Goal: Task Accomplishment & Management: Manage account settings

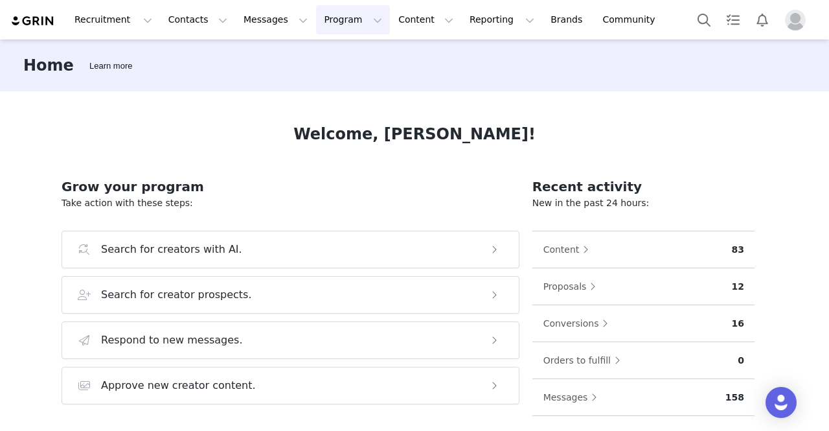
click at [316, 19] on button "Program Program" at bounding box center [353, 19] width 74 height 29
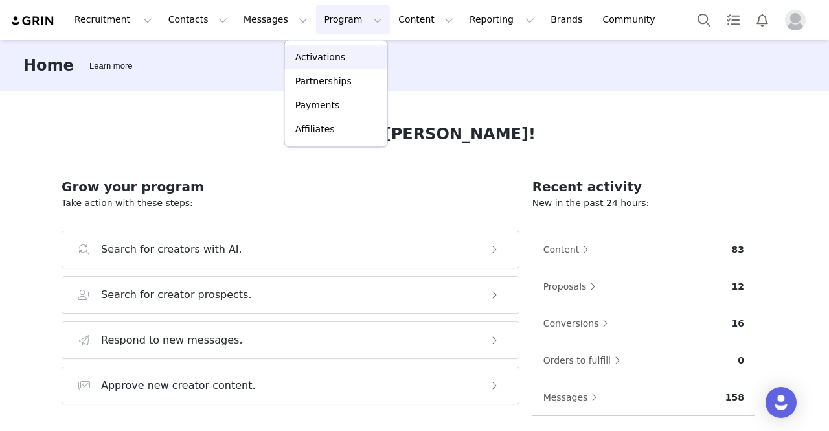
click at [320, 60] on p "Activations" at bounding box center [320, 57] width 50 height 14
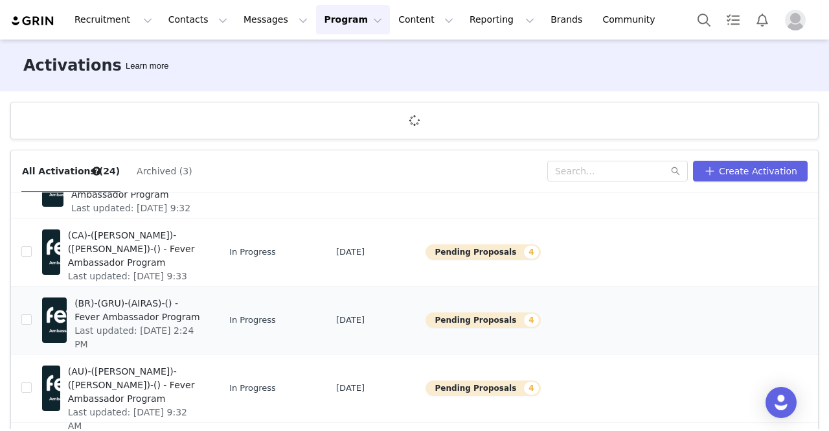
scroll to position [47, 0]
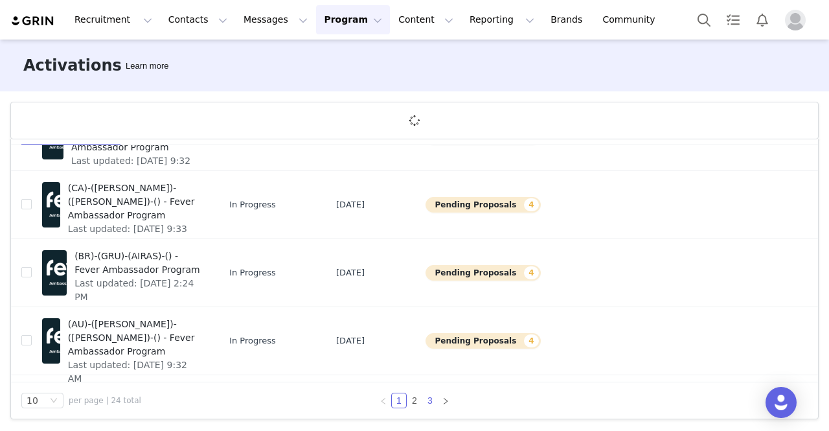
click at [423, 399] on link "3" at bounding box center [430, 400] width 14 height 14
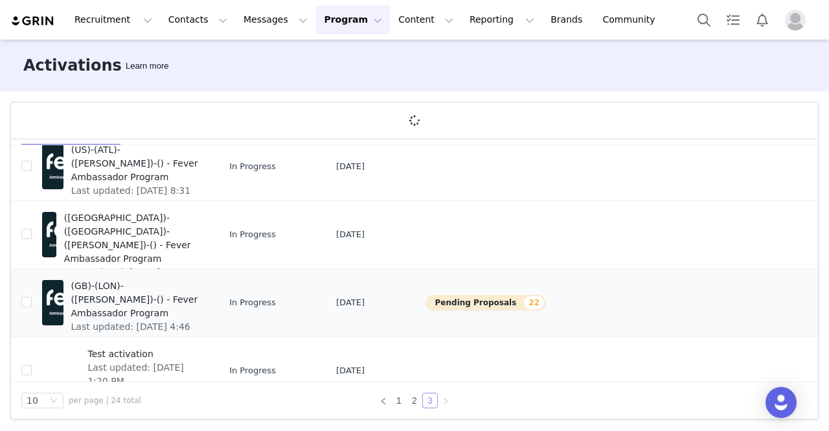
scroll to position [65, 0]
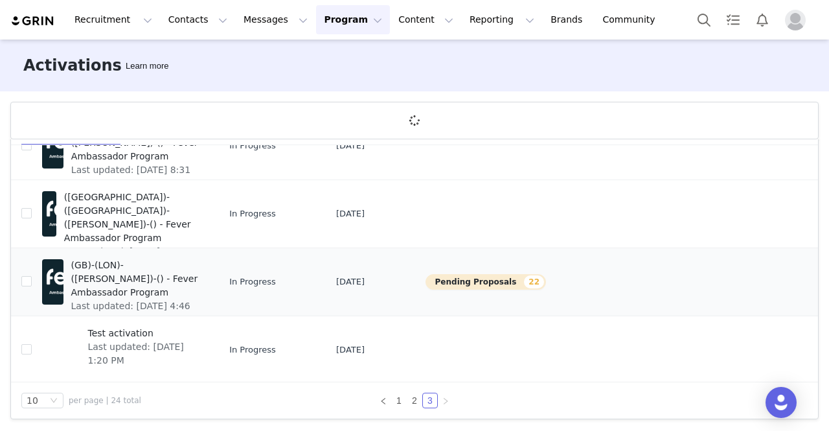
click at [130, 275] on span "(GB)-(LON)-([PERSON_NAME])-() - Fever Ambassador Program" at bounding box center [136, 278] width 130 height 41
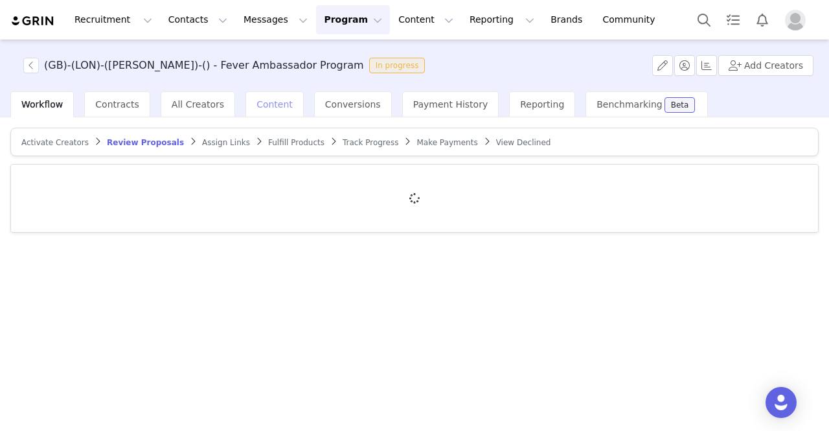
click at [256, 102] on span "Content" at bounding box center [274, 104] width 36 height 10
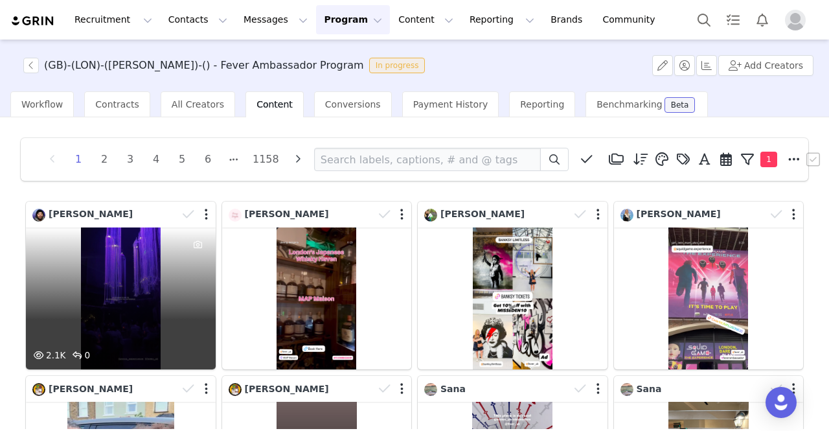
click at [148, 316] on div "2.1K 0" at bounding box center [121, 298] width 190 height 142
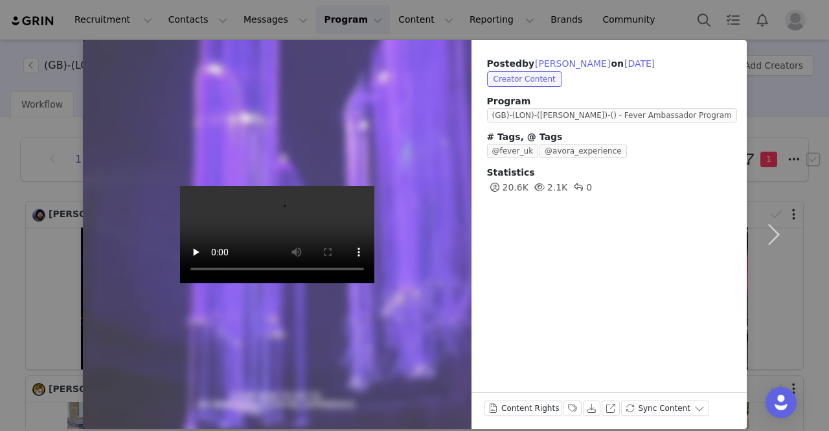
scroll to position [38, 0]
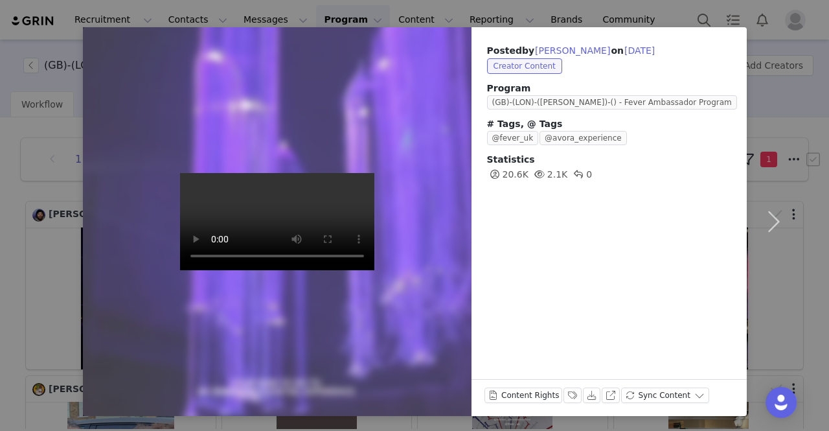
click at [289, 270] on video at bounding box center [277, 221] width 194 height 97
click at [563, 396] on button "Labels & Tags" at bounding box center [572, 395] width 18 height 16
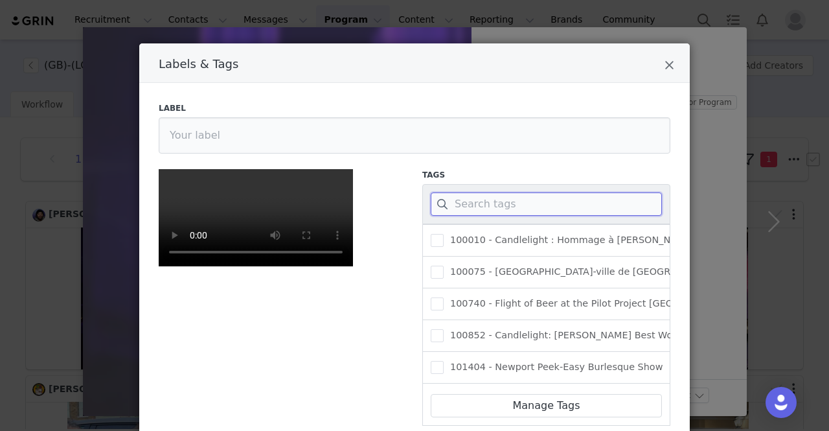
click at [484, 203] on input "Labels & Tags" at bounding box center [546, 203] width 231 height 23
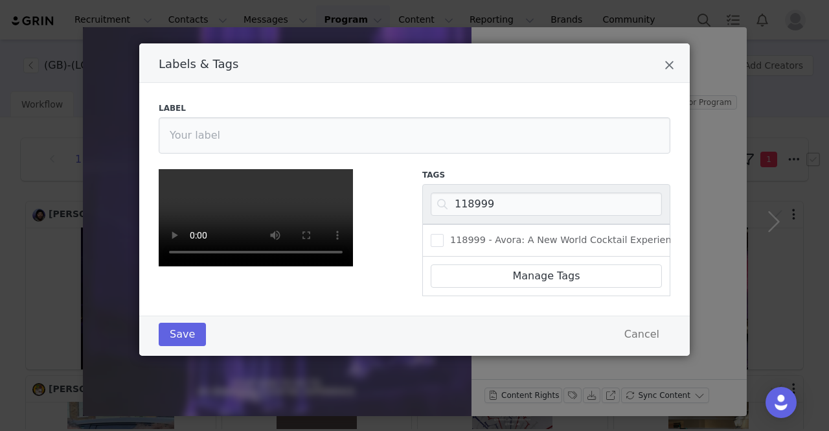
click at [477, 234] on span "118999 - Avora: A New World Cocktail Experience" at bounding box center [562, 240] width 238 height 12
click at [443, 234] on input "118999 - Avora: A New World Cocktail Experience" at bounding box center [443, 234] width 0 height 0
click at [176, 346] on button "Save" at bounding box center [182, 333] width 47 height 23
click at [181, 346] on div "Save Cancel" at bounding box center [414, 333] width 511 height 23
click at [658, 59] on div "Labels & Tags" at bounding box center [414, 62] width 550 height 39
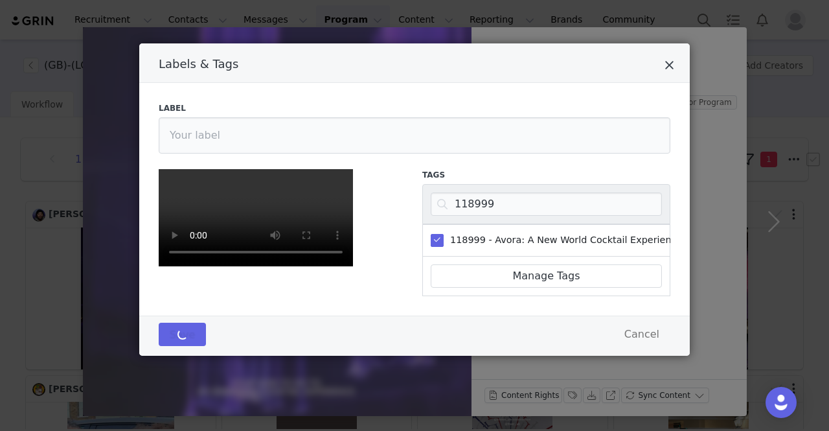
click at [664, 59] on icon "Close" at bounding box center [669, 65] width 10 height 13
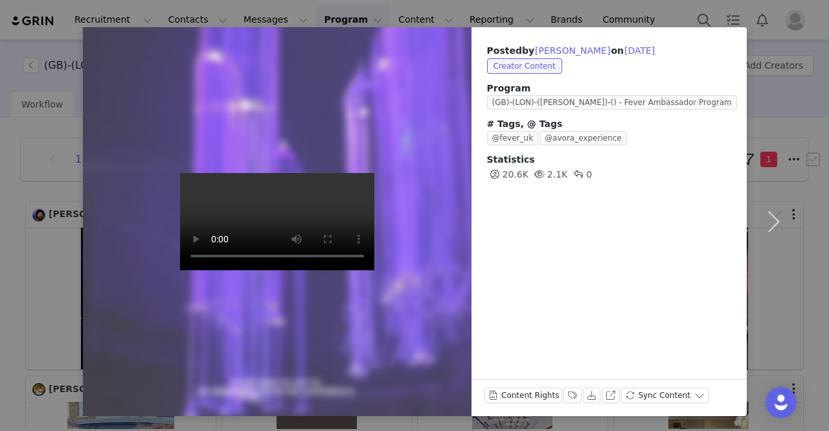
click at [557, 396] on div at bounding box center [414, 215] width 829 height 431
click at [558, 397] on div at bounding box center [414, 215] width 829 height 431
click at [557, 394] on div at bounding box center [414, 215] width 829 height 431
click at [53, 12] on div at bounding box center [414, 215] width 829 height 431
click at [45, 11] on div at bounding box center [414, 215] width 829 height 431
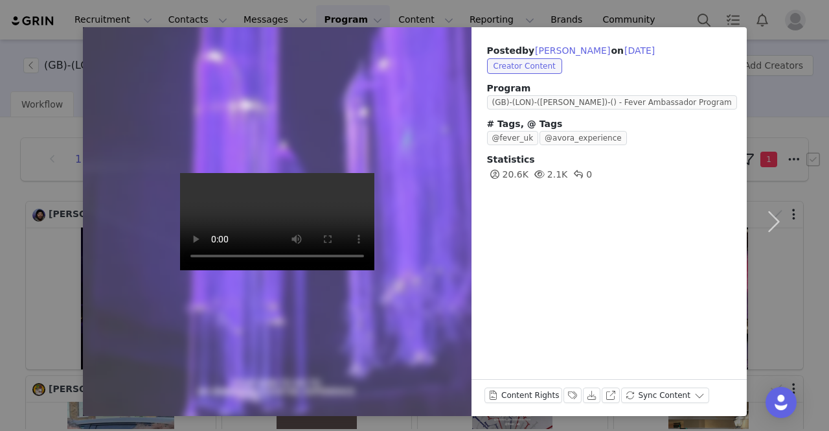
click at [56, 11] on div at bounding box center [414, 215] width 829 height 431
click at [765, 21] on div at bounding box center [414, 215] width 829 height 431
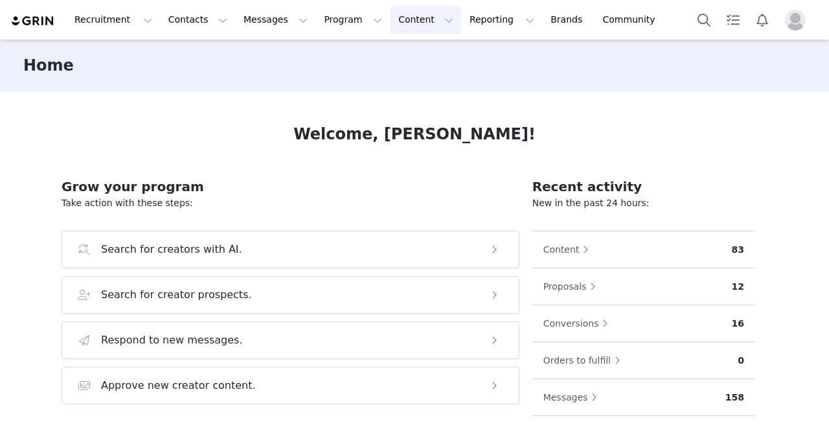
click at [393, 28] on button "Content Content" at bounding box center [425, 19] width 71 height 29
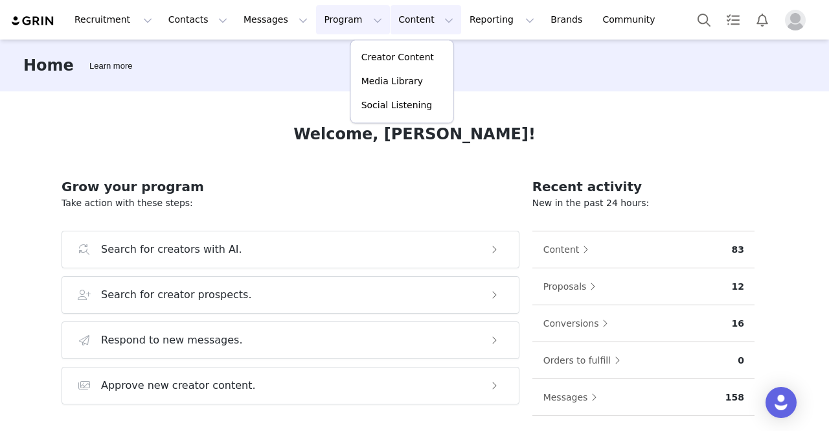
click at [316, 20] on button "Program Program" at bounding box center [353, 19] width 74 height 29
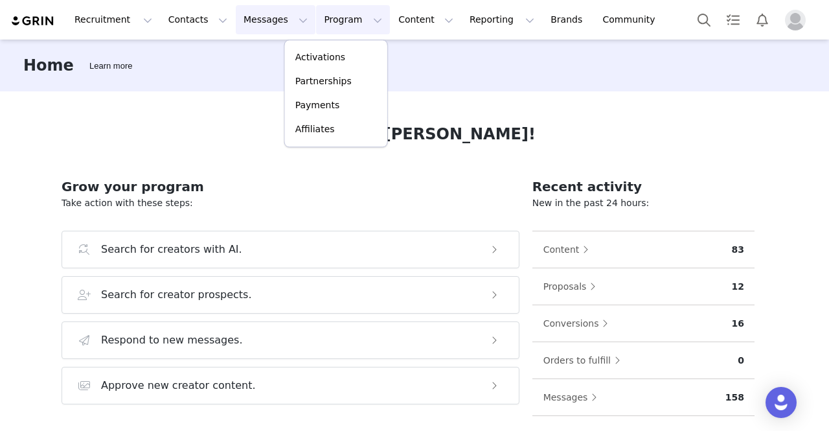
click at [247, 18] on button "Messages Messages" at bounding box center [276, 19] width 80 height 29
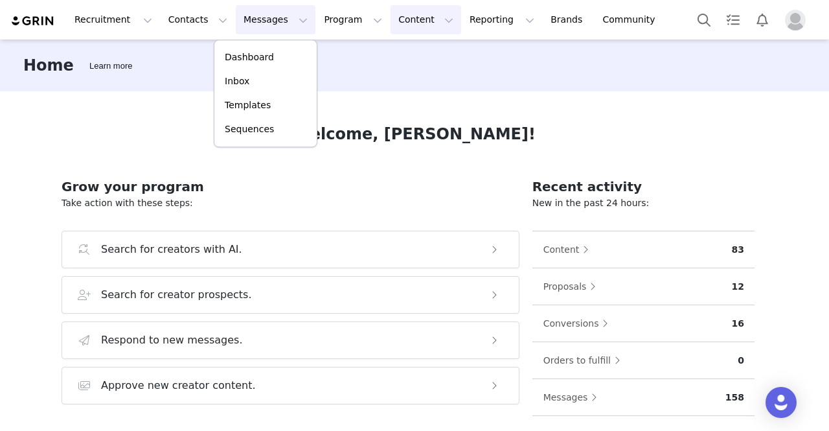
click at [390, 23] on button "Content Content" at bounding box center [425, 19] width 71 height 29
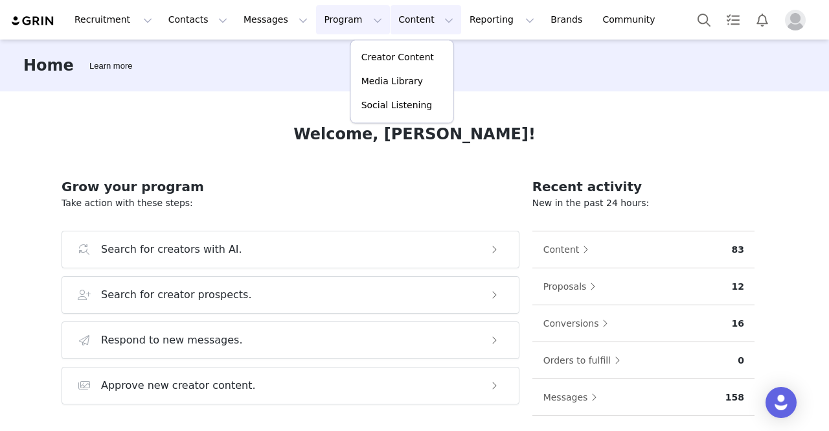
click at [321, 10] on button "Program Program" at bounding box center [353, 19] width 74 height 29
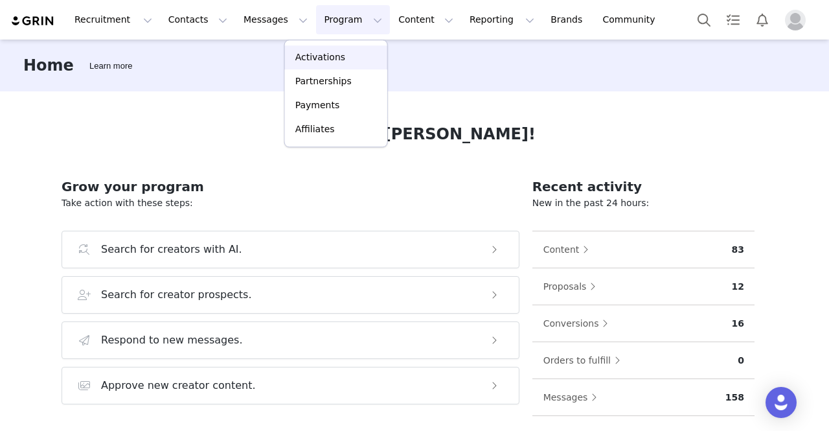
click at [326, 57] on p "Activations" at bounding box center [320, 57] width 50 height 14
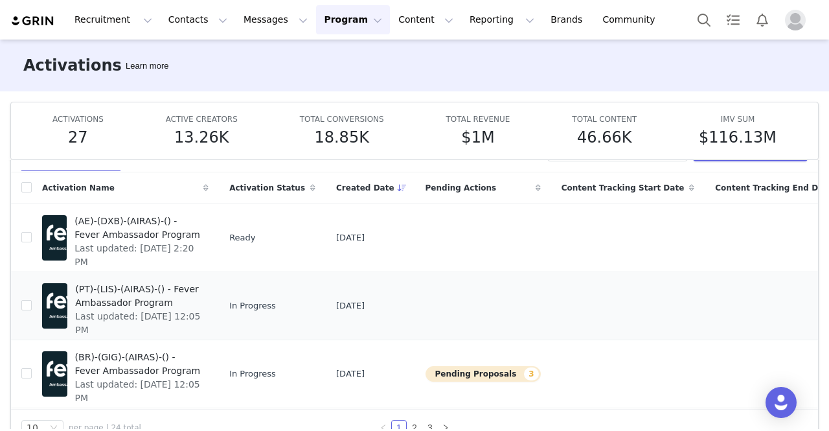
scroll to position [67, 0]
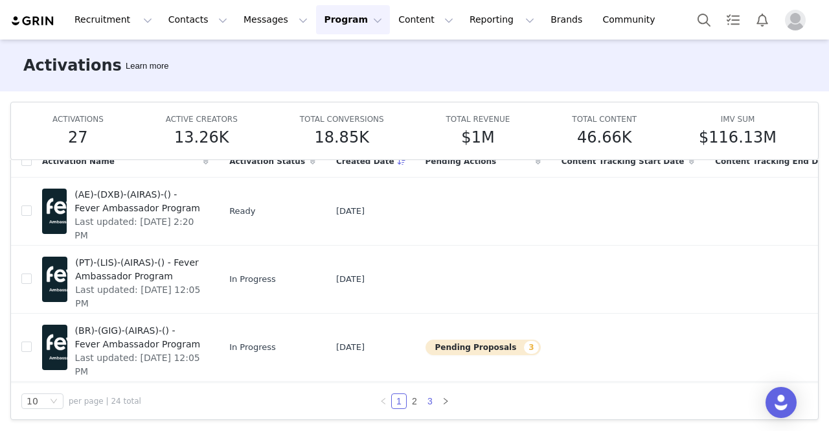
click at [426, 403] on link "3" at bounding box center [430, 401] width 14 height 14
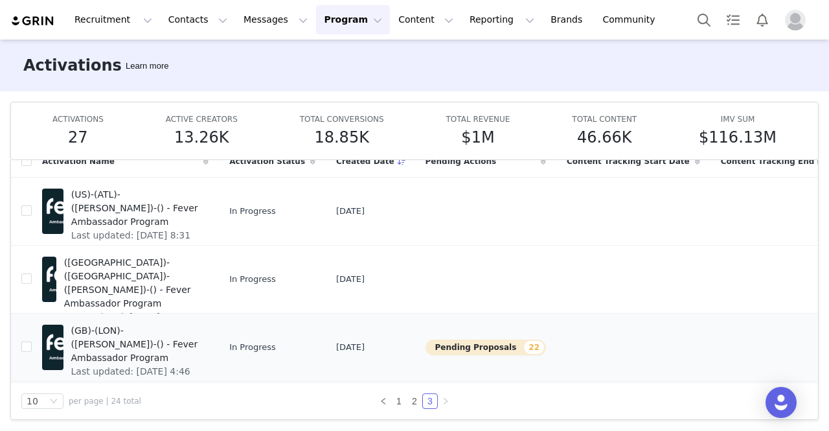
click at [425, 350] on button "Pending Proposals 22" at bounding box center [485, 347] width 120 height 16
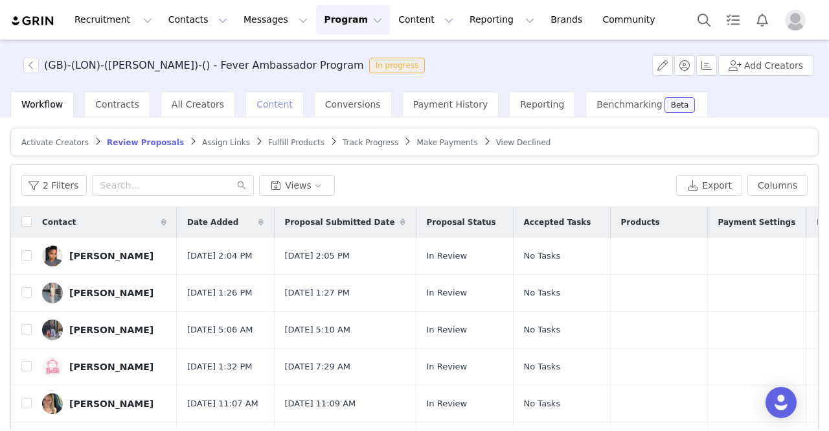
click at [260, 107] on span "Content" at bounding box center [274, 104] width 36 height 10
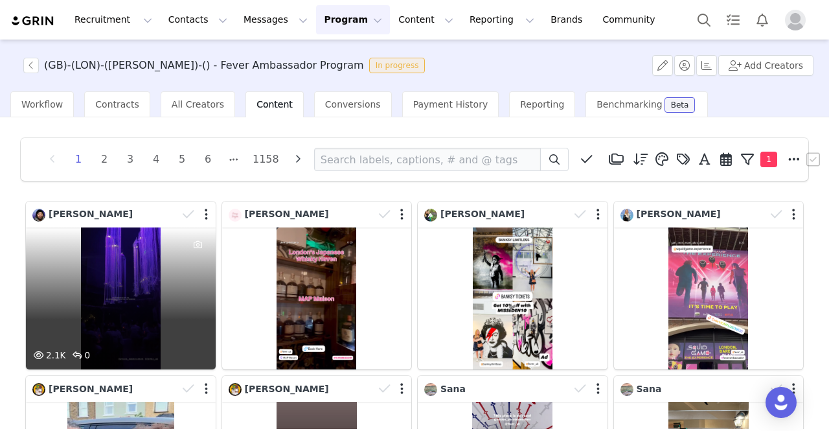
click at [161, 260] on div "2.1K 0" at bounding box center [121, 298] width 190 height 142
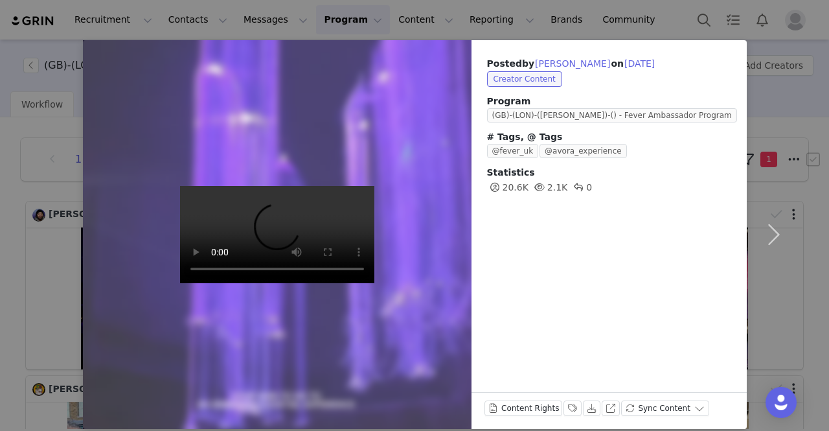
scroll to position [38, 0]
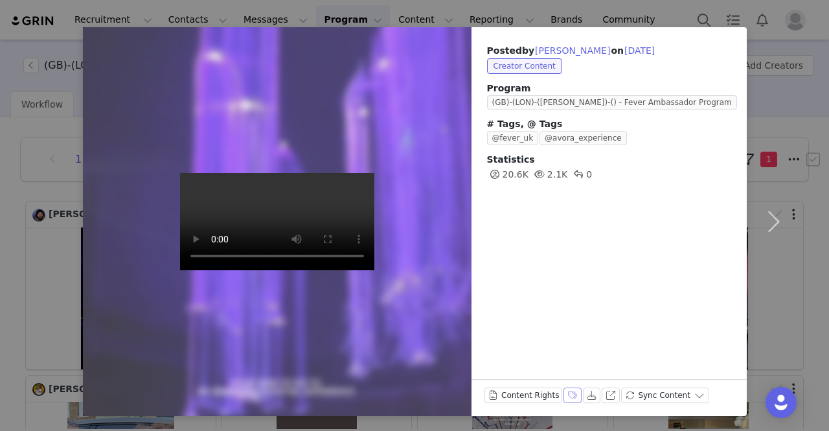
click at [563, 394] on button "Labels & Tags" at bounding box center [572, 395] width 18 height 16
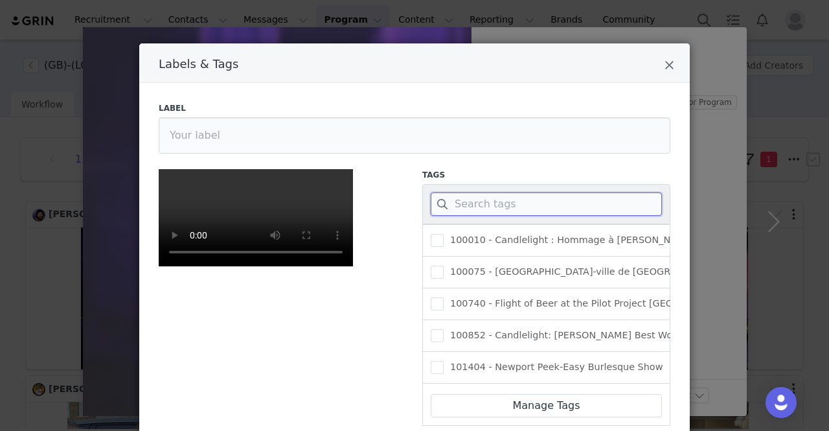
click at [482, 201] on input "Labels & Tags" at bounding box center [546, 203] width 231 height 23
paste input "118999"
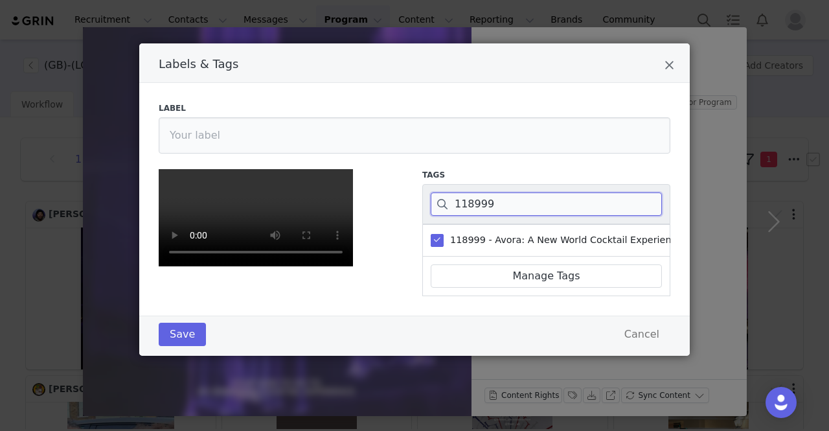
scroll to position [259, 0]
click at [159, 346] on button "Save" at bounding box center [182, 333] width 47 height 23
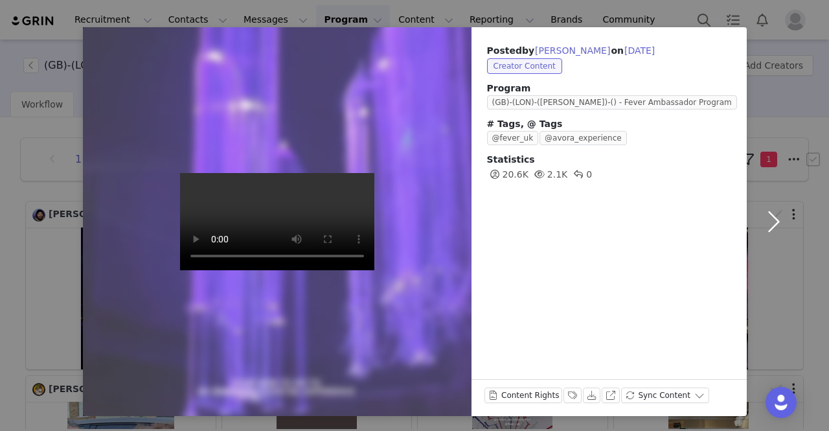
click at [763, 203] on button "button" at bounding box center [773, 221] width 54 height 388
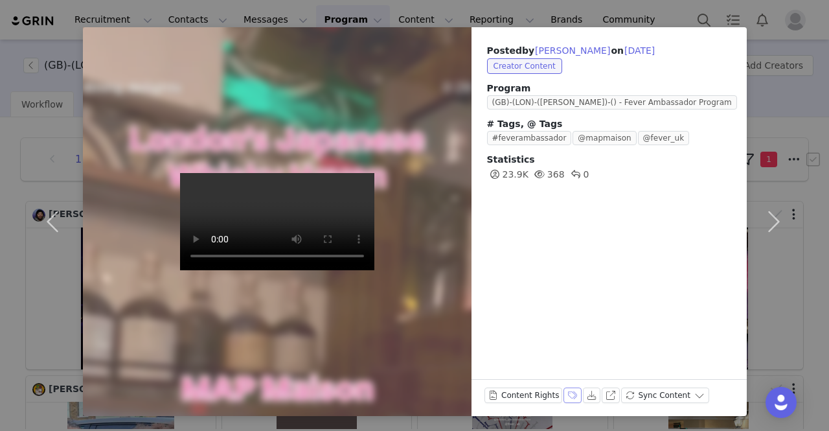
click at [563, 392] on button "Labels & Tags" at bounding box center [572, 395] width 18 height 16
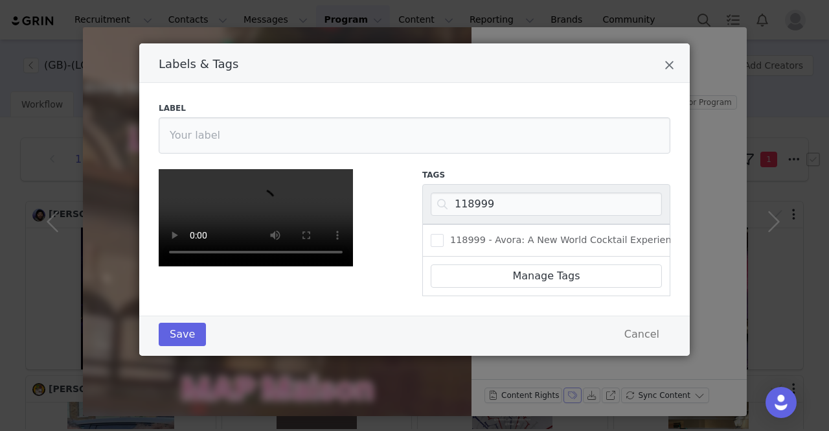
scroll to position [129, 0]
click at [467, 192] on input "118999" at bounding box center [546, 203] width 231 height 23
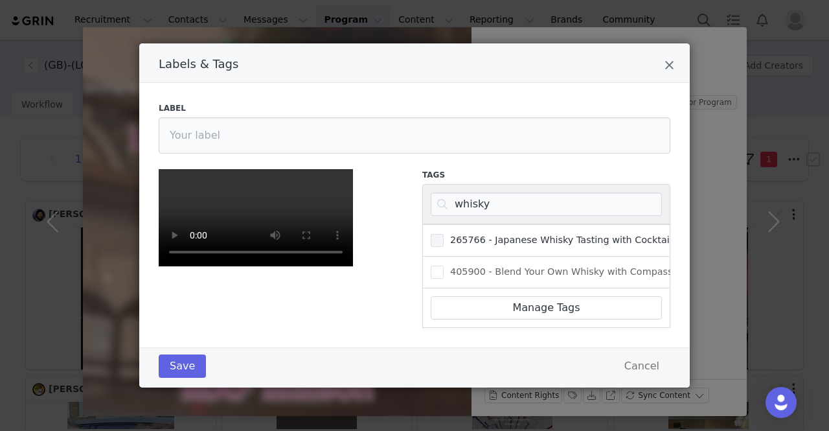
click at [524, 234] on span "265766 - Japanese Whisky Tasting with Cocktails and Tapas" at bounding box center [584, 240] width 283 height 12
click at [443, 234] on input "265766 - Japanese Whisky Tasting with Cocktails and Tapas" at bounding box center [443, 234] width 0 height 0
click at [174, 377] on button "Save" at bounding box center [182, 365] width 47 height 23
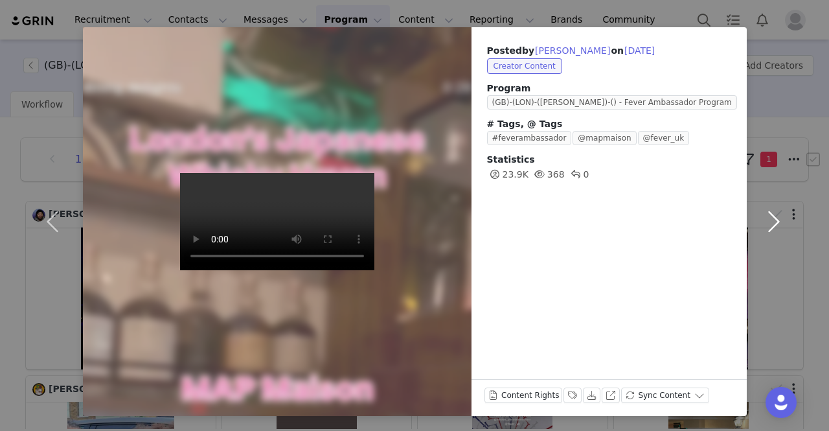
click at [774, 222] on button "button" at bounding box center [773, 221] width 54 height 388
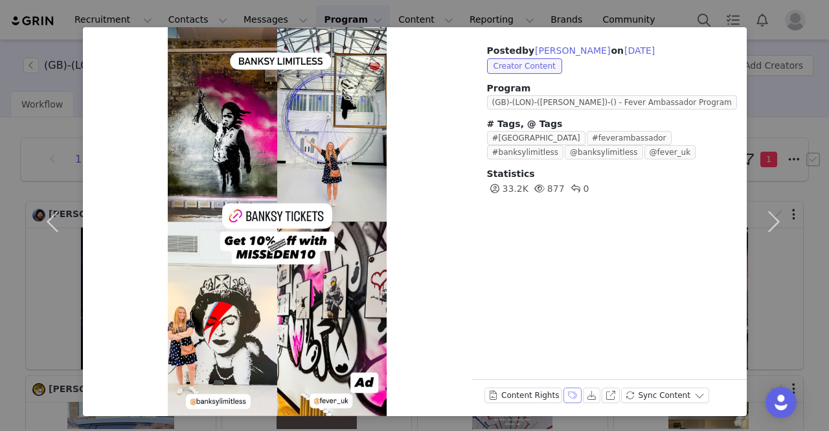
click at [563, 395] on button "Labels & Tags" at bounding box center [572, 395] width 18 height 16
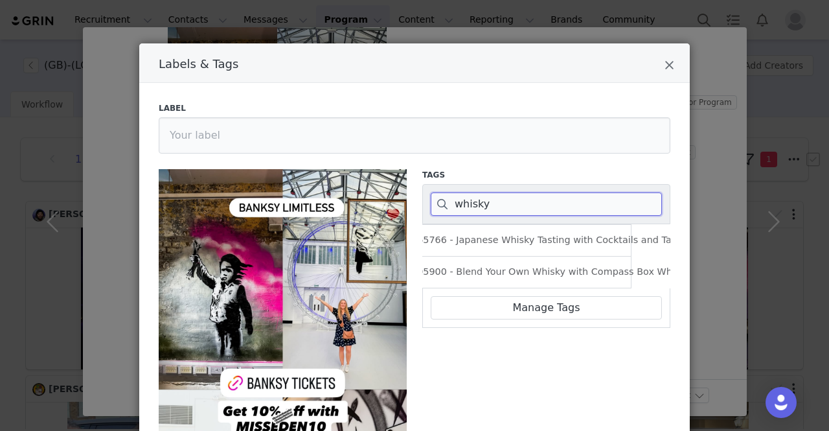
click at [473, 205] on input "whisky" at bounding box center [546, 203] width 231 height 23
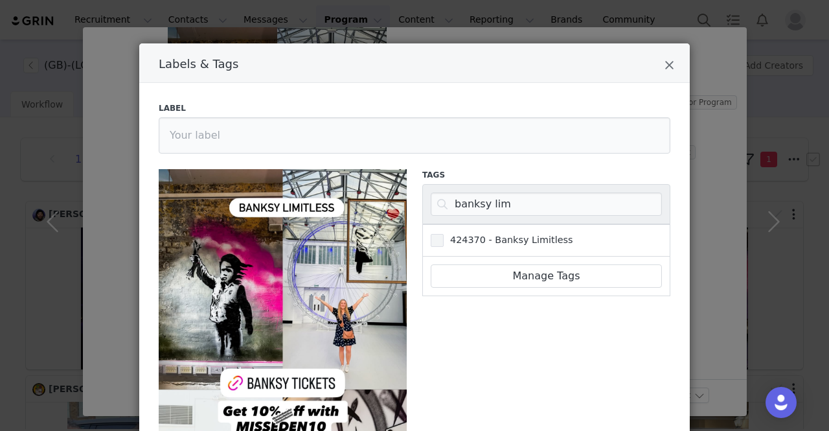
click at [444, 245] on label "424370 - Banksy Limitless" at bounding box center [502, 240] width 142 height 16
click at [443, 234] on input "424370 - Banksy Limitless" at bounding box center [443, 234] width 0 height 0
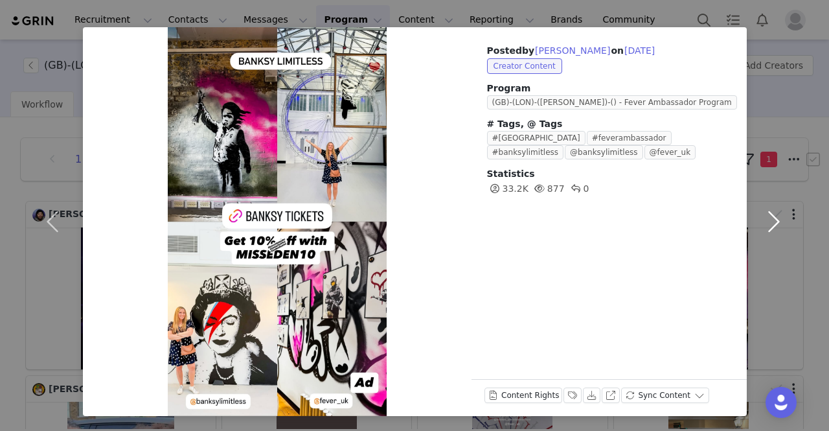
click at [776, 223] on button "button" at bounding box center [773, 221] width 54 height 388
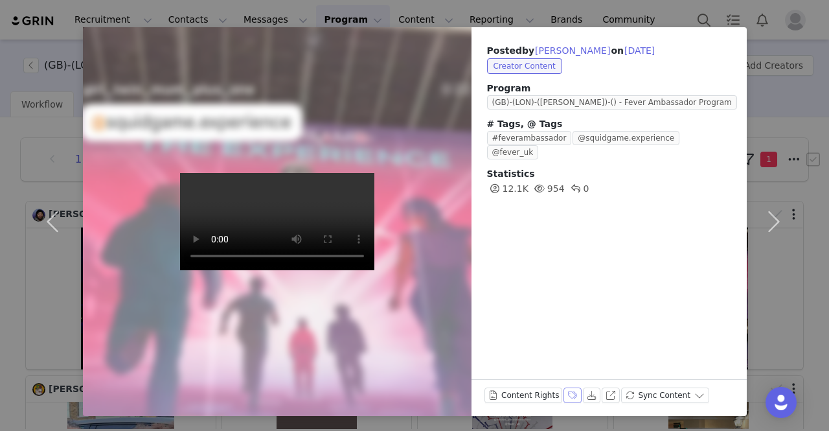
click at [563, 398] on button "Labels & Tags" at bounding box center [572, 395] width 18 height 16
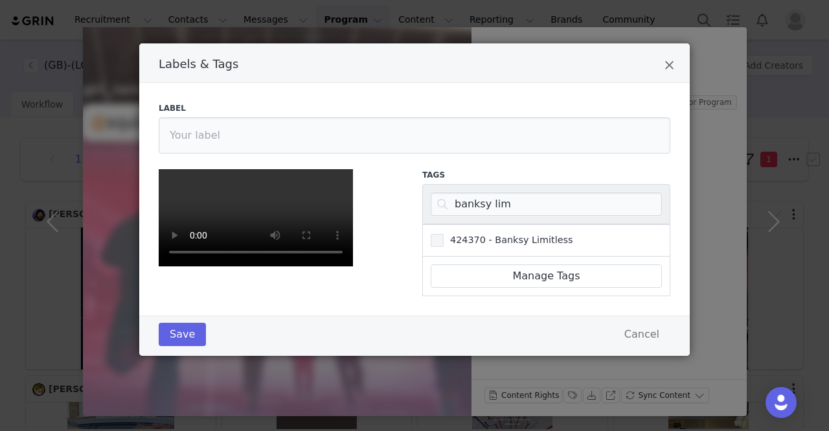
click at [451, 234] on span "424370 - Banksy Limitless" at bounding box center [507, 240] width 129 height 12
click at [443, 234] on input "424370 - Banksy Limitless" at bounding box center [443, 234] width 0 height 0
click at [459, 192] on input "banksy lim" at bounding box center [546, 203] width 231 height 23
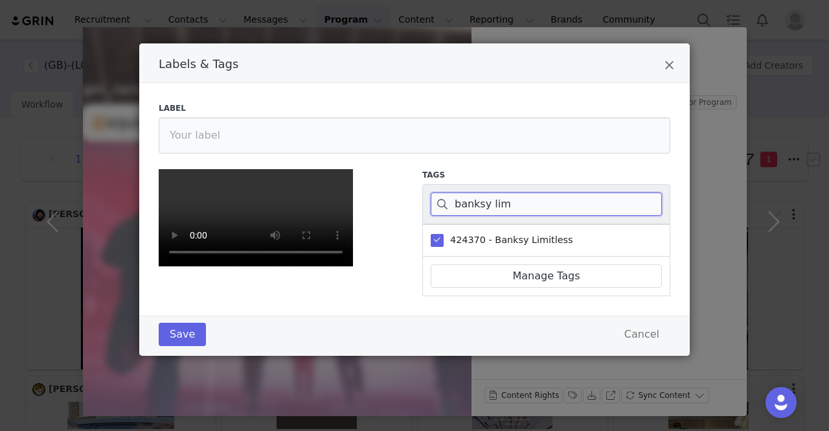
click at [459, 192] on input "banksy lim" at bounding box center [546, 203] width 231 height 23
drag, startPoint x: 432, startPoint y: 226, endPoint x: 448, endPoint y: 225, distance: 15.6
click at [433, 234] on span "Labels & Tags" at bounding box center [437, 240] width 13 height 13
click at [443, 234] on input "424370 - Banksy Limitless" at bounding box center [443, 234] width 0 height 0
paste input "349872"
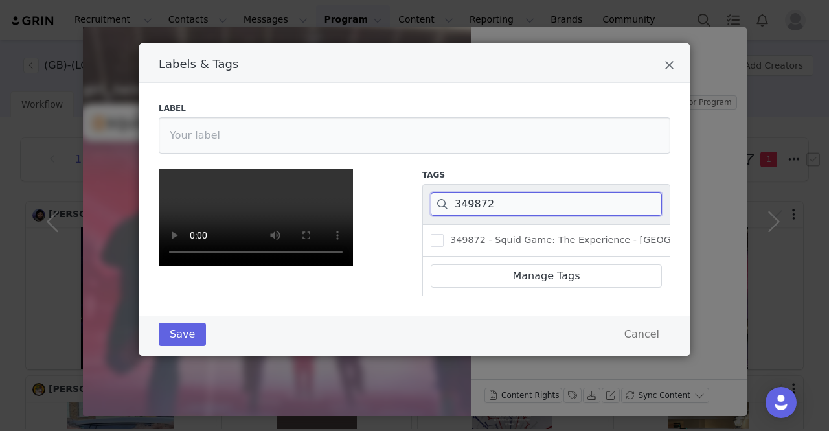
click at [466, 192] on input "349872" at bounding box center [546, 203] width 231 height 23
paste input "Labels & Tags"
click at [431, 234] on span "Labels & Tags" at bounding box center [437, 240] width 13 height 13
click at [443, 234] on input "349872 - Squid Game: The Experience - [GEOGRAPHIC_DATA]" at bounding box center [443, 234] width 0 height 0
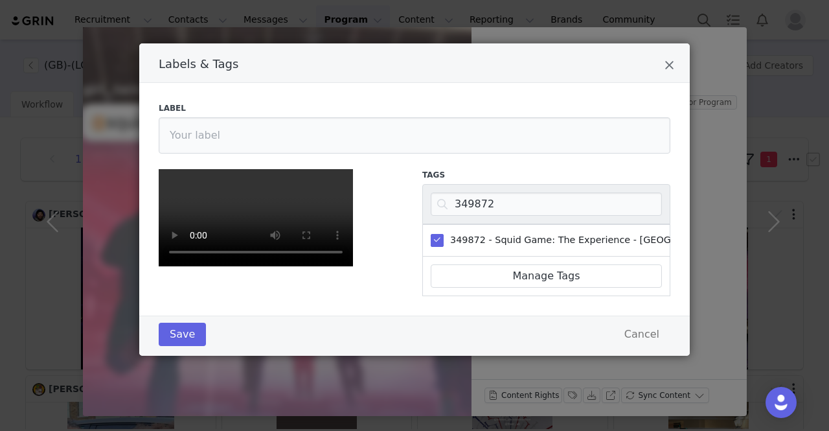
scroll to position [270, 0]
click at [179, 346] on button "Save" at bounding box center [182, 333] width 47 height 23
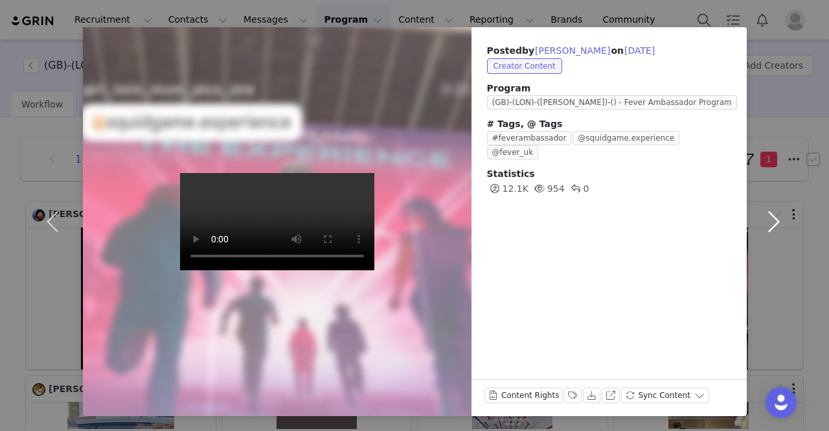
click at [763, 226] on button "button" at bounding box center [773, 221] width 54 height 388
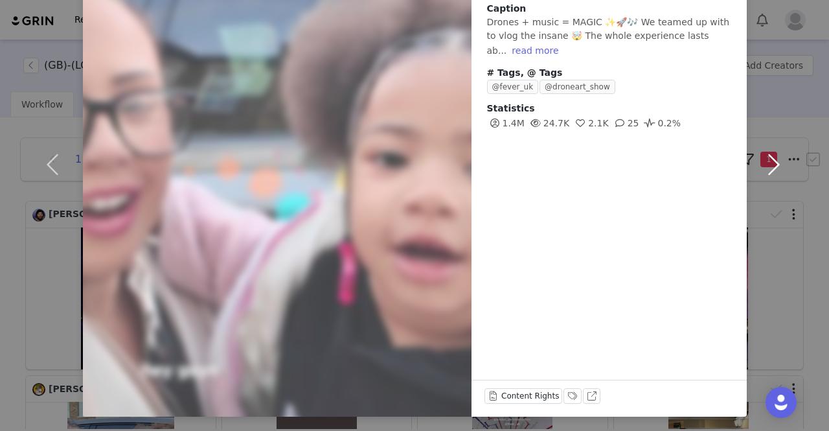
scroll to position [154, 0]
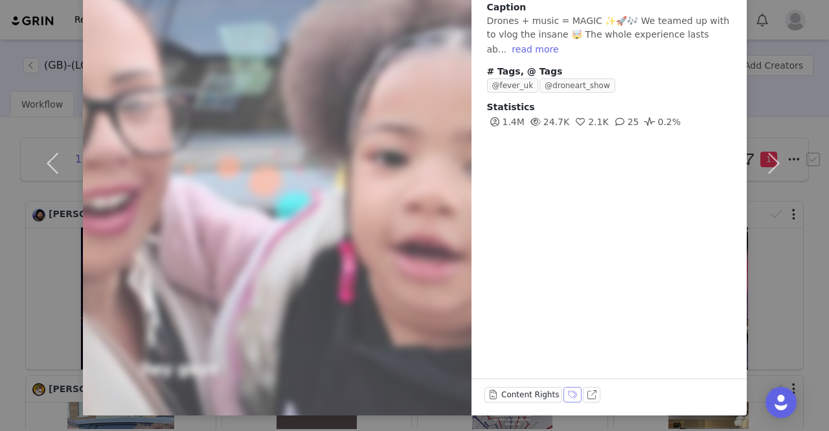
click at [563, 395] on button "Labels & Tags" at bounding box center [572, 395] width 18 height 16
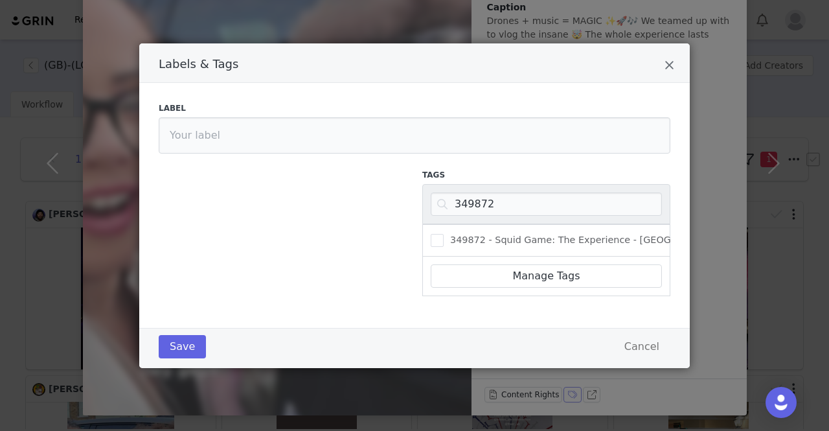
scroll to position [0, 0]
click at [481, 207] on input "349872" at bounding box center [546, 203] width 231 height 23
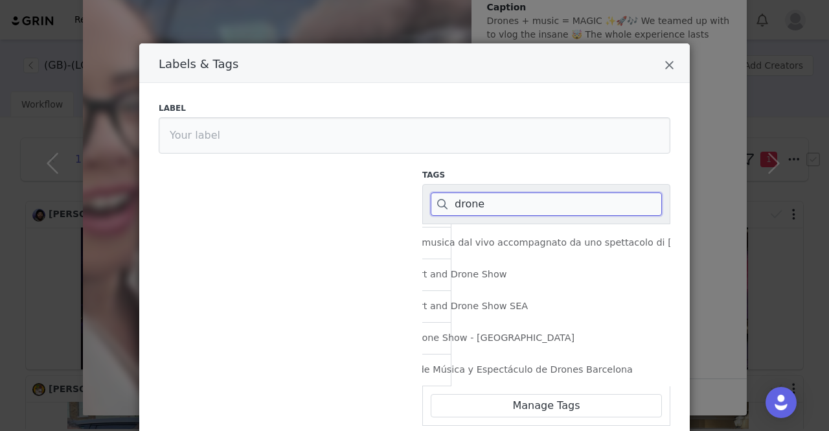
scroll to position [259, 219]
click at [471, 331] on span "409326 - DroneArt Show: A Music and Drone Show - [GEOGRAPHIC_DATA]" at bounding box center [400, 337] width 350 height 12
click at [225, 331] on input "409326 - DroneArt Show: A Music and Drone Show - [GEOGRAPHIC_DATA]" at bounding box center [225, 331] width 0 height 0
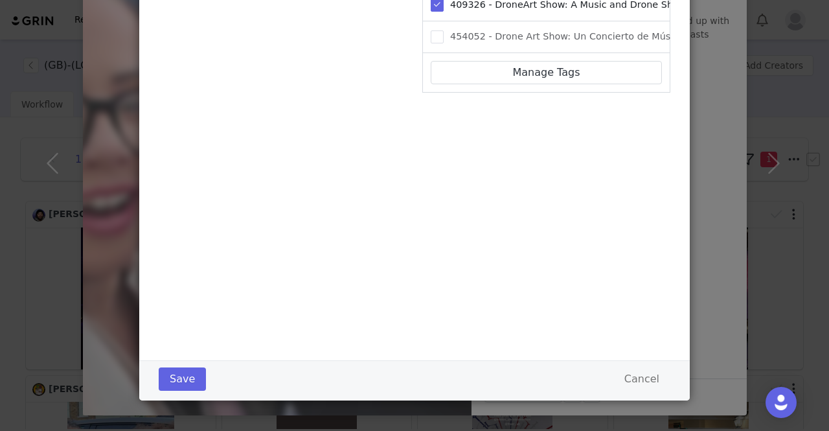
scroll to position [334, 0]
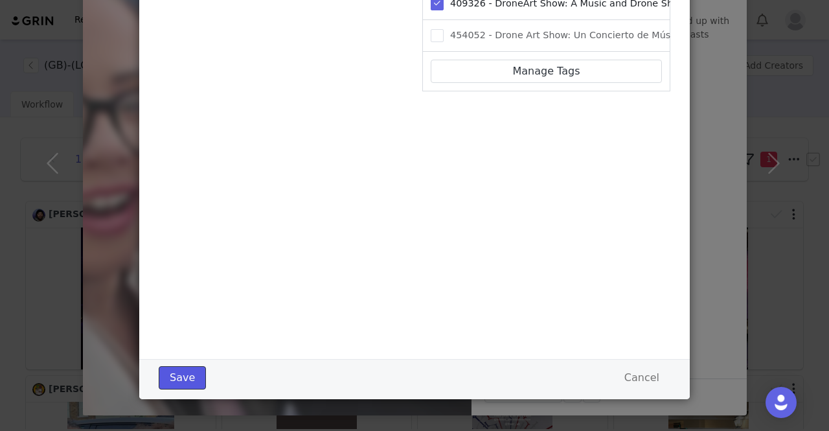
click at [179, 379] on button "Save" at bounding box center [182, 377] width 47 height 23
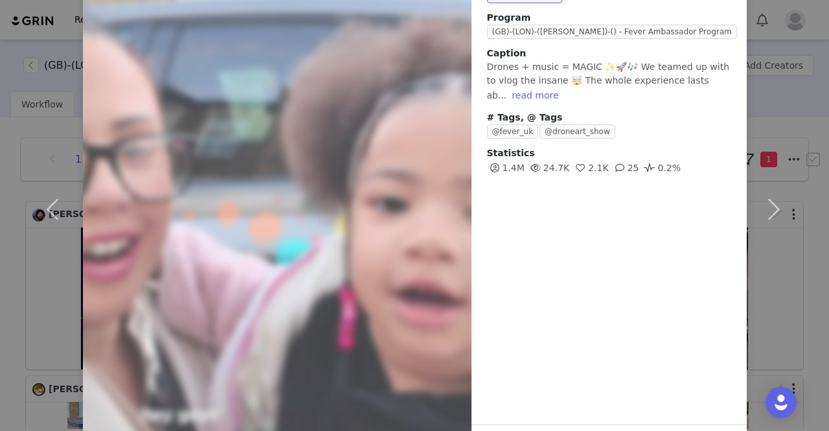
scroll to position [25, 0]
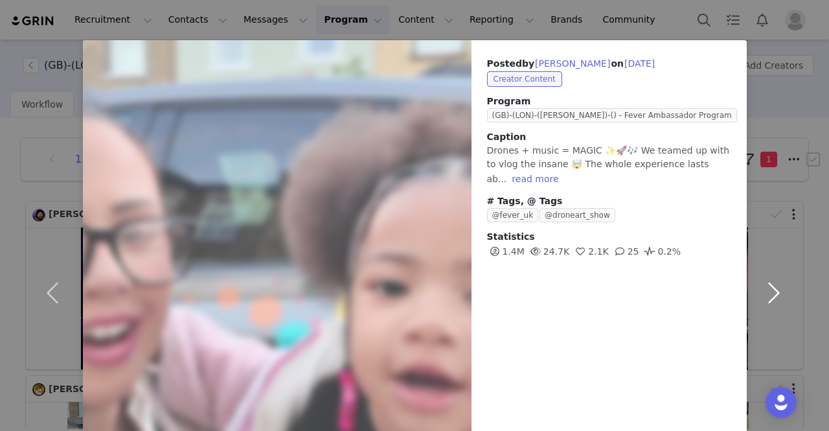
click at [779, 293] on button "button" at bounding box center [773, 292] width 54 height 504
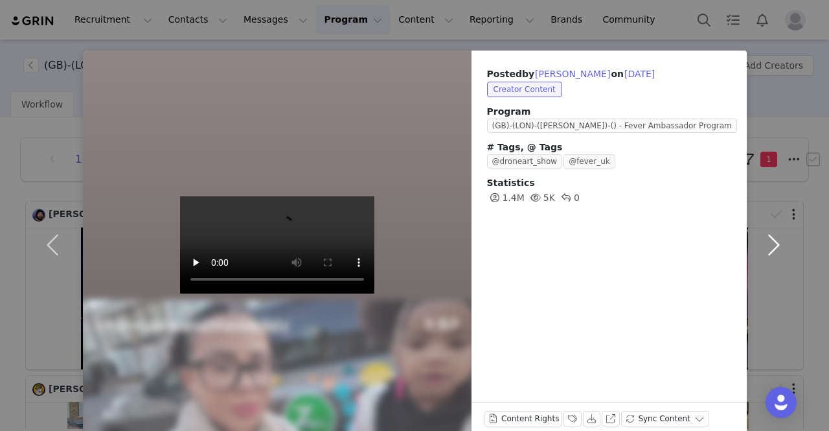
scroll to position [38, 0]
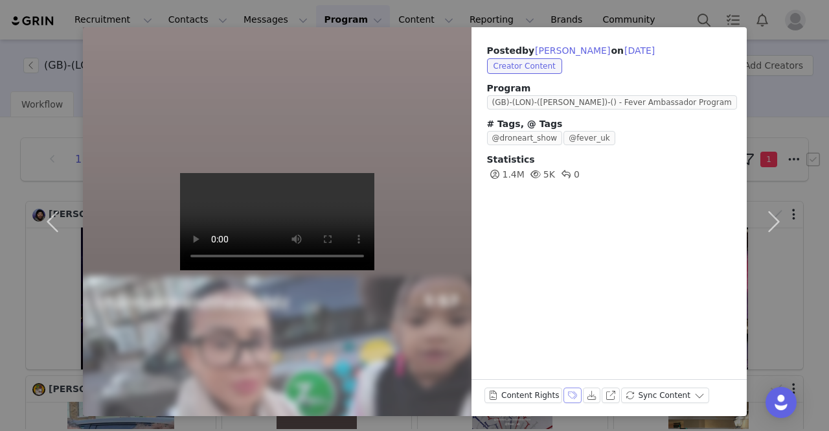
drag, startPoint x: 558, startPoint y: 393, endPoint x: 562, endPoint y: 387, distance: 7.0
click at [563, 393] on button "Labels & Tags" at bounding box center [572, 395] width 18 height 16
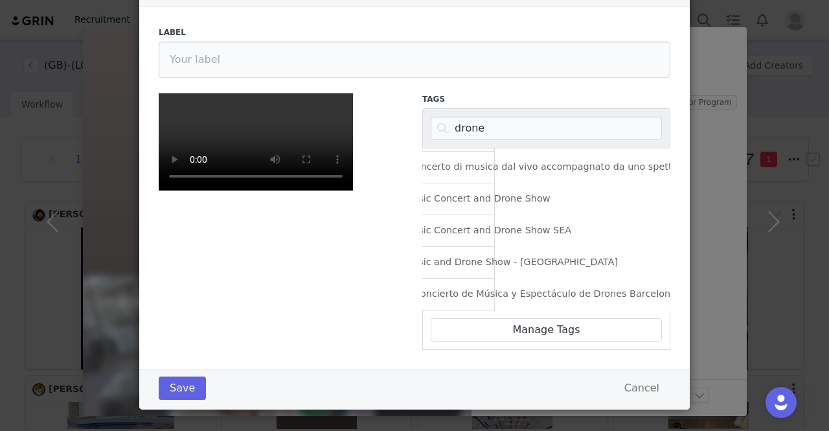
scroll to position [259, 102]
click at [493, 259] on label "409326 - DroneArt Show: A Music and Drone Show - [GEOGRAPHIC_DATA]" at bounding box center [509, 262] width 363 height 16
click at [341, 256] on input "409326 - DroneArt Show: A Music and Drone Show - [GEOGRAPHIC_DATA]" at bounding box center [341, 256] width 0 height 0
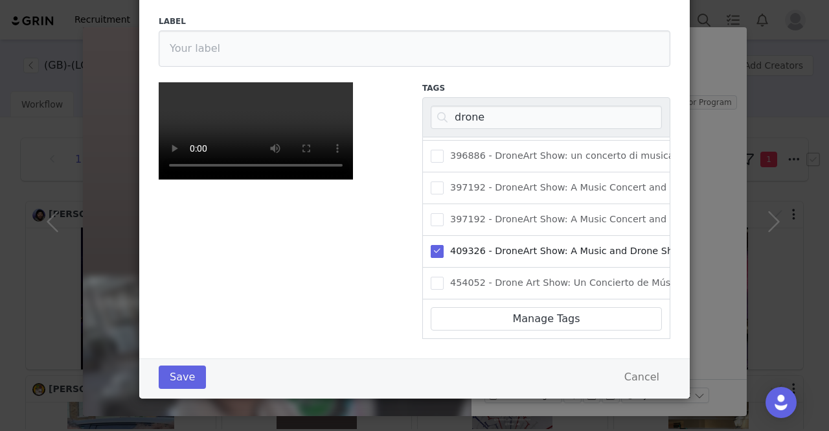
scroll to position [270, 0]
click at [171, 379] on button "Save" at bounding box center [182, 376] width 47 height 23
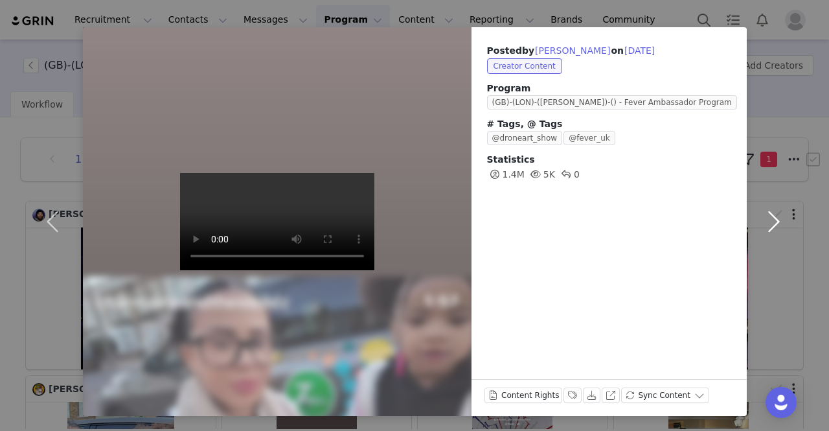
click at [773, 225] on button "button" at bounding box center [773, 221] width 54 height 388
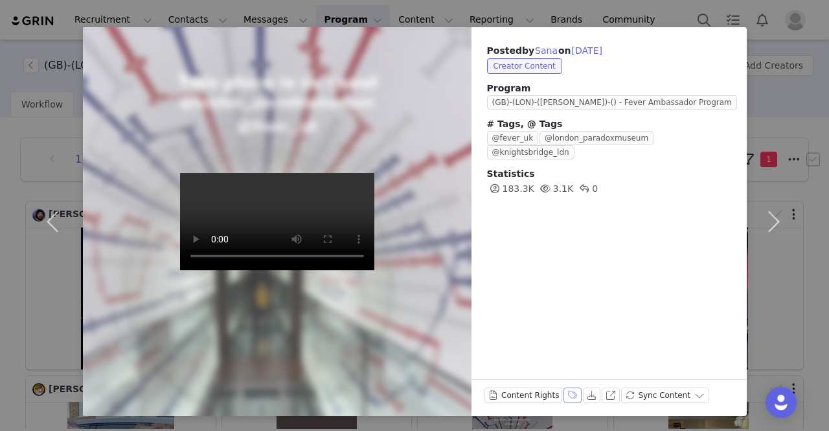
click at [563, 393] on button "Labels & Tags" at bounding box center [572, 395] width 18 height 16
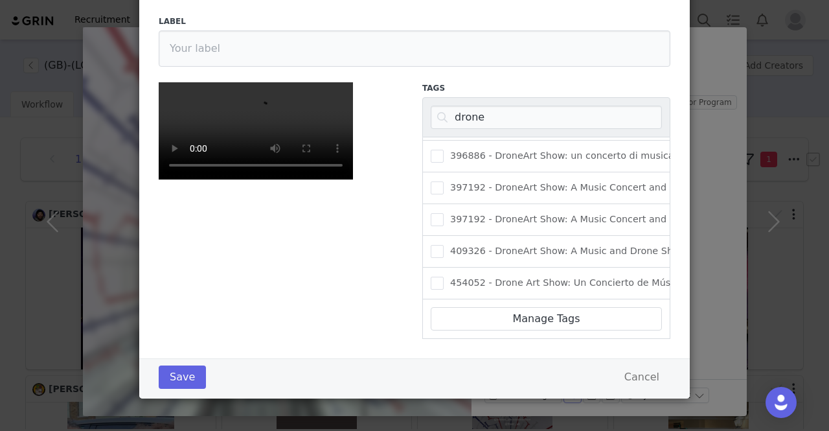
scroll to position [76, 0]
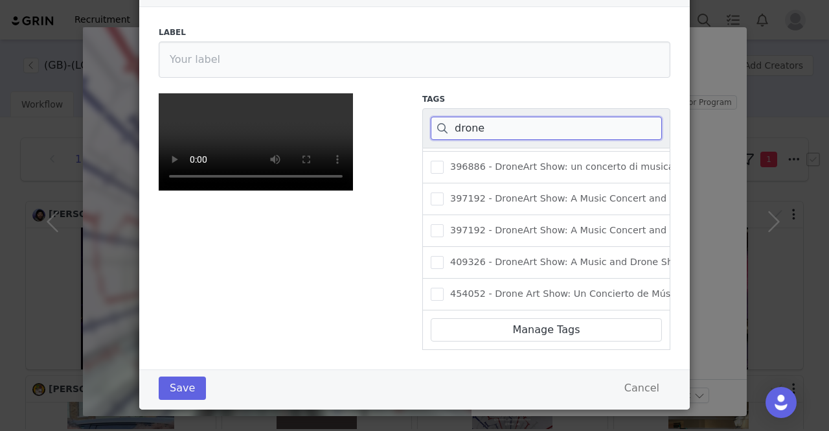
click at [470, 133] on input "drone" at bounding box center [546, 128] width 231 height 23
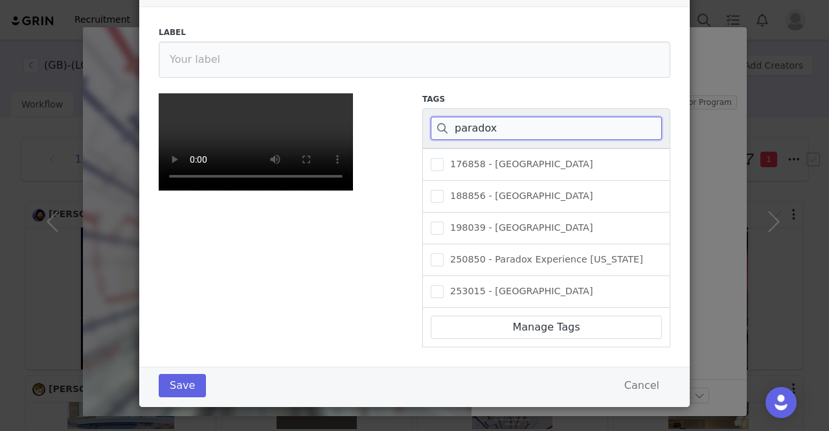
scroll to position [0, 0]
click at [521, 160] on span "176858 - [GEOGRAPHIC_DATA]" at bounding box center [518, 164] width 150 height 12
click at [443, 158] on input "176858 - [GEOGRAPHIC_DATA]" at bounding box center [443, 158] width 0 height 0
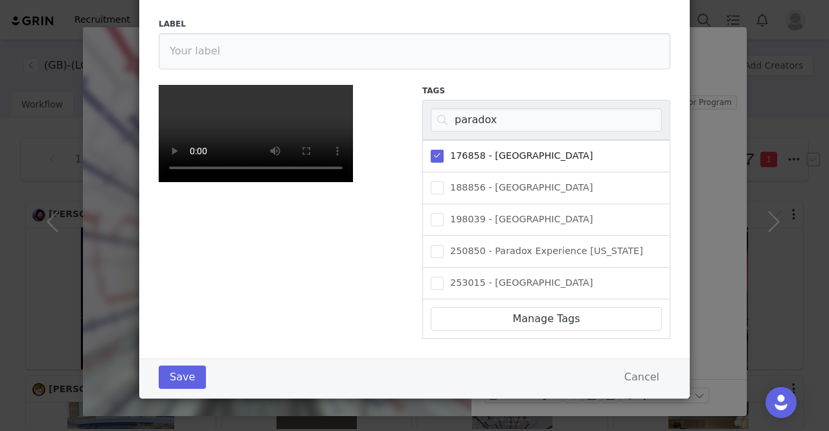
scroll to position [270, 0]
click at [184, 374] on button "Save" at bounding box center [182, 376] width 47 height 23
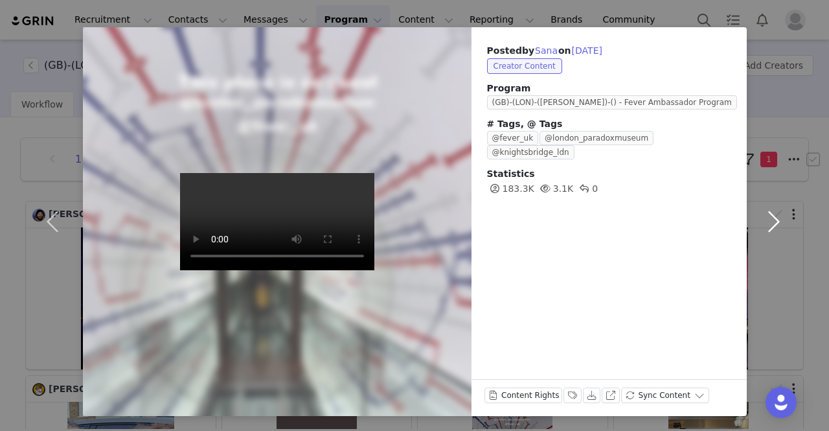
click at [778, 224] on button "button" at bounding box center [773, 221] width 54 height 388
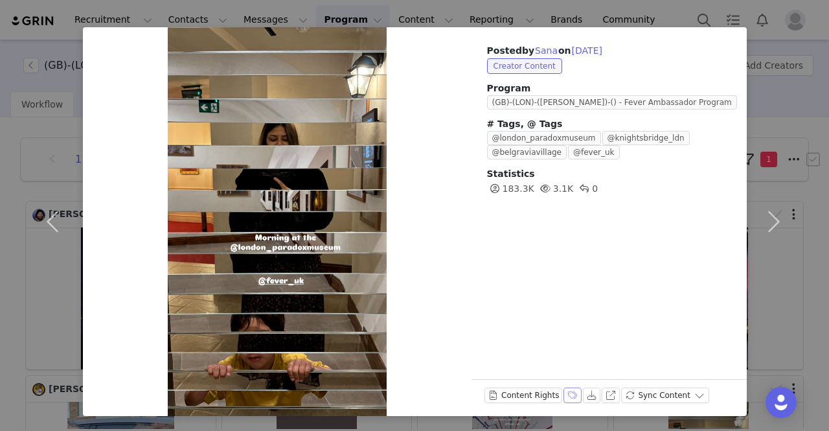
click at [563, 392] on button "Labels & Tags" at bounding box center [572, 395] width 18 height 16
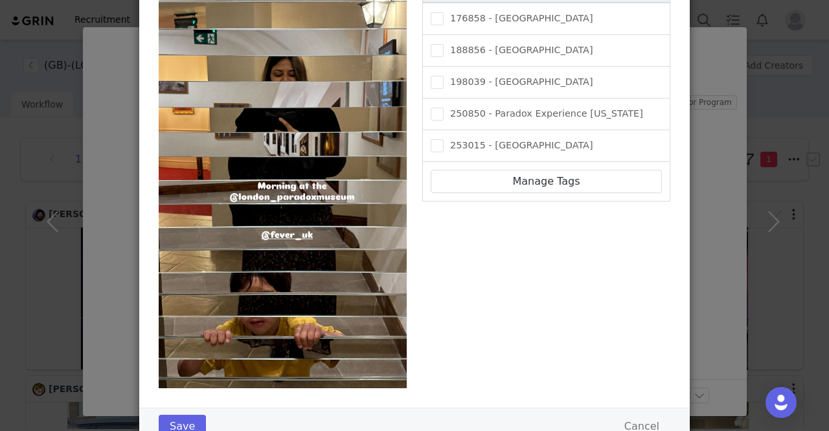
scroll to position [140, 0]
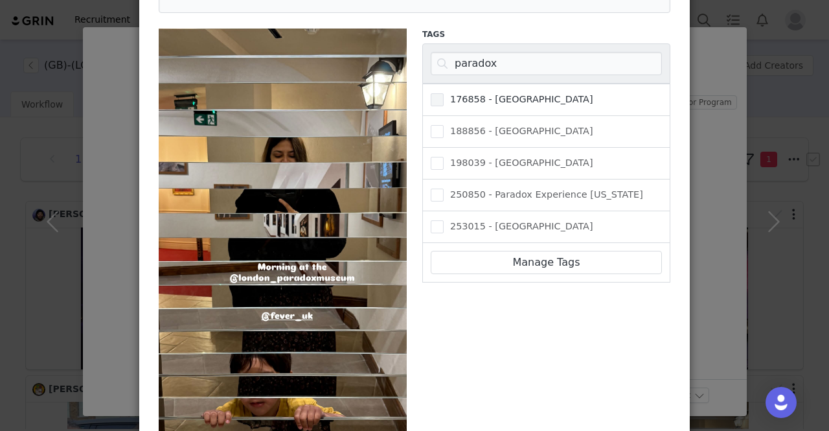
click at [464, 100] on span "176858 - [GEOGRAPHIC_DATA]" at bounding box center [518, 99] width 150 height 12
click at [443, 93] on input "176858 - [GEOGRAPHIC_DATA]" at bounding box center [443, 93] width 0 height 0
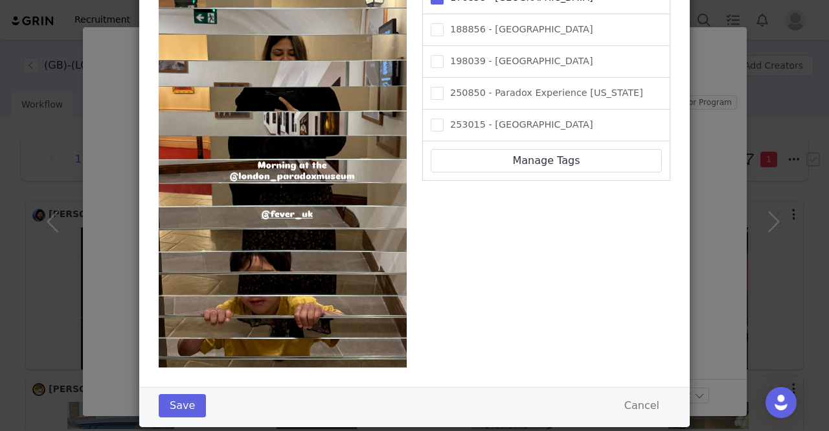
scroll to position [270, 0]
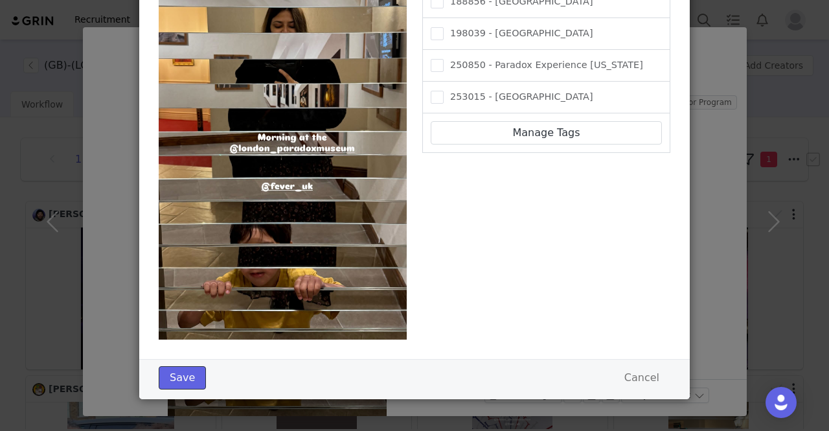
click at [185, 374] on button "Save" at bounding box center [182, 377] width 47 height 23
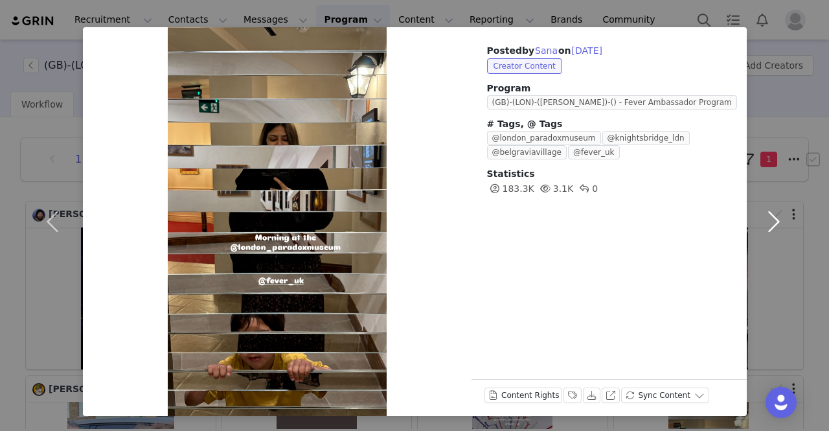
click at [768, 219] on button "button" at bounding box center [773, 221] width 54 height 388
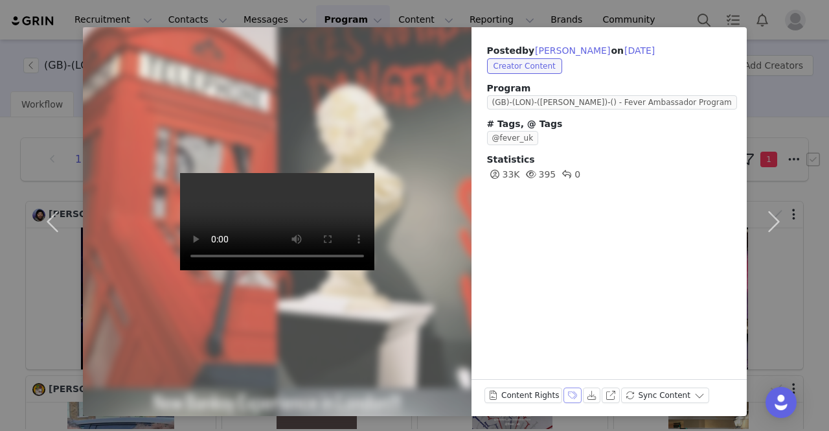
click at [563, 398] on button "Labels & Tags" at bounding box center [572, 395] width 18 height 16
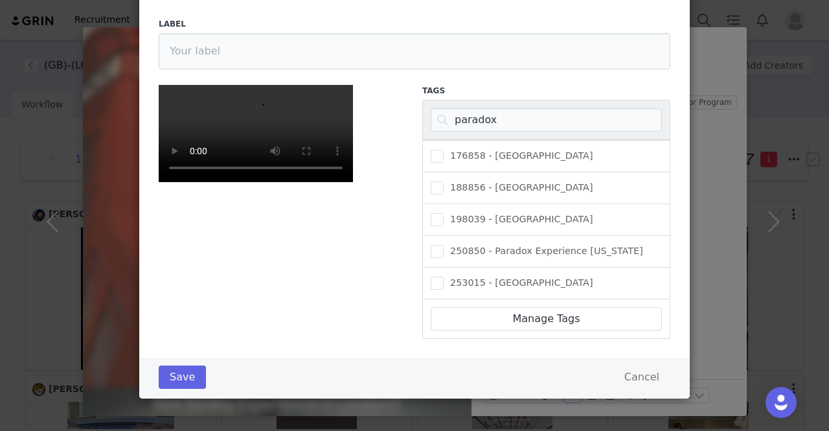
scroll to position [140, 0]
click at [457, 108] on input "paradox" at bounding box center [546, 119] width 231 height 23
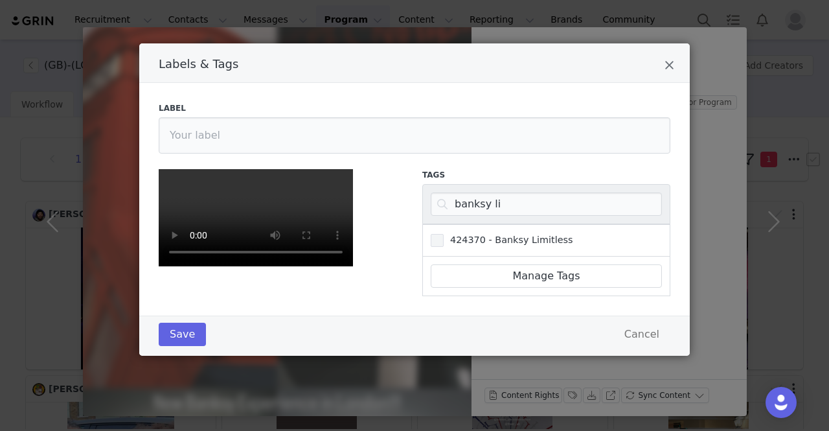
click at [493, 234] on span "424370 - Banksy Limitless" at bounding box center [507, 240] width 129 height 12
click at [443, 234] on input "424370 - Banksy Limitless" at bounding box center [443, 234] width 0 height 0
click at [183, 346] on button "Save" at bounding box center [182, 333] width 47 height 23
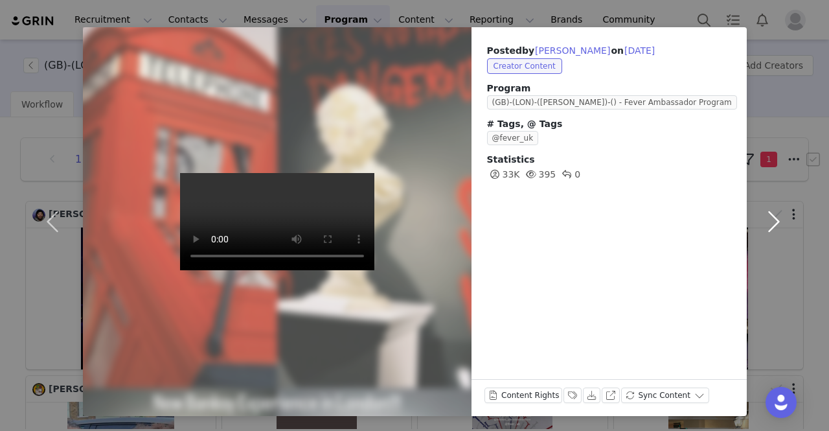
click at [773, 226] on button "button" at bounding box center [773, 221] width 54 height 388
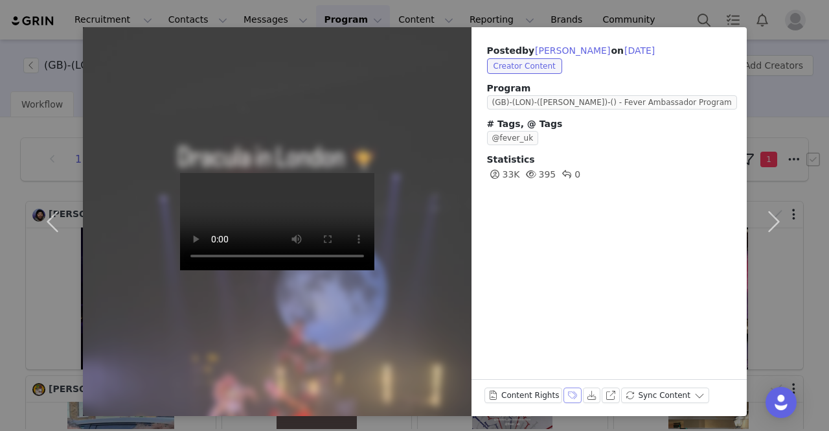
click at [563, 392] on button "Labels & Tags" at bounding box center [572, 395] width 18 height 16
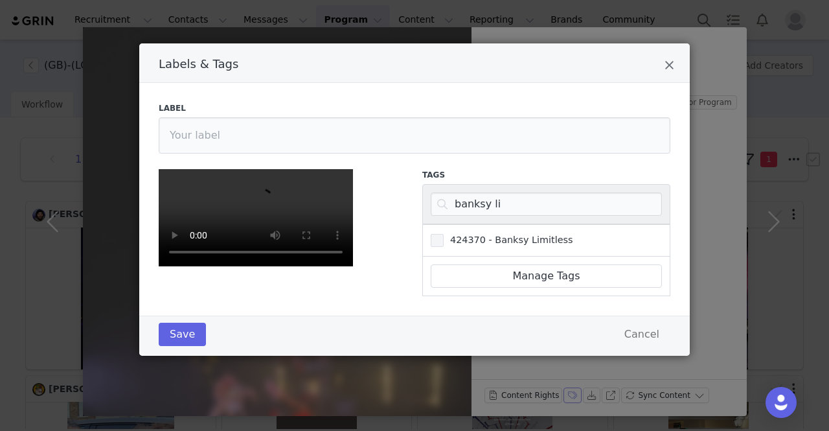
scroll to position [76, 0]
click at [462, 192] on input "banksy li" at bounding box center [546, 203] width 231 height 23
click at [463, 192] on input "banksy li" at bounding box center [546, 203] width 231 height 23
click at [461, 192] on input "banksy li" at bounding box center [546, 203] width 231 height 23
drag, startPoint x: 516, startPoint y: 134, endPoint x: 430, endPoint y: 126, distance: 86.5
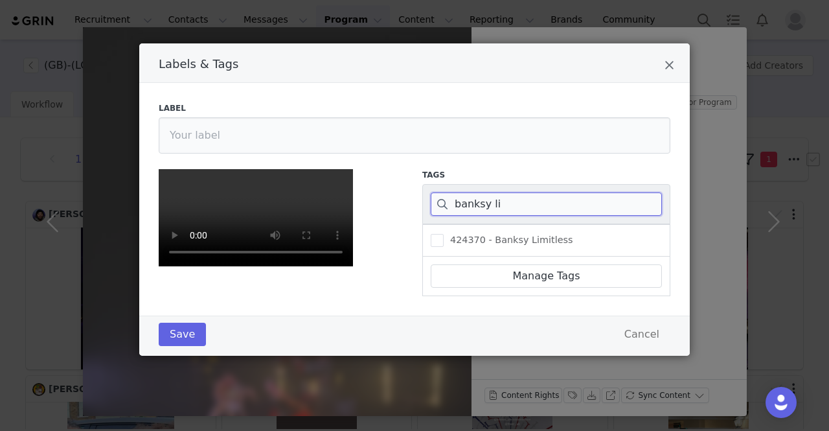
click at [431, 192] on input "banksy li" at bounding box center [546, 203] width 231 height 23
click at [528, 234] on span "396028 - SABRAGE - A dazzling spectacle at [GEOGRAPHIC_DATA]" at bounding box center [599, 240] width 313 height 12
click at [443, 234] on input "396028 - SABRAGE - A dazzling spectacle at [GEOGRAPHIC_DATA]" at bounding box center [443, 234] width 0 height 0
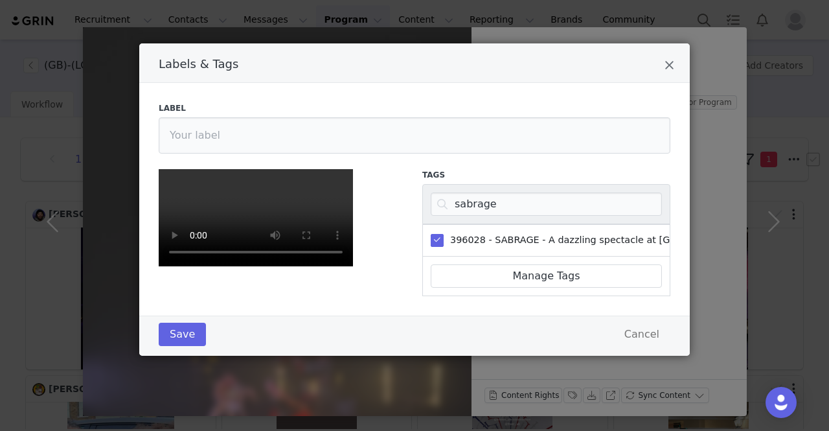
scroll to position [270, 0]
drag, startPoint x: 174, startPoint y: 377, endPoint x: 267, endPoint y: 383, distance: 93.4
click at [174, 346] on button "Save" at bounding box center [182, 333] width 47 height 23
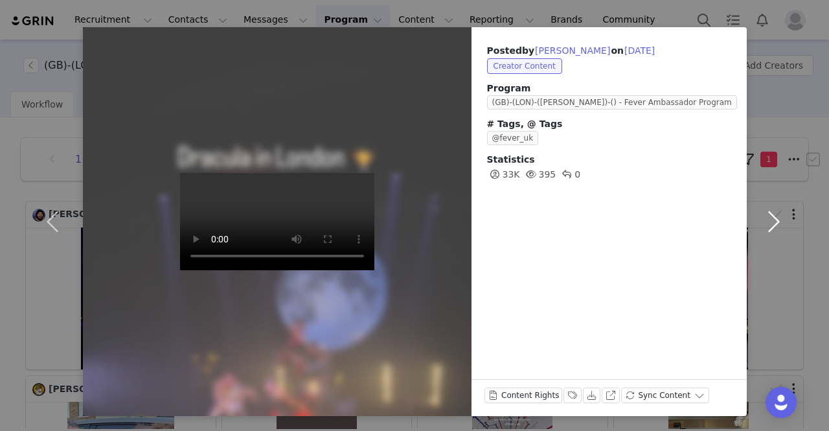
click at [776, 220] on button "button" at bounding box center [773, 221] width 54 height 388
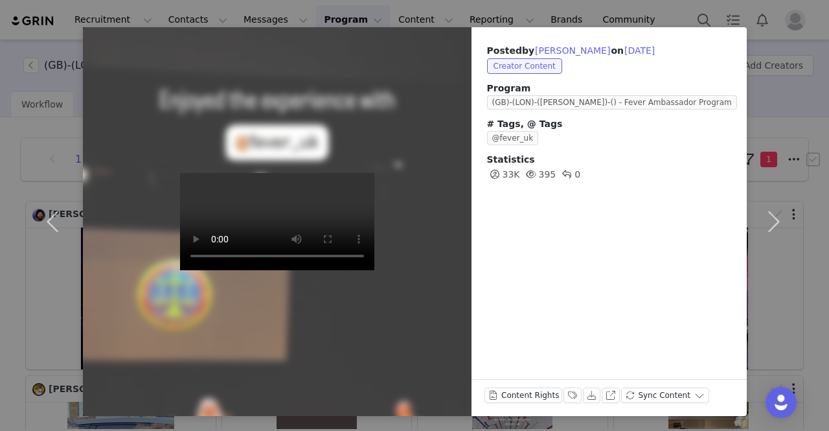
click at [287, 173] on video at bounding box center [277, 221] width 194 height 97
click at [51, 221] on button "button" at bounding box center [55, 221] width 54 height 388
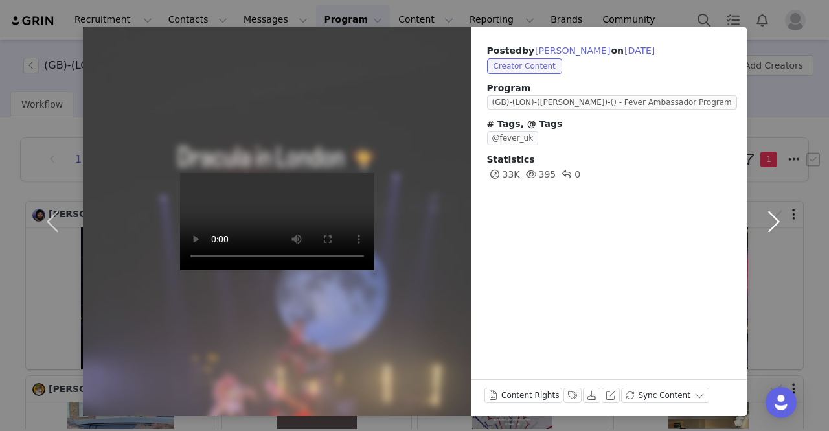
click at [768, 215] on button "button" at bounding box center [773, 221] width 54 height 388
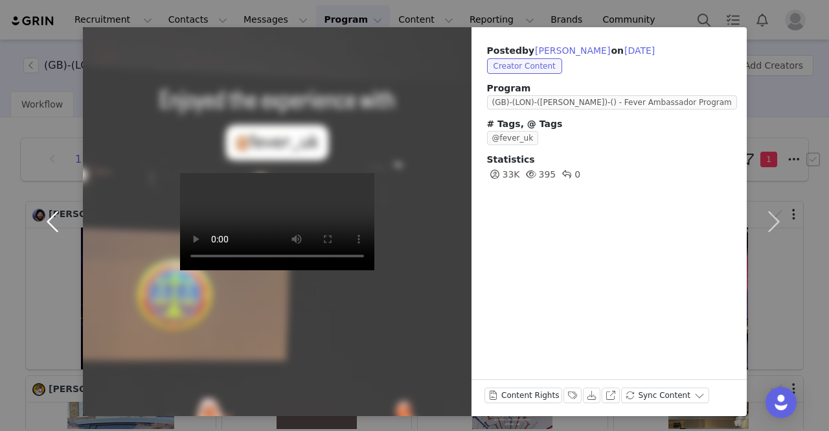
click at [53, 213] on button "button" at bounding box center [55, 221] width 54 height 388
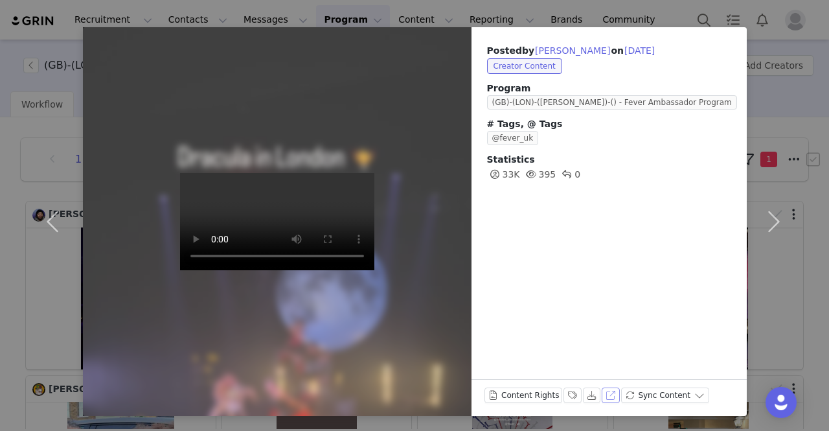
click at [601, 397] on button "View on Instagram" at bounding box center [610, 395] width 18 height 16
click at [563, 388] on button "Labels & Tags" at bounding box center [572, 395] width 18 height 16
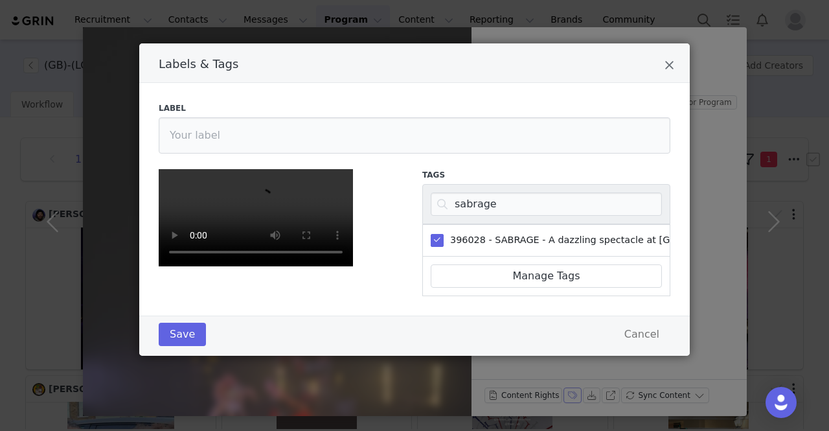
scroll to position [11, 0]
click at [667, 59] on icon "Close" at bounding box center [669, 65] width 10 height 13
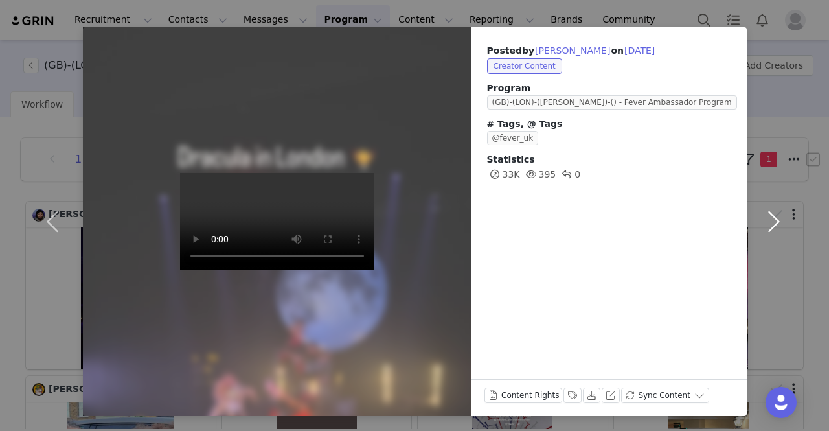
click at [769, 227] on button "button" at bounding box center [773, 221] width 54 height 388
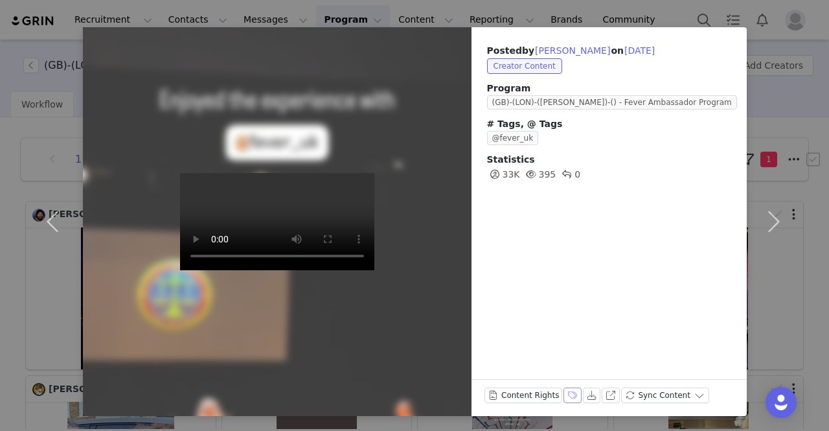
click at [563, 394] on button "Labels & Tags" at bounding box center [572, 395] width 18 height 16
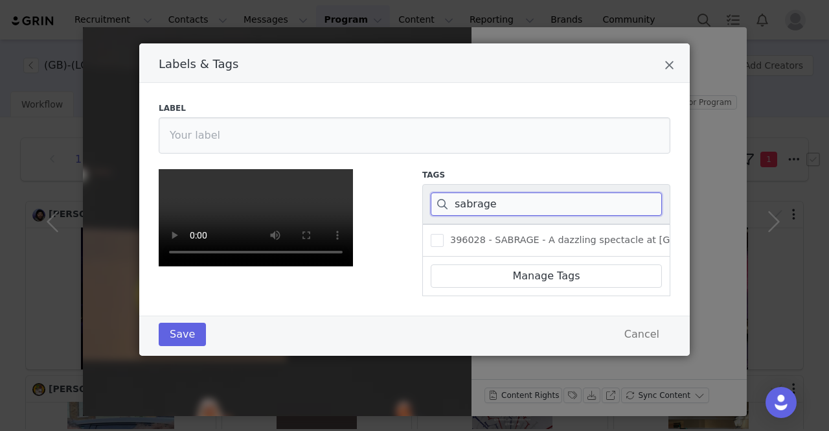
click at [478, 194] on input "sabrage" at bounding box center [546, 203] width 231 height 23
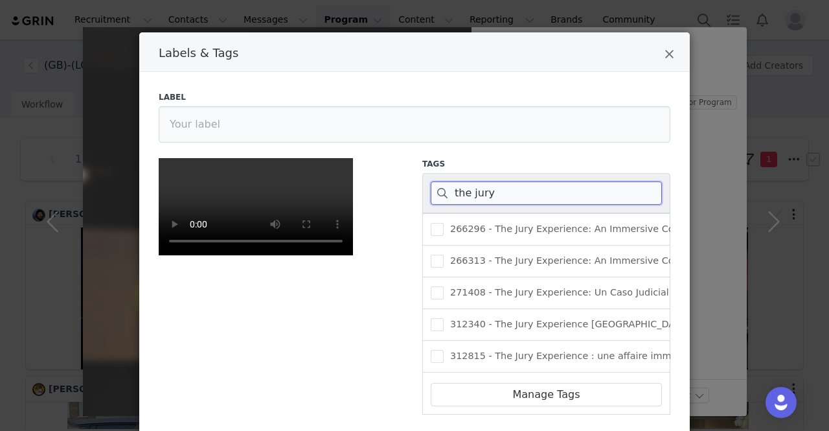
click at [462, 194] on input "the jury" at bounding box center [546, 192] width 231 height 23
paste input "338406"
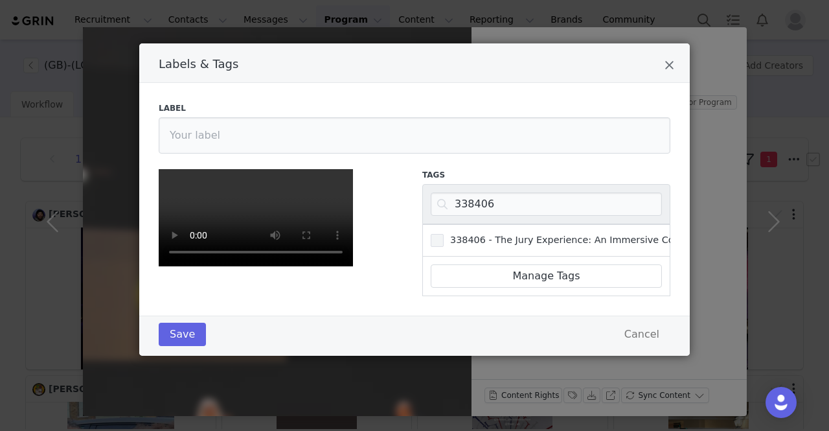
click at [462, 234] on span "338406 - The Jury Experience: An Immersive Courtroom Case" at bounding box center [589, 240] width 293 height 12
click at [443, 234] on input "338406 - The Jury Experience: An Immersive Courtroom Case" at bounding box center [443, 234] width 0 height 0
click at [178, 346] on button "Save" at bounding box center [182, 333] width 47 height 23
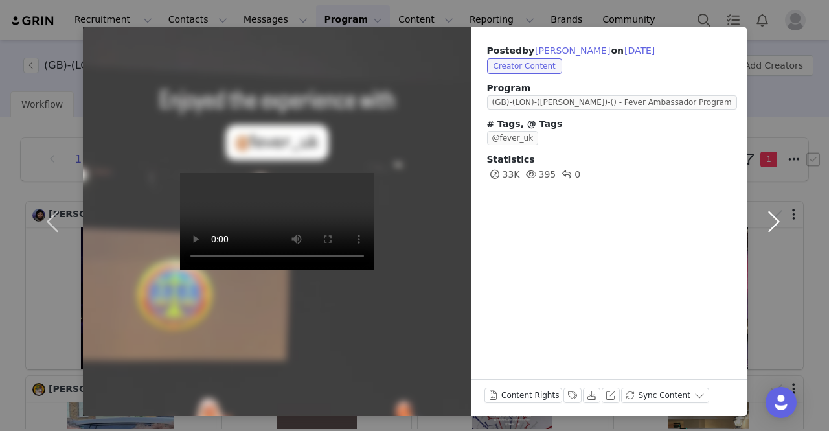
click at [775, 217] on button "button" at bounding box center [773, 221] width 54 height 388
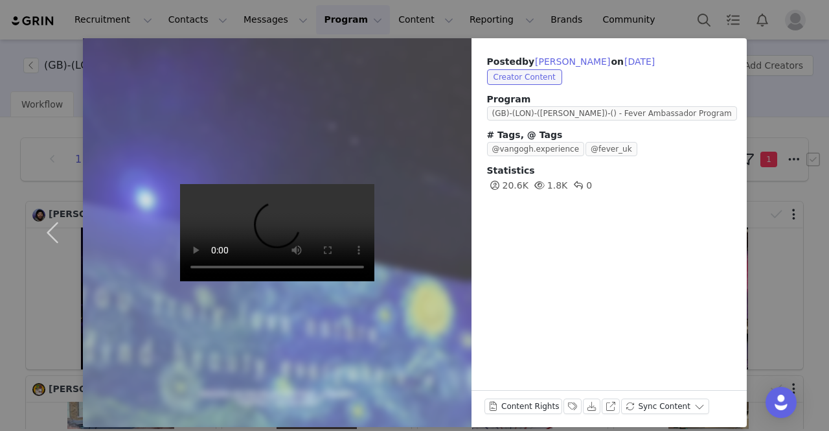
scroll to position [38, 0]
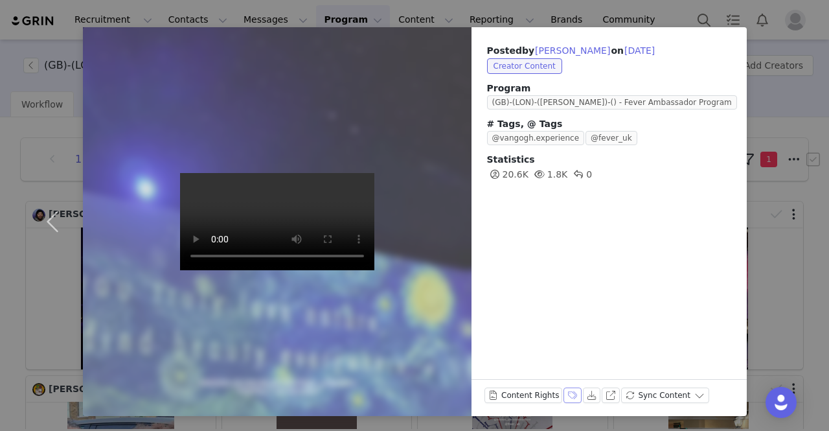
click at [563, 397] on button "Labels & Tags" at bounding box center [572, 395] width 18 height 16
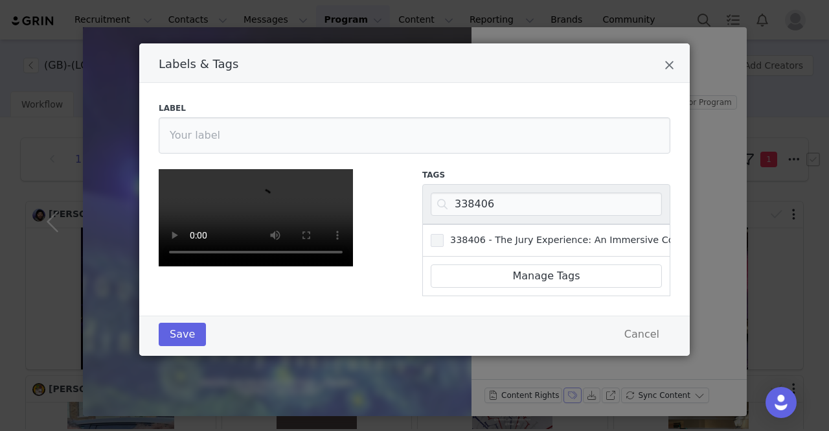
scroll to position [140, 0]
click at [460, 192] on input "338406" at bounding box center [546, 203] width 231 height 23
paste input "96397"
type input "96397"
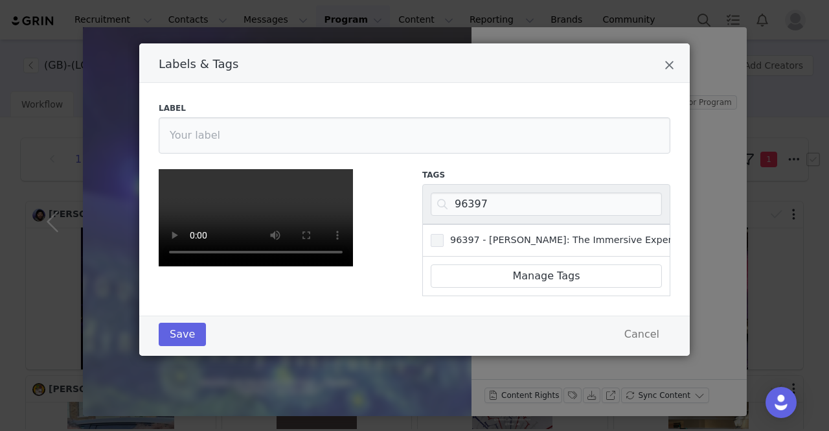
click at [484, 234] on span "96397 - [PERSON_NAME]: The Immersive Experience" at bounding box center [569, 240] width 253 height 12
click at [443, 234] on input "96397 - [PERSON_NAME]: The Immersive Experience" at bounding box center [443, 234] width 0 height 0
click at [184, 346] on button "Save" at bounding box center [182, 333] width 47 height 23
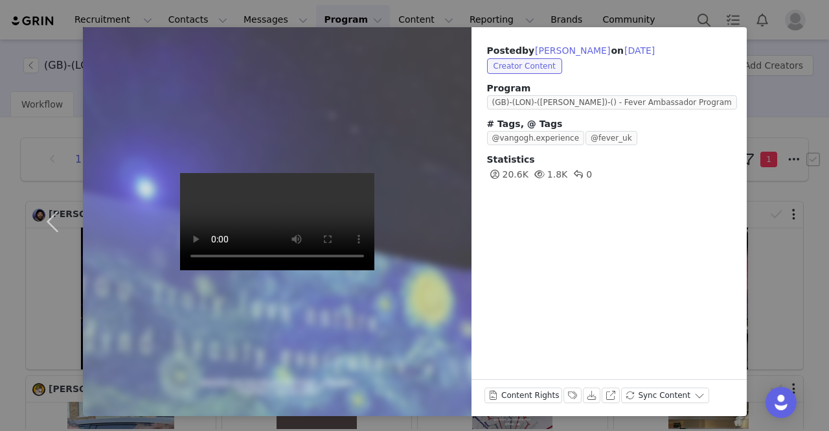
click at [34, 21] on div "Posted by Russell Dacop on Sep 30, 2025 Creator Content Program (GB)-(LON)-(ANT…" at bounding box center [414, 215] width 829 height 431
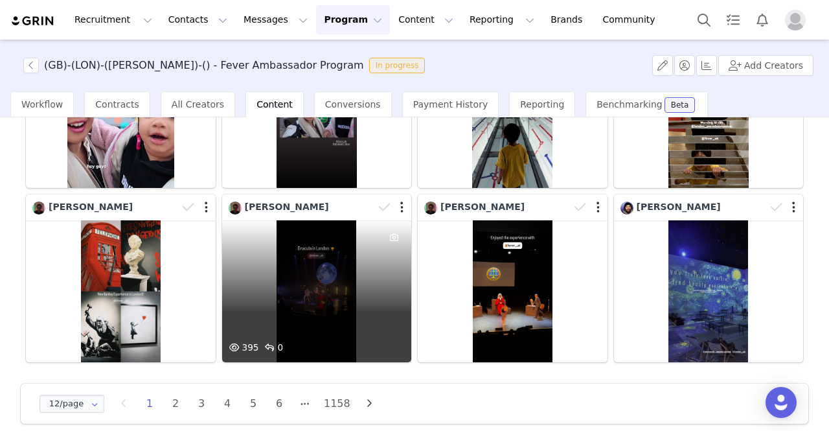
scroll to position [365, 0]
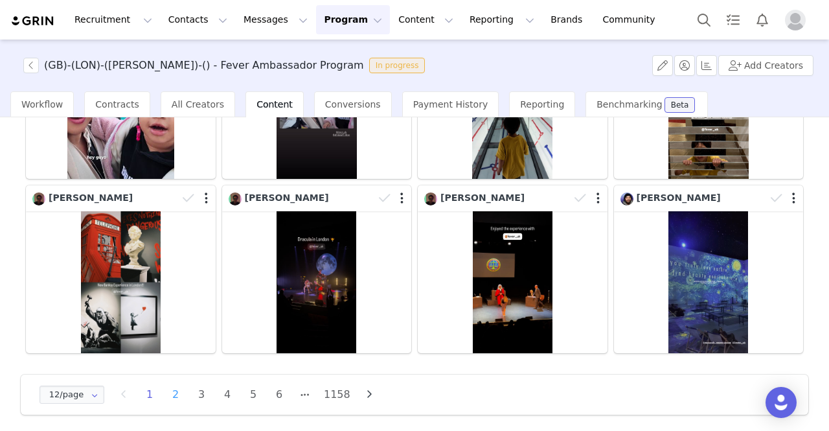
click at [176, 391] on li "2" at bounding box center [175, 394] width 19 height 18
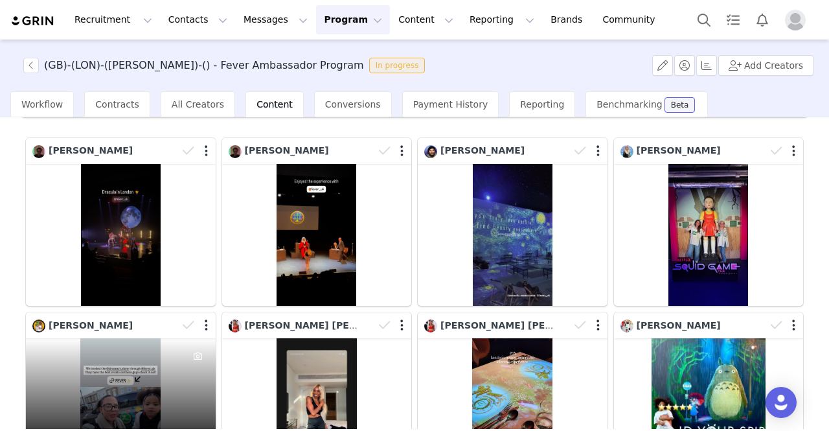
scroll to position [194, 0]
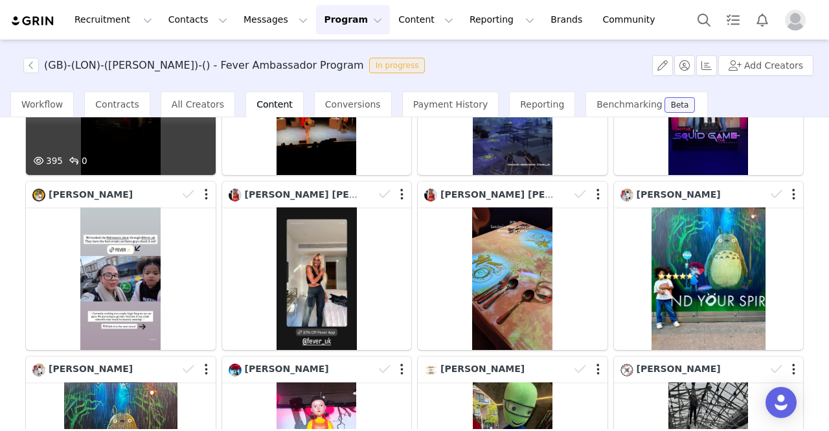
click at [117, 142] on div "395 0" at bounding box center [121, 104] width 190 height 142
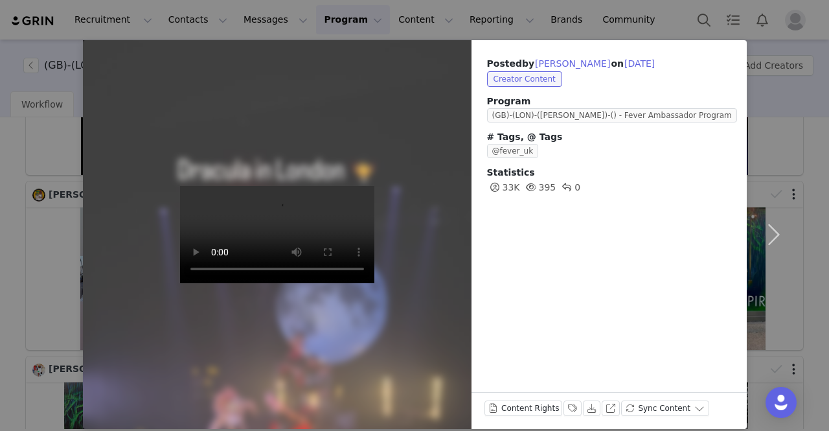
scroll to position [38, 0]
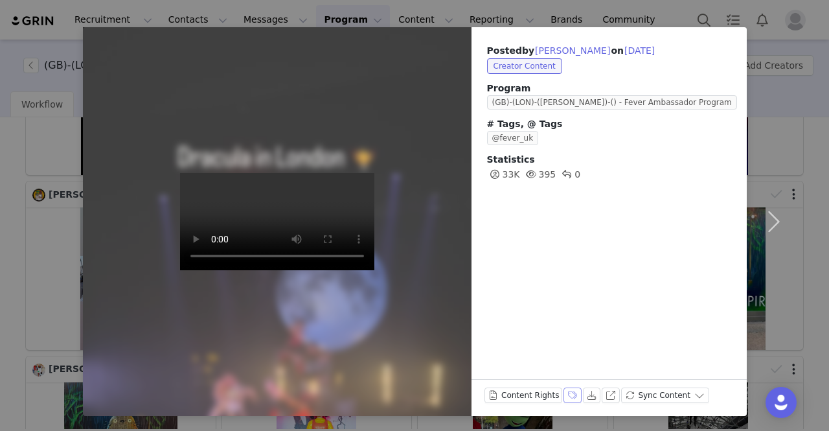
click at [563, 394] on button "Labels & Tags" at bounding box center [572, 395] width 18 height 16
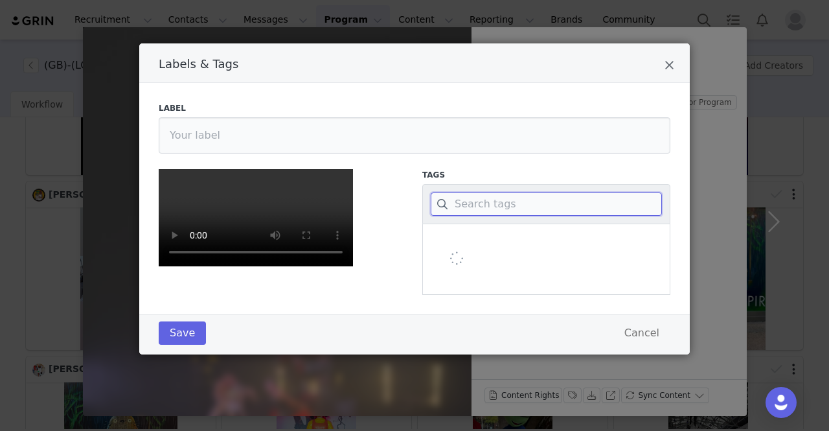
click at [487, 205] on input "Labels & Tags" at bounding box center [546, 203] width 231 height 23
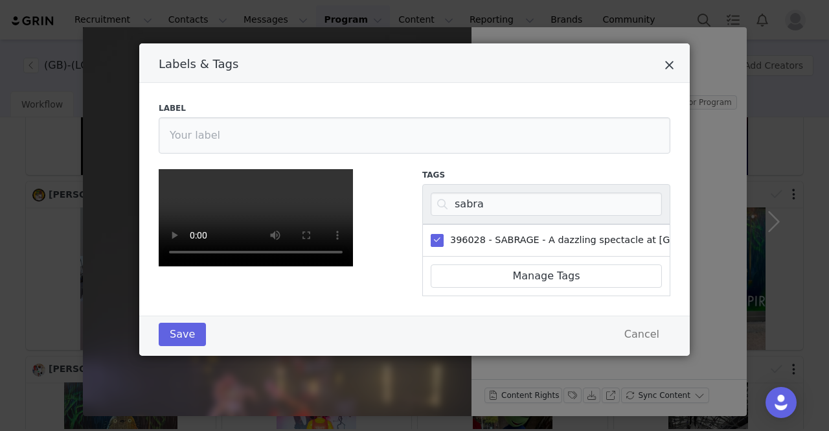
click at [666, 63] on icon "Close" at bounding box center [669, 65] width 10 height 13
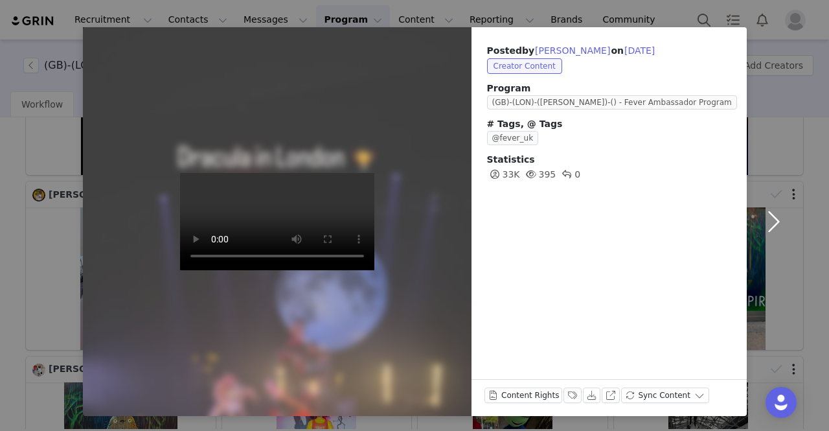
click at [764, 219] on button "button" at bounding box center [773, 221] width 54 height 388
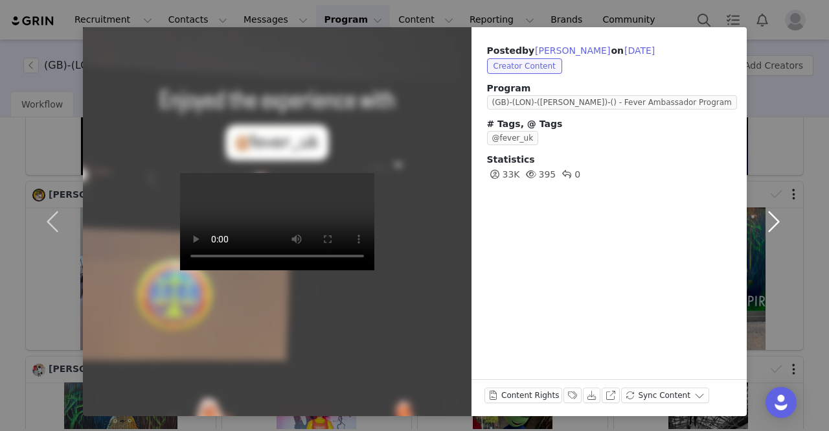
click at [772, 227] on button "button" at bounding box center [773, 221] width 54 height 388
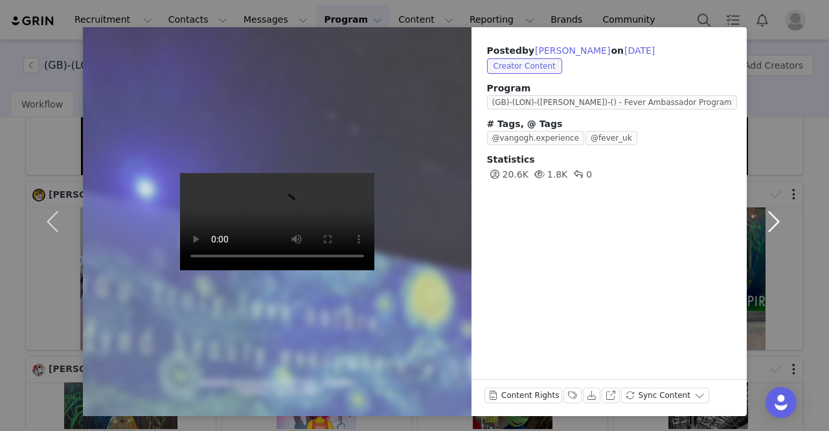
click at [772, 227] on button "button" at bounding box center [773, 221] width 54 height 388
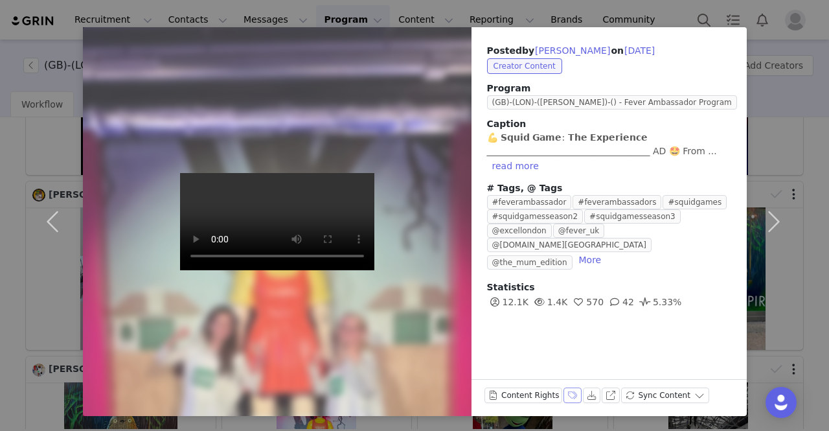
click at [563, 394] on button "Labels & Tags" at bounding box center [572, 395] width 18 height 16
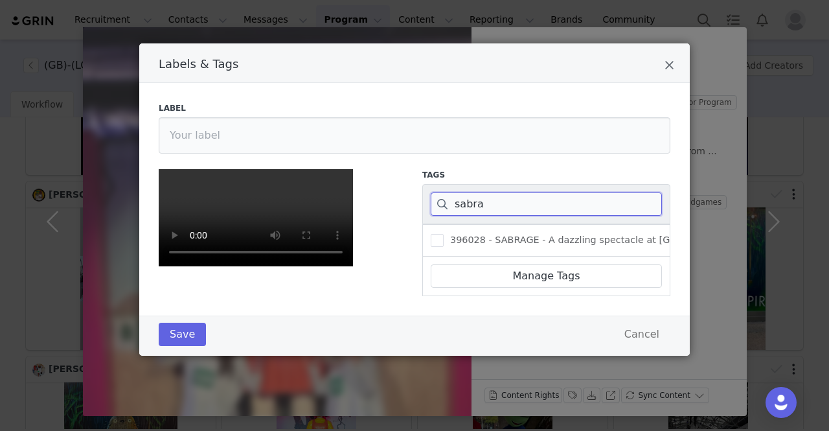
click at [445, 199] on input "sabra" at bounding box center [546, 203] width 231 height 23
click at [467, 204] on input "sabra" at bounding box center [546, 203] width 231 height 23
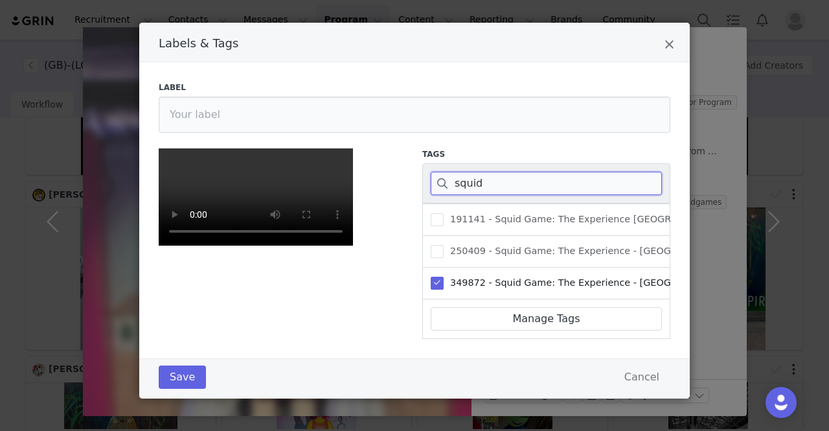
scroll to position [259, 0]
type input "squid"
click at [164, 388] on button "Save" at bounding box center [182, 376] width 47 height 23
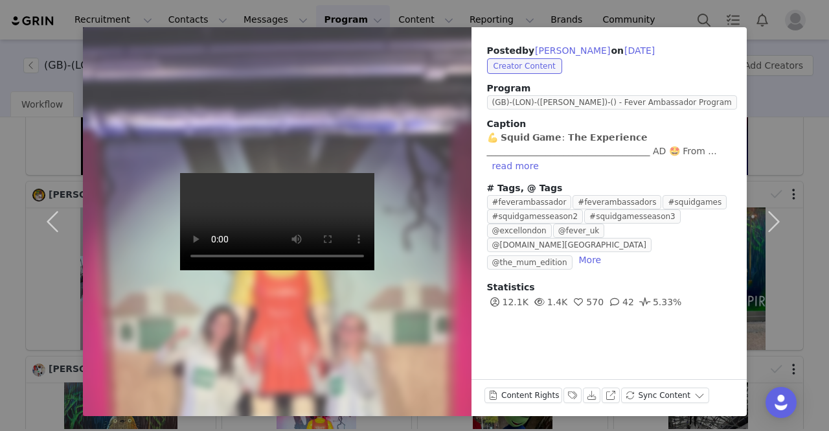
click at [30, 19] on div "Posted by Gemma Willson on Sep 29, 2025 Creator Content Program (GB)-(LON)-(ANT…" at bounding box center [414, 215] width 829 height 431
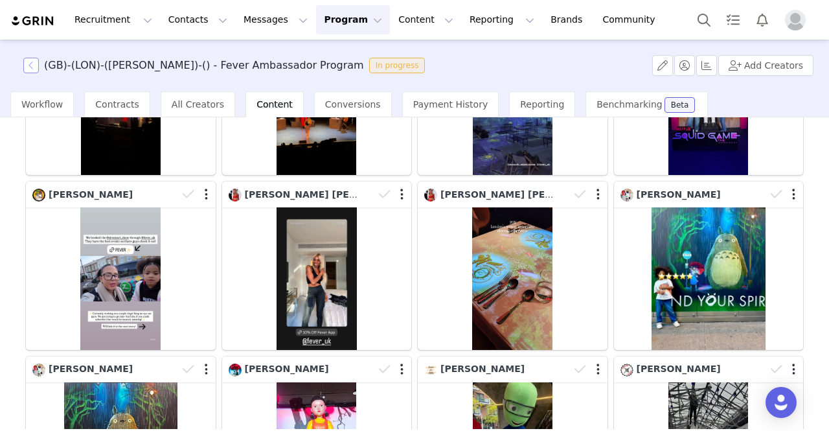
click at [30, 68] on button "button" at bounding box center [31, 66] width 16 height 16
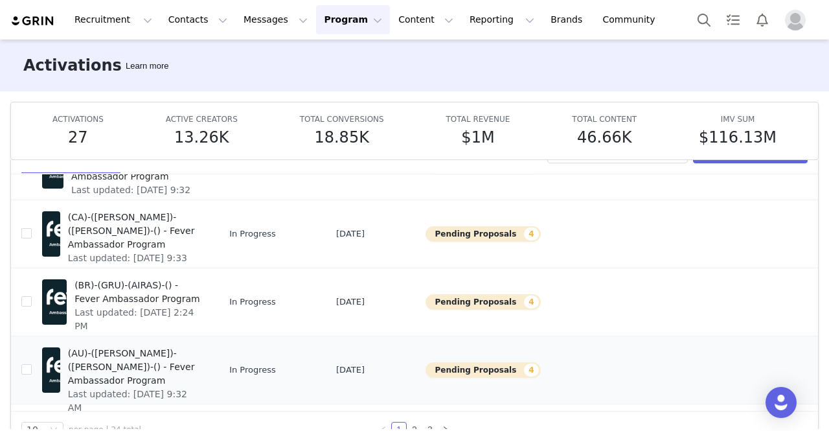
scroll to position [67, 0]
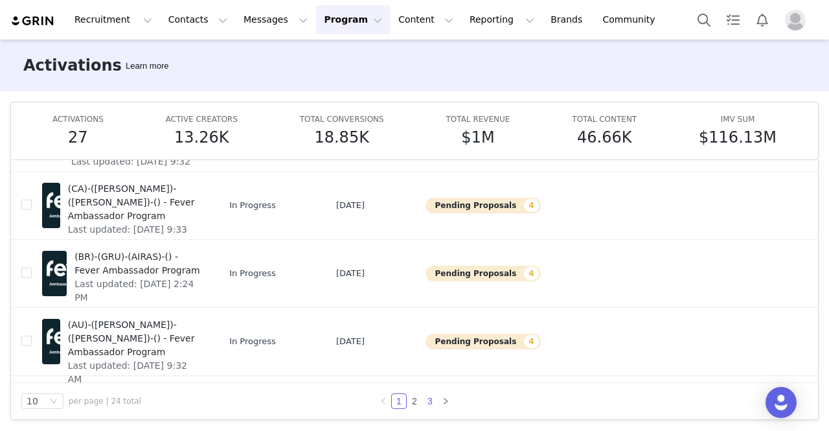
click at [427, 398] on link "3" at bounding box center [430, 401] width 14 height 14
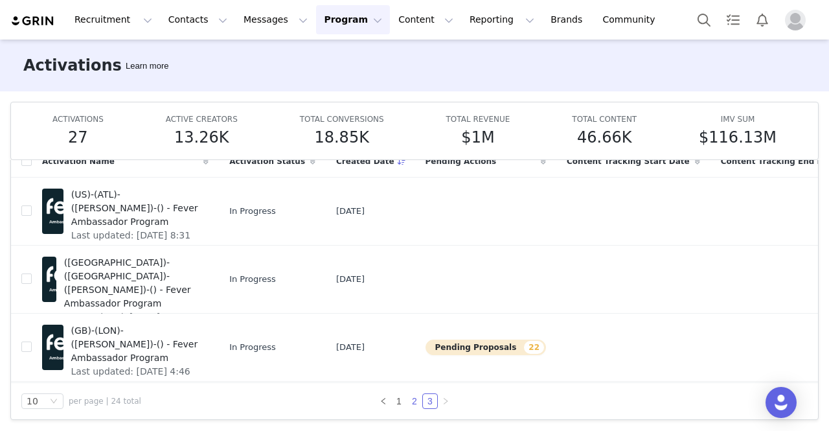
click at [407, 401] on link "2" at bounding box center [414, 401] width 14 height 14
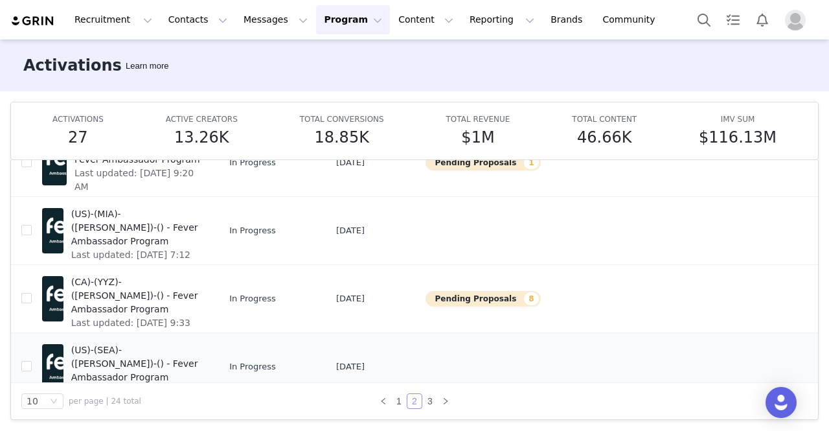
scroll to position [28, 0]
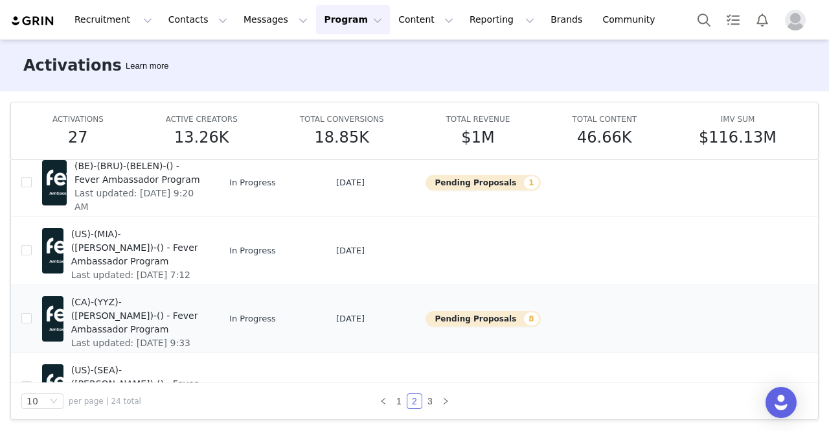
click at [117, 308] on span "(CA)-(YYZ)-([PERSON_NAME])-() - Fever Ambassador Program" at bounding box center [135, 315] width 129 height 41
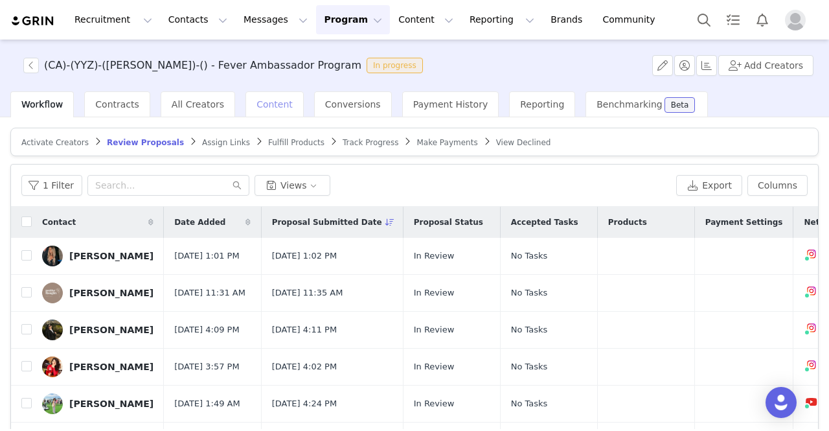
click at [267, 102] on span "Content" at bounding box center [274, 104] width 36 height 10
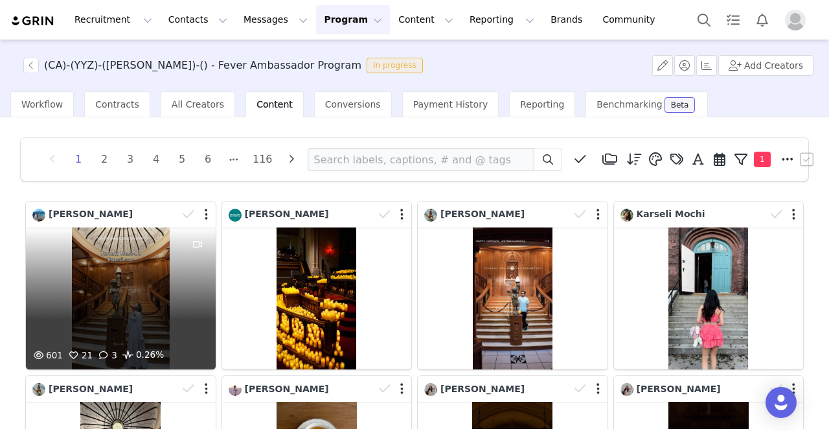
click at [137, 301] on div "601 21 3 0.26%" at bounding box center [121, 298] width 190 height 142
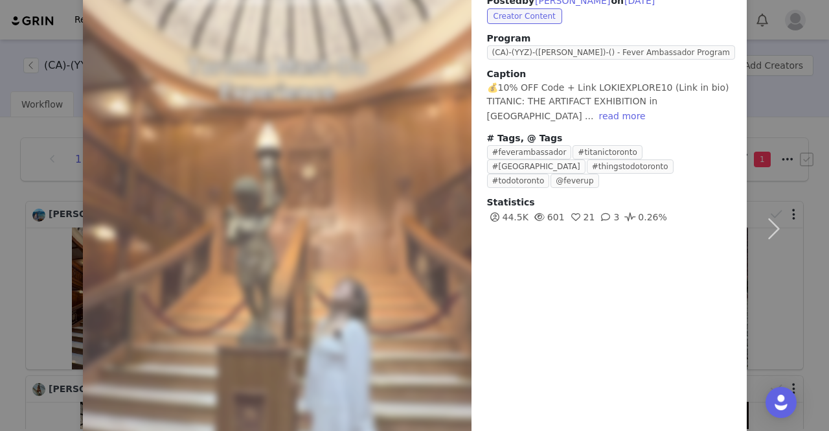
scroll to position [151, 0]
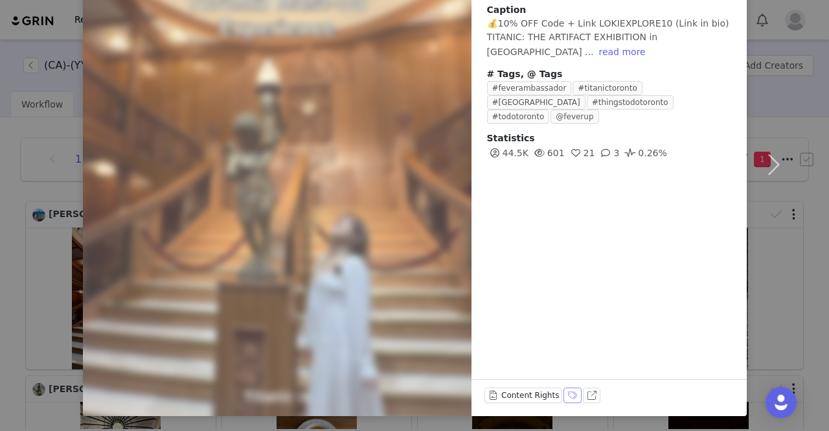
drag, startPoint x: 561, startPoint y: 396, endPoint x: 555, endPoint y: 381, distance: 16.0
click at [563, 396] on button "Labels & Tags" at bounding box center [572, 395] width 18 height 16
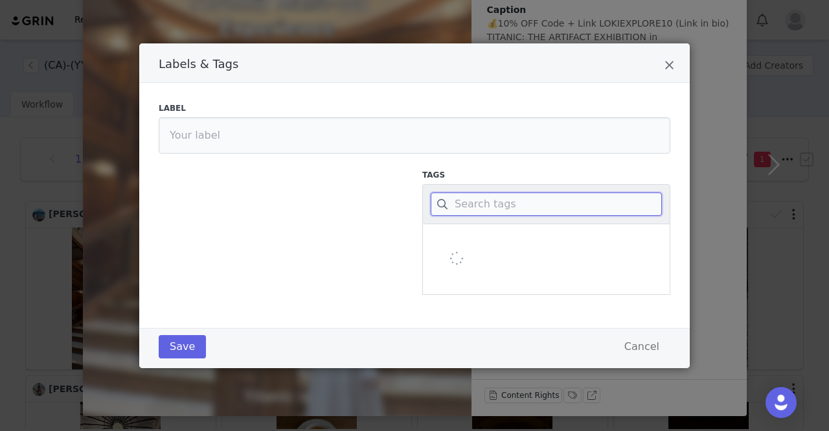
click at [475, 204] on input "Labels & Tags" at bounding box center [546, 203] width 231 height 23
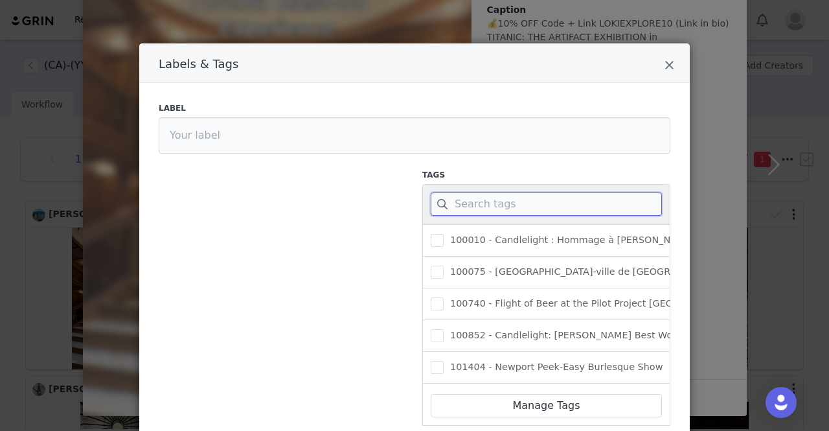
click at [476, 205] on input "Labels & Tags" at bounding box center [546, 203] width 231 height 23
paste input "360434"
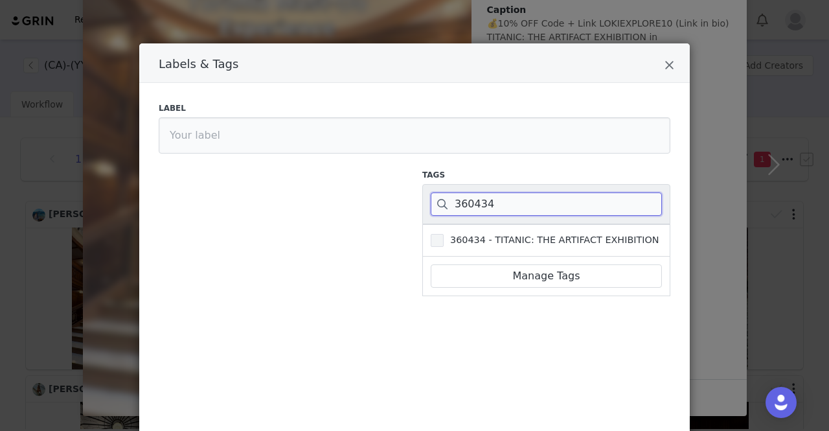
type input "360434"
click at [469, 234] on span "360434 - TITANIC: THE ARTIFACT EXHIBITION" at bounding box center [551, 240] width 216 height 12
click at [443, 234] on input "360434 - TITANIC: THE ARTIFACT EXHIBITION" at bounding box center [443, 234] width 0 height 0
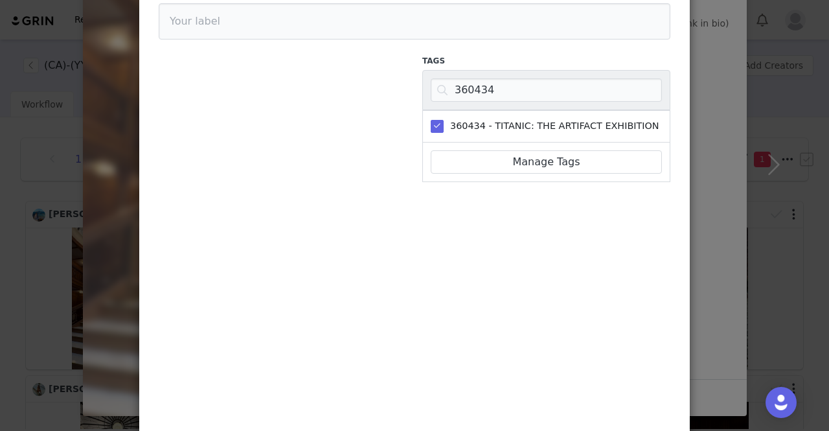
scroll to position [324, 0]
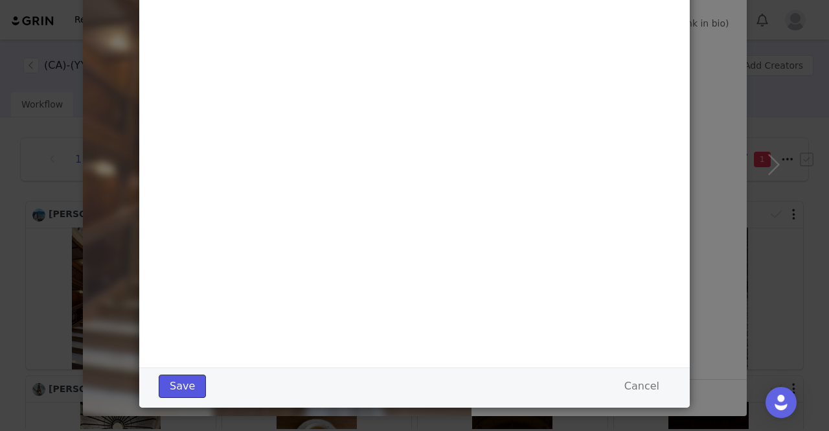
click at [168, 383] on button "Save" at bounding box center [182, 385] width 47 height 23
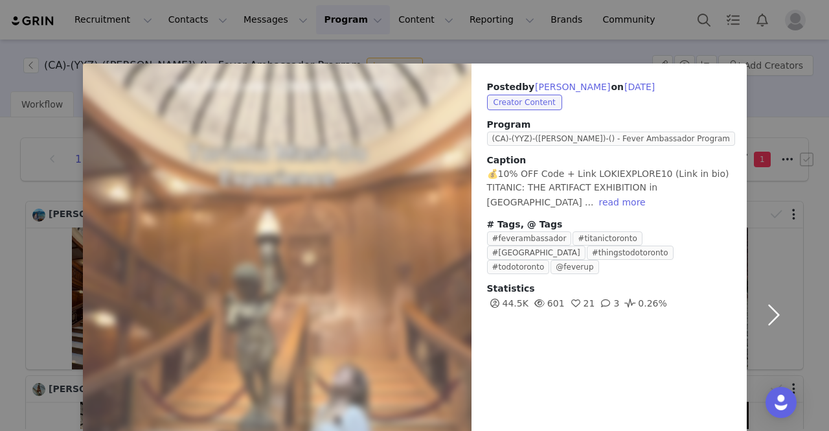
scroll to position [0, 0]
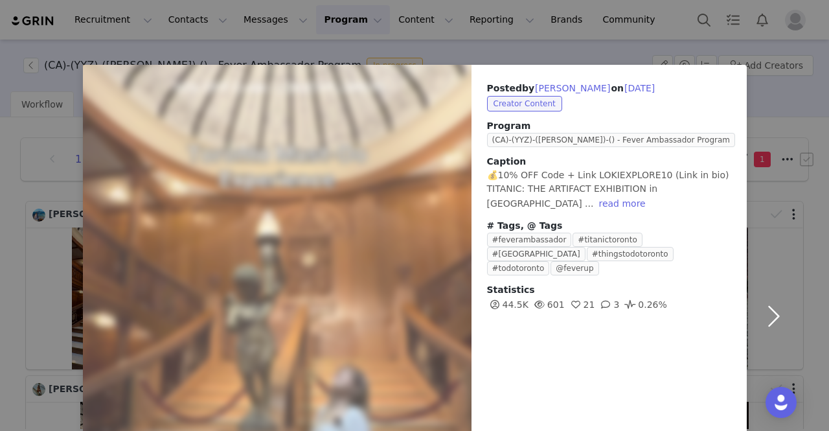
click at [772, 322] on button "button" at bounding box center [773, 316] width 54 height 502
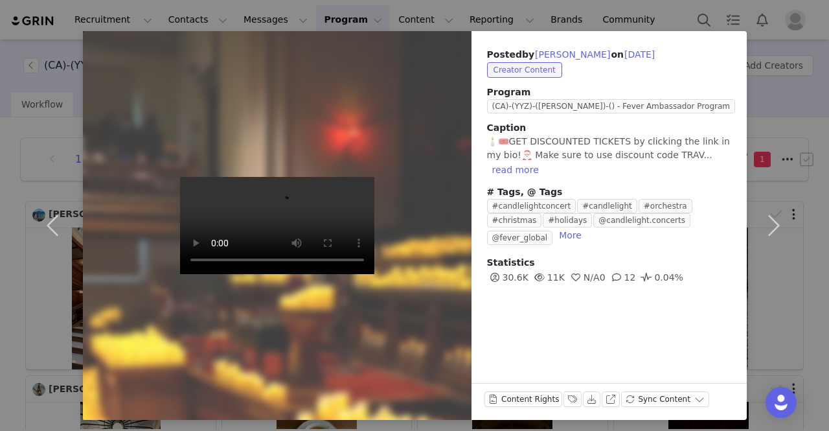
scroll to position [38, 0]
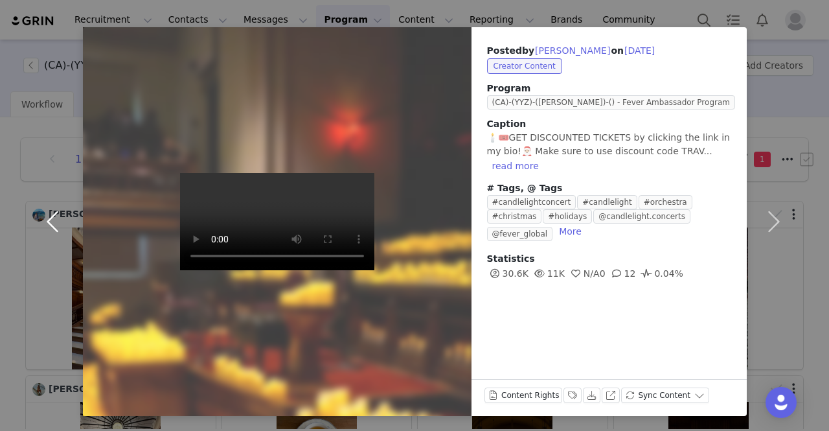
click at [46, 218] on button "button" at bounding box center [55, 221] width 54 height 388
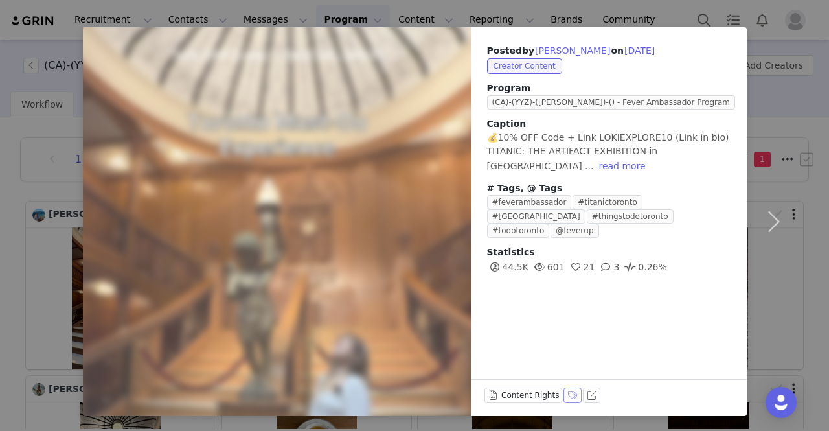
click at [563, 399] on button "Labels & Tags" at bounding box center [572, 395] width 18 height 16
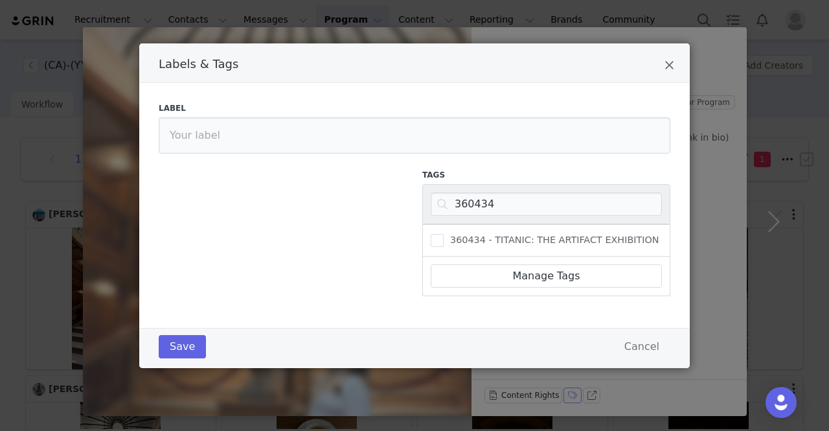
scroll to position [0, 0]
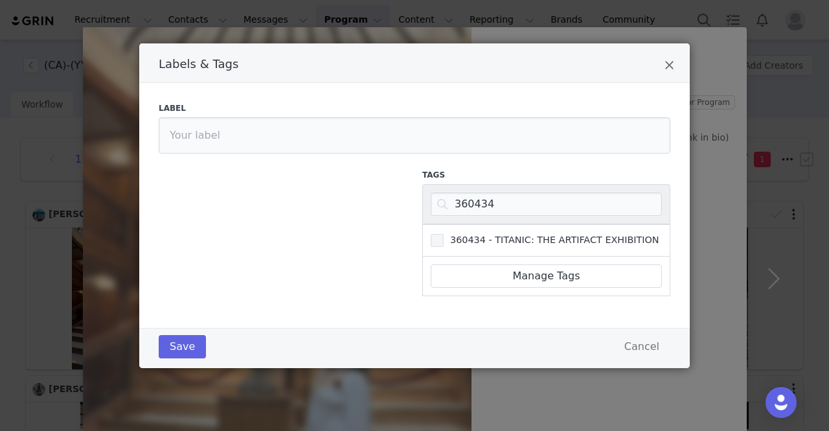
click at [498, 241] on span "360434 - TITANIC: THE ARTIFACT EXHIBITION" at bounding box center [551, 240] width 216 height 12
click at [443, 234] on input "360434 - TITANIC: THE ARTIFACT EXHIBITION" at bounding box center [443, 234] width 0 height 0
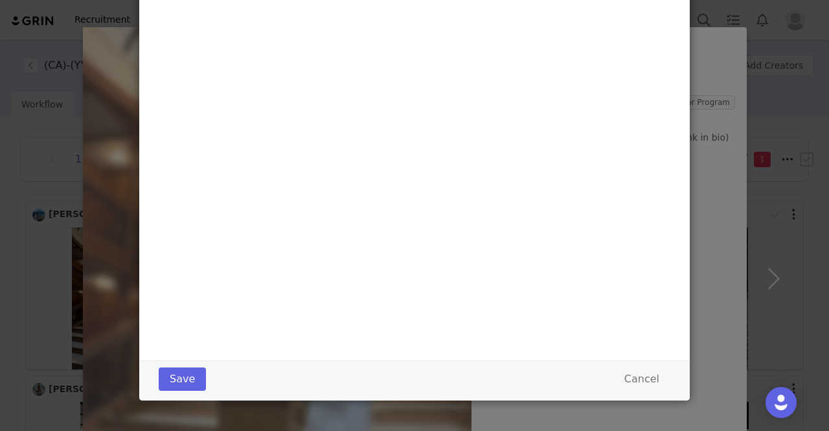
scroll to position [331, 0]
click at [189, 371] on button "Save" at bounding box center [182, 377] width 47 height 23
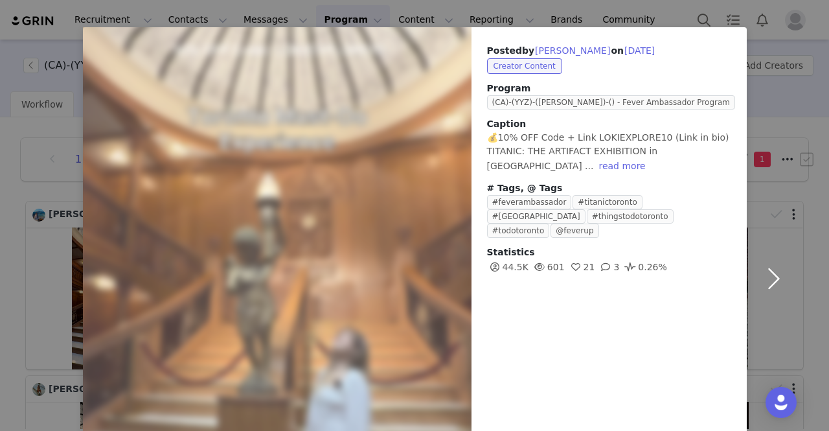
click at [765, 268] on button "button" at bounding box center [773, 278] width 54 height 502
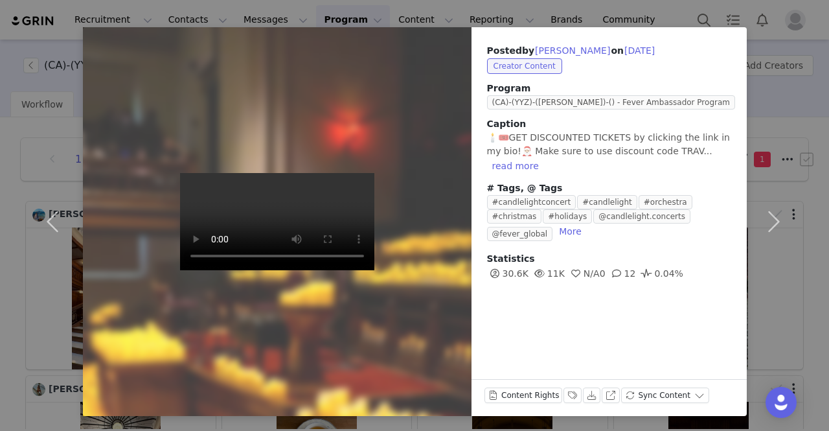
click at [252, 225] on video at bounding box center [277, 221] width 194 height 97
click at [544, 158] on button "read more" at bounding box center [515, 166] width 57 height 16
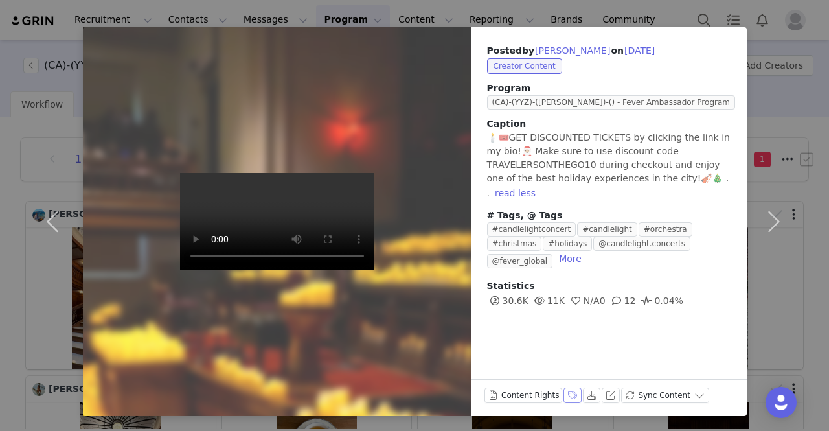
click at [563, 389] on button "Labels & Tags" at bounding box center [572, 395] width 18 height 16
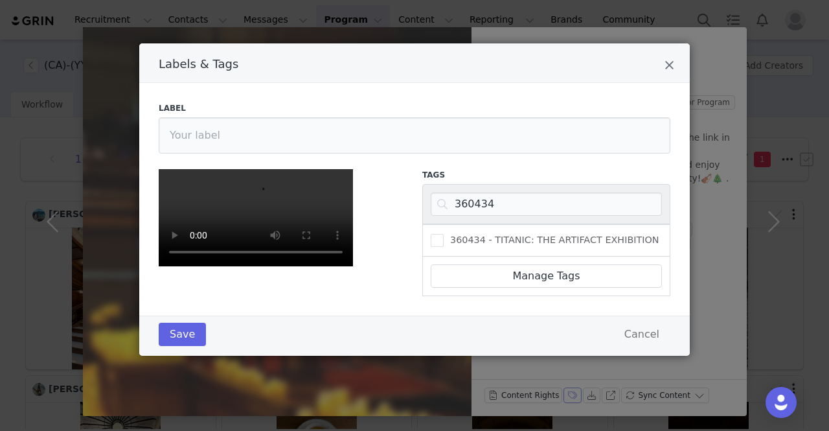
scroll to position [76, 0]
click at [465, 192] on input "360434" at bounding box center [546, 203] width 231 height 23
click at [483, 192] on input "360434" at bounding box center [546, 203] width 231 height 23
click at [476, 192] on input "360434" at bounding box center [546, 203] width 231 height 23
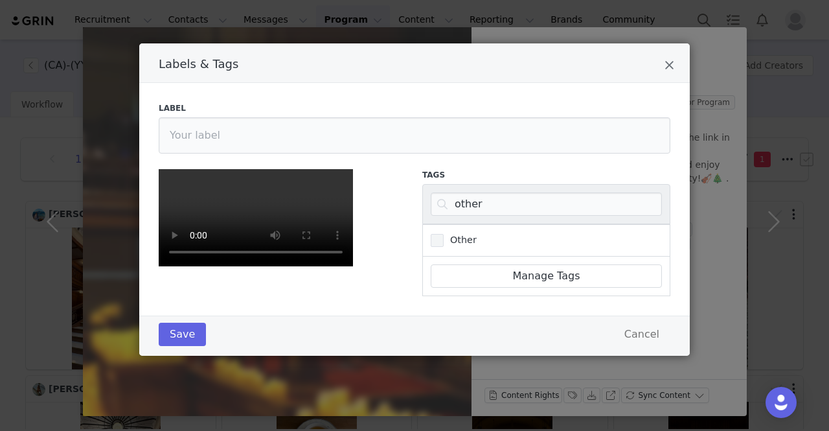
click at [463, 234] on span "Other" at bounding box center [459, 240] width 33 height 12
click at [443, 234] on input "Other" at bounding box center [443, 234] width 0 height 0
click at [174, 346] on button "Save" at bounding box center [182, 333] width 47 height 23
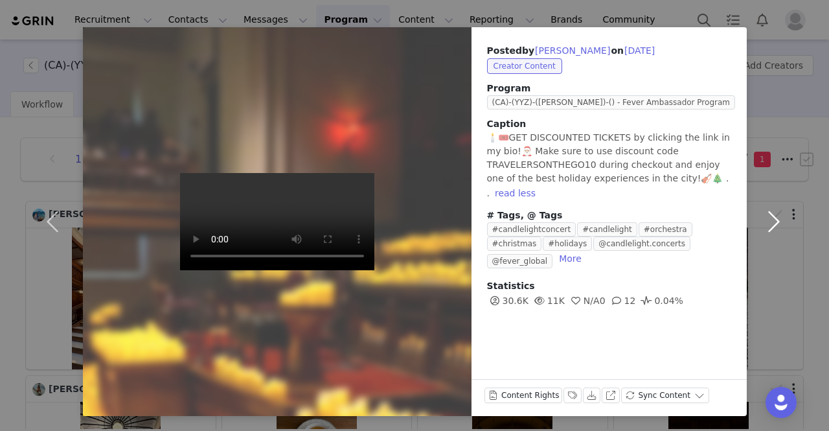
click at [776, 221] on button "button" at bounding box center [773, 221] width 54 height 388
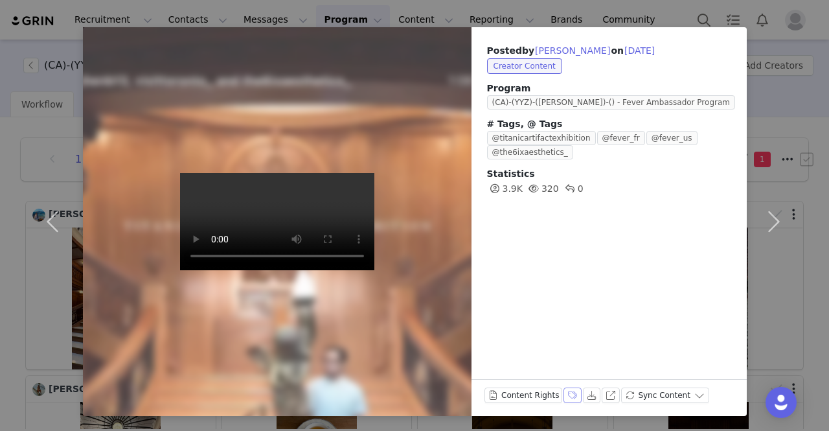
click at [563, 396] on button "Labels & Tags" at bounding box center [572, 395] width 18 height 16
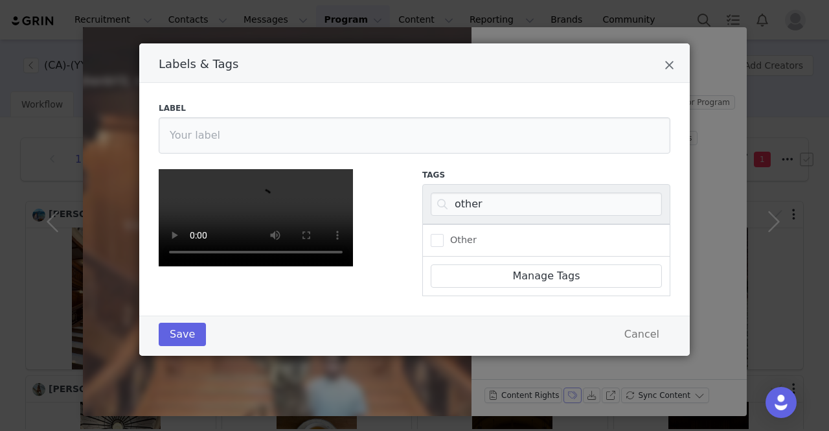
scroll to position [140, 0]
click at [460, 192] on input "other" at bounding box center [546, 203] width 231 height 23
paste input "360434"
click at [489, 234] on span "360434 - TITANIC: THE ARTIFACT EXHIBITION" at bounding box center [551, 240] width 216 height 12
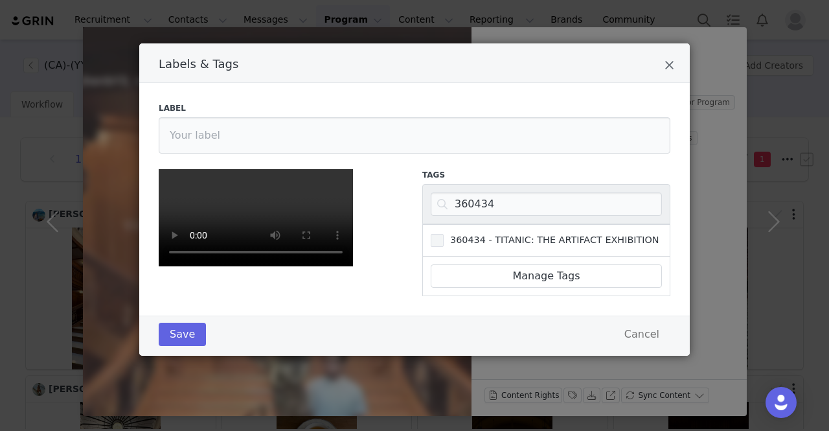
click at [443, 234] on input "360434 - TITANIC: THE ARTIFACT EXHIBITION" at bounding box center [443, 234] width 0 height 0
click at [168, 346] on button "Save" at bounding box center [182, 333] width 47 height 23
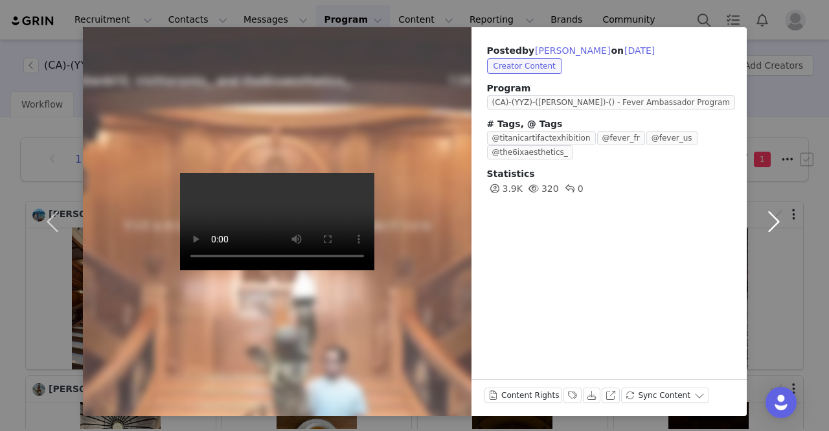
drag, startPoint x: 767, startPoint y: 216, endPoint x: 760, endPoint y: 216, distance: 7.1
click at [768, 216] on button "button" at bounding box center [773, 221] width 54 height 388
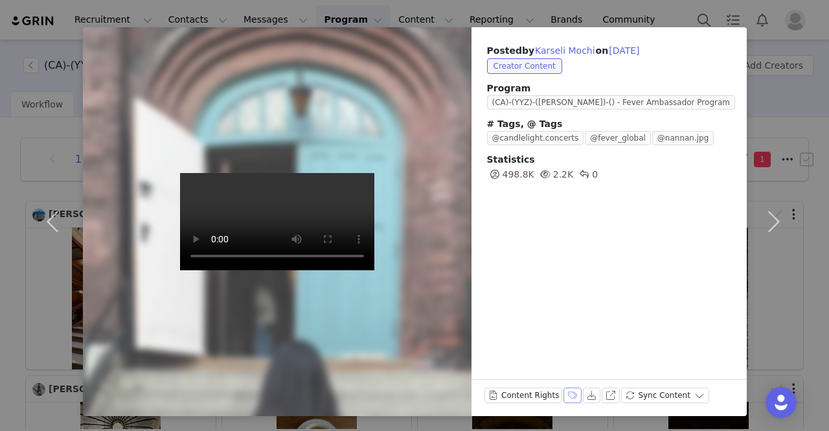
click at [563, 390] on button "Labels & Tags" at bounding box center [572, 395] width 18 height 16
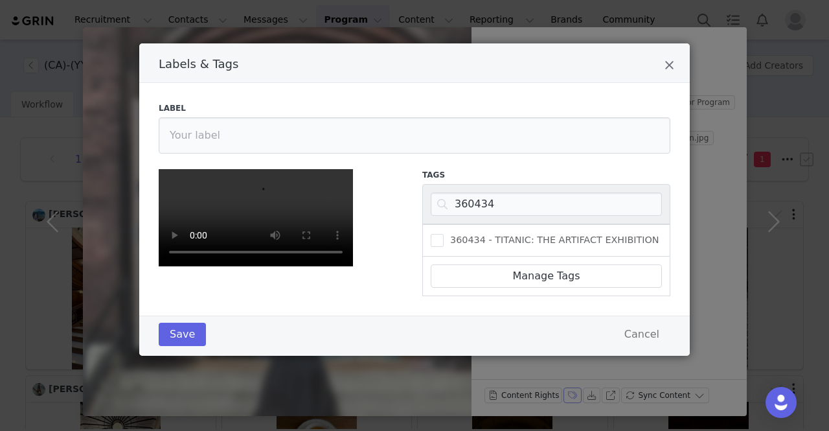
scroll to position [140, 0]
click at [287, 266] on video "Labels & Tags" at bounding box center [256, 217] width 194 height 97
click at [668, 59] on icon "Close" at bounding box center [669, 65] width 10 height 13
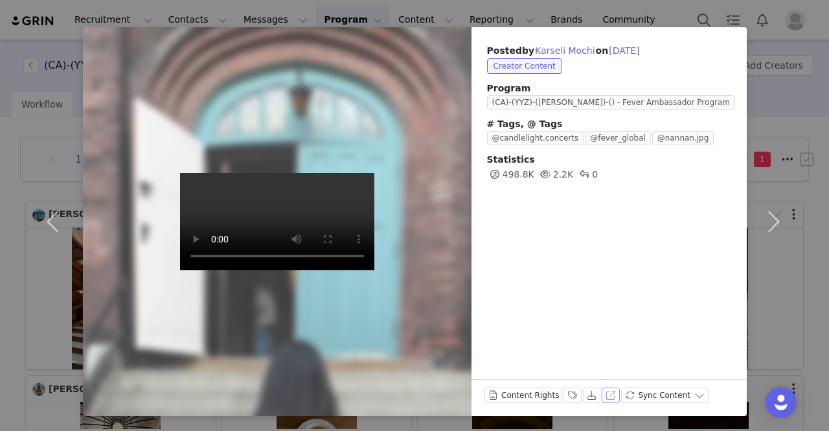
click at [601, 392] on button "View on Instagram" at bounding box center [610, 395] width 18 height 16
click at [563, 396] on button "Labels & Tags" at bounding box center [572, 395] width 18 height 16
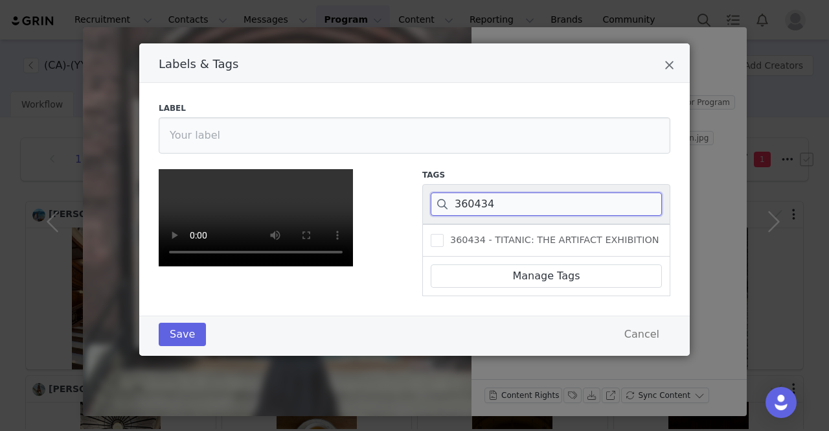
click at [462, 198] on input "360434" at bounding box center [546, 203] width 231 height 23
click at [460, 199] on input "360434" at bounding box center [546, 203] width 231 height 23
click at [461, 197] on input "360434" at bounding box center [546, 203] width 231 height 23
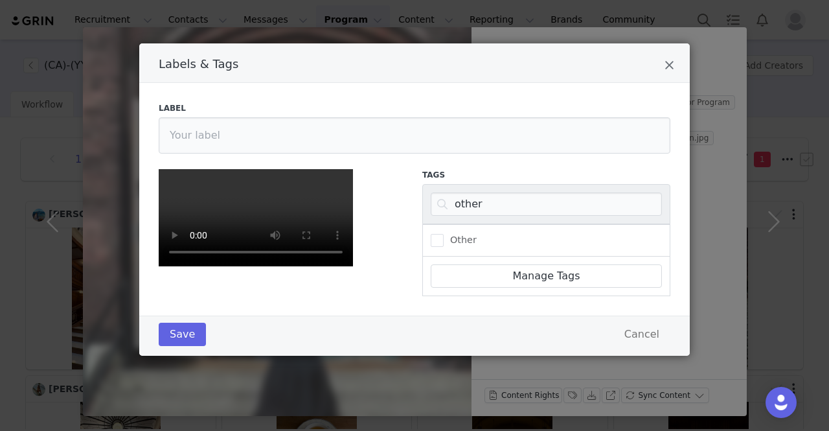
click at [476, 227] on div "Other" at bounding box center [546, 240] width 248 height 32
click at [431, 234] on span "Labels & Tags" at bounding box center [437, 240] width 13 height 13
click at [443, 234] on input "Other" at bounding box center [443, 234] width 0 height 0
click at [176, 346] on button "Save" at bounding box center [182, 333] width 47 height 23
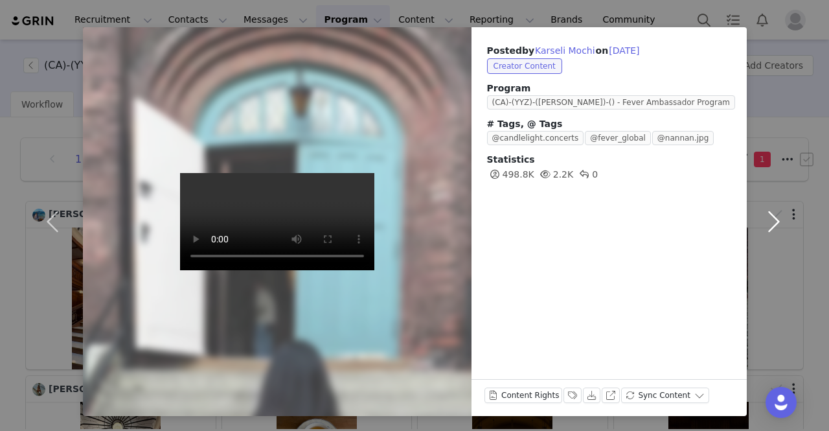
click at [773, 218] on button "button" at bounding box center [773, 221] width 54 height 388
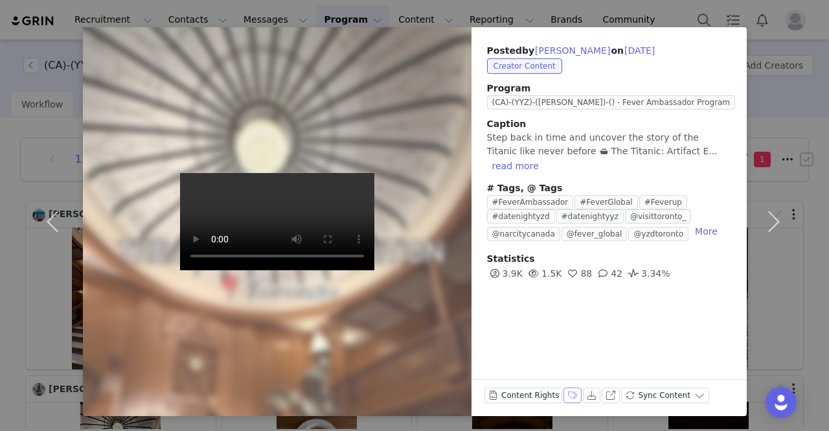
click at [563, 388] on button "Labels & Tags" at bounding box center [572, 395] width 18 height 16
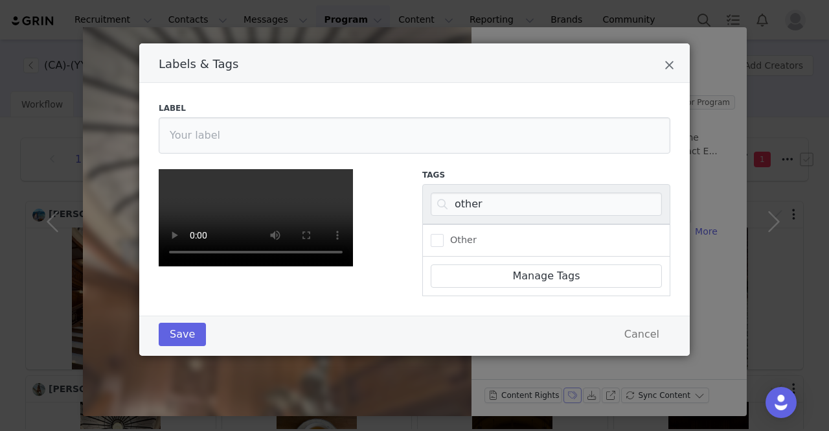
scroll to position [140, 0]
click at [461, 192] on input "other" at bounding box center [546, 203] width 231 height 23
paste input "360434"
click at [515, 234] on span "360434 - TITANIC: THE ARTIFACT EXHIBITION" at bounding box center [551, 240] width 216 height 12
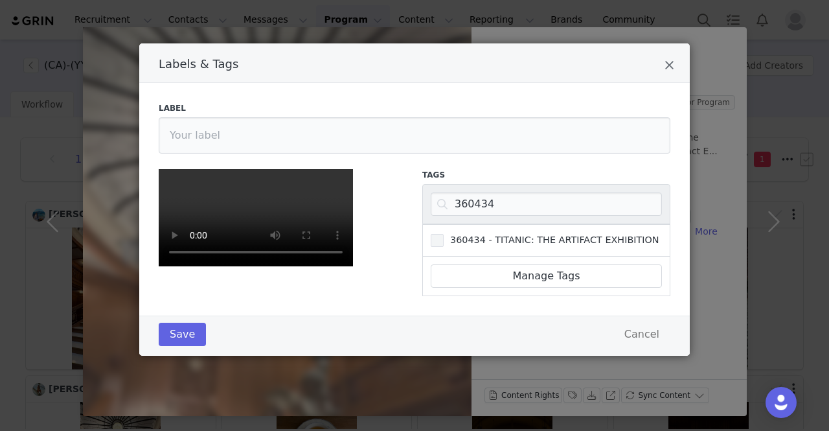
click at [443, 234] on input "360434 - TITANIC: THE ARTIFACT EXHIBITION" at bounding box center [443, 234] width 0 height 0
drag, startPoint x: 170, startPoint y: 369, endPoint x: 221, endPoint y: 352, distance: 54.5
click at [170, 346] on button "Save" at bounding box center [182, 333] width 47 height 23
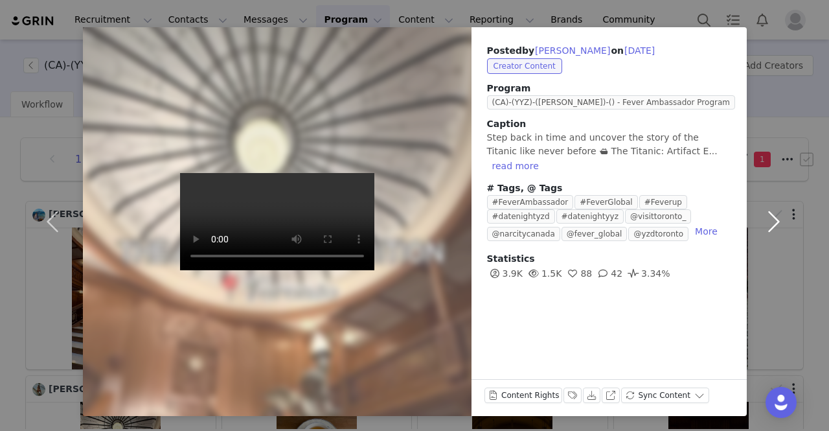
click at [766, 210] on button "button" at bounding box center [773, 221] width 54 height 388
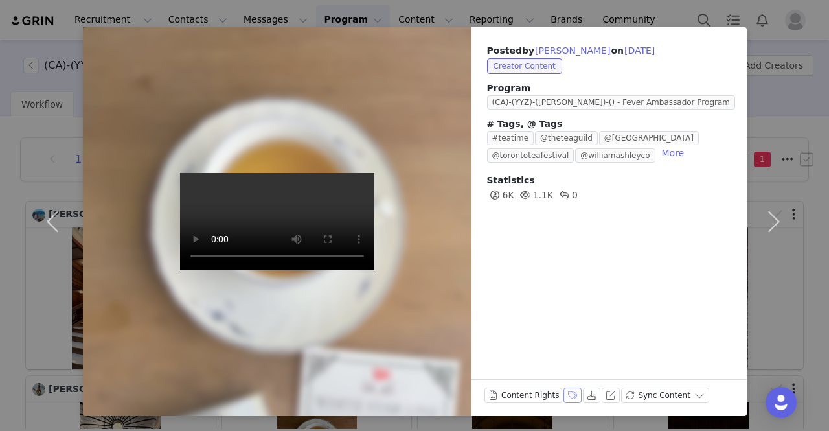
click at [563, 397] on button "Labels & Tags" at bounding box center [572, 395] width 18 height 16
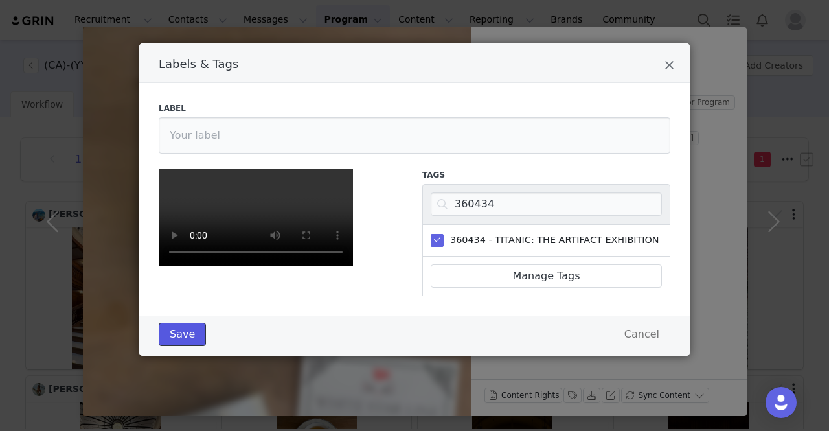
click at [185, 346] on button "Save" at bounding box center [182, 333] width 47 height 23
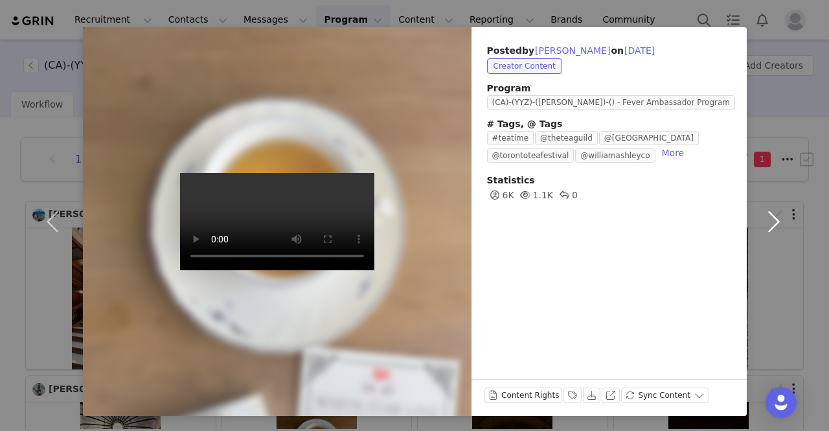
click at [769, 226] on button "button" at bounding box center [773, 221] width 54 height 388
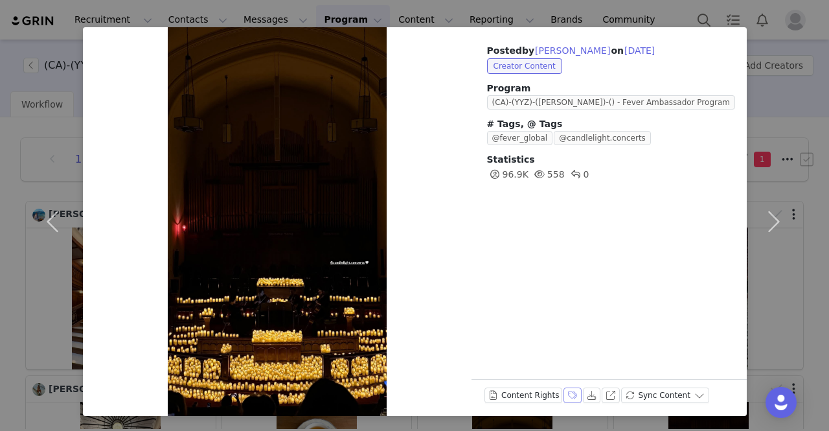
click at [563, 392] on button "Labels & Tags" at bounding box center [572, 395] width 18 height 16
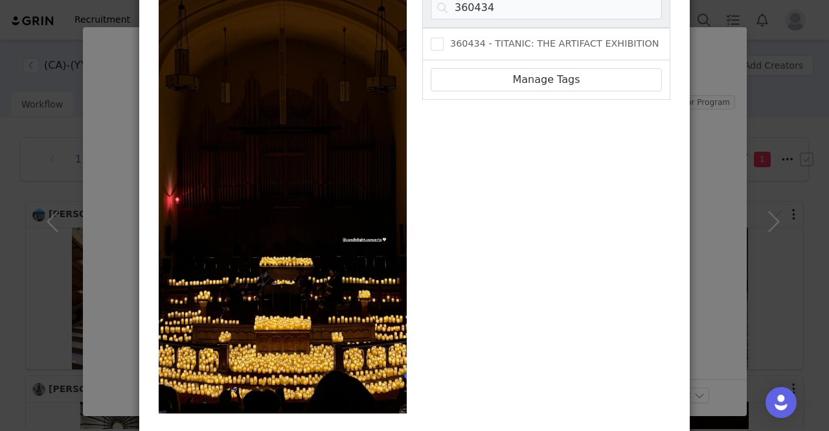
scroll to position [140, 0]
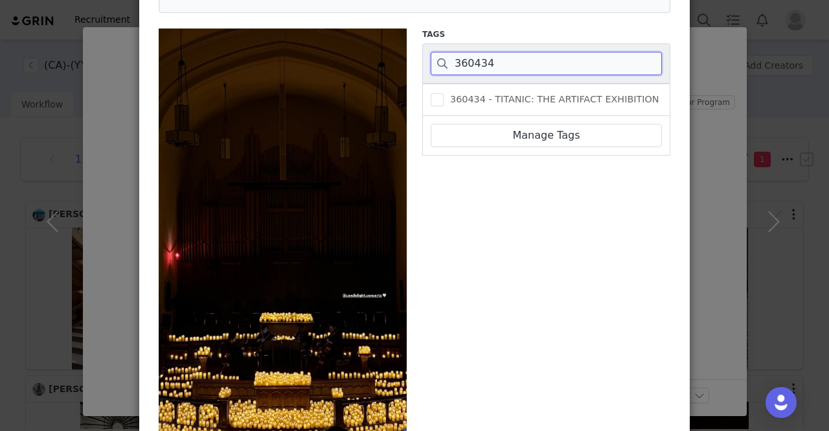
click at [473, 62] on input "360434" at bounding box center [546, 63] width 231 height 23
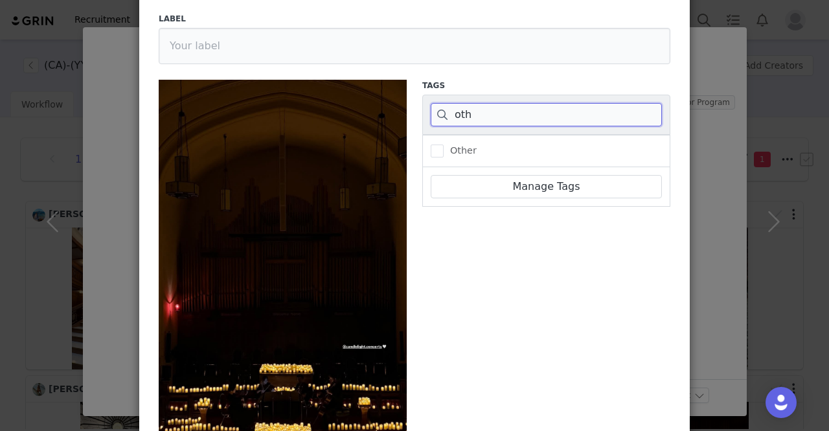
scroll to position [0, 0]
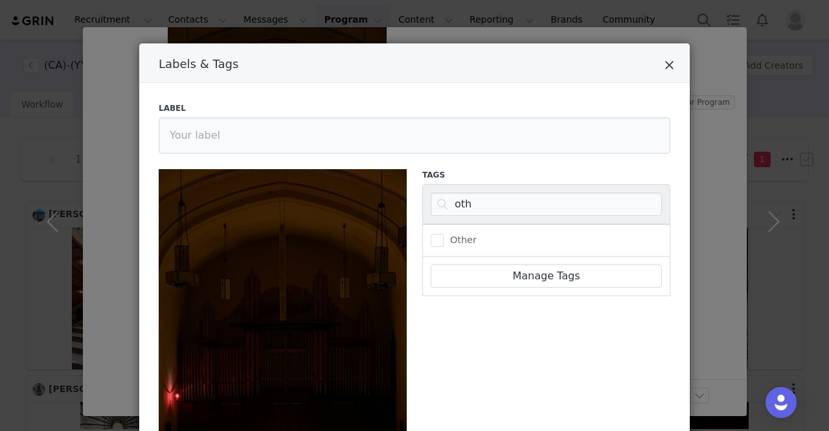
click at [666, 64] on icon "Close" at bounding box center [669, 65] width 10 height 13
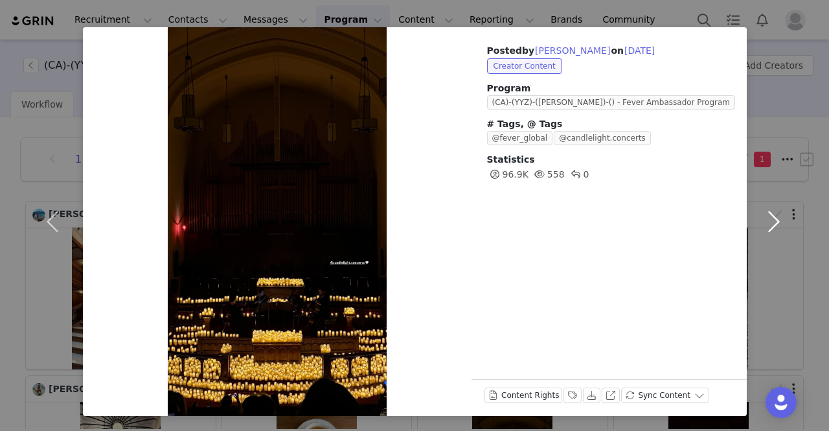
click at [774, 223] on button "button" at bounding box center [773, 221] width 54 height 388
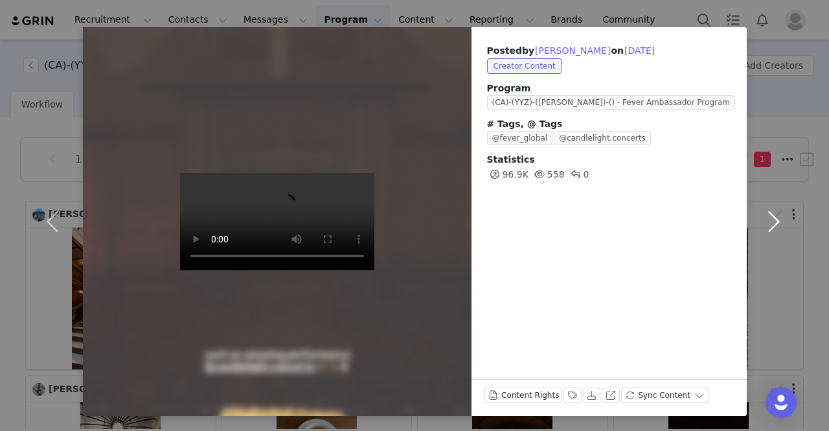
click at [774, 221] on button "button" at bounding box center [773, 221] width 54 height 388
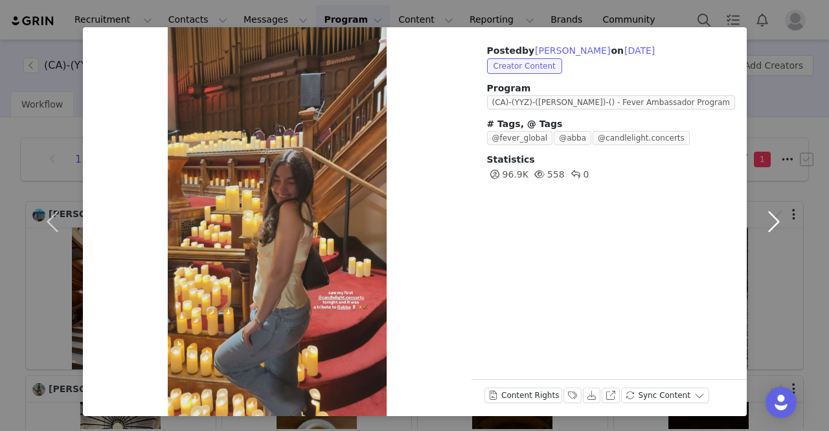
click at [778, 214] on button "button" at bounding box center [773, 221] width 54 height 388
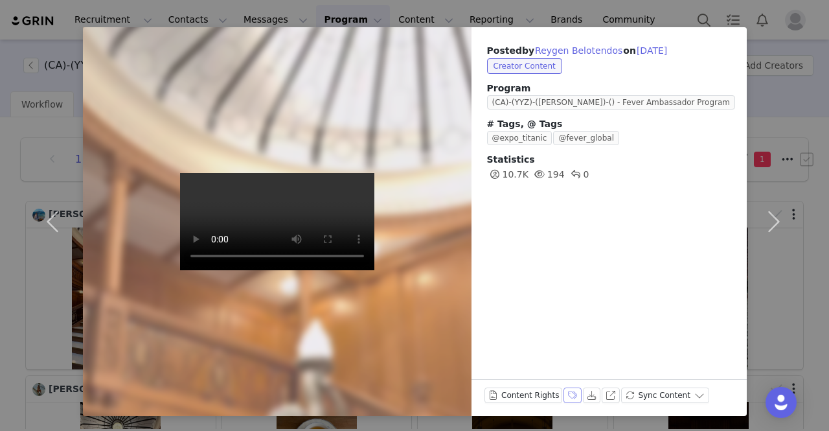
click at [563, 394] on button "Labels & Tags" at bounding box center [572, 395] width 18 height 16
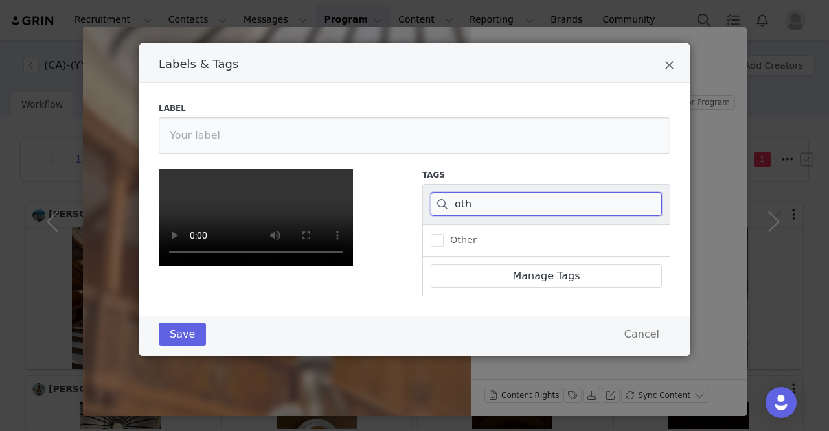
click at [459, 212] on input "oth" at bounding box center [546, 203] width 231 height 23
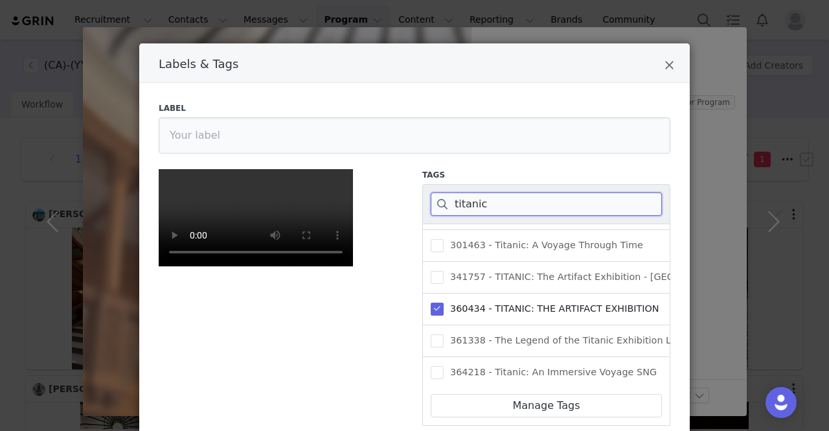
scroll to position [192, 0]
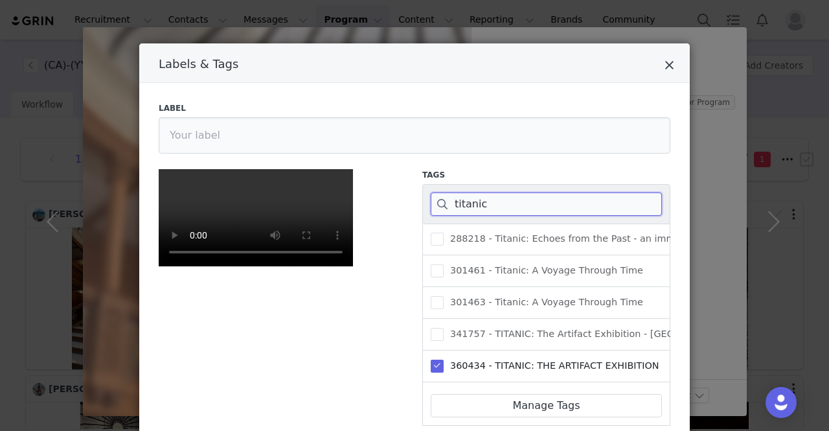
type input "titanic"
click at [664, 62] on icon "Close" at bounding box center [669, 65] width 10 height 13
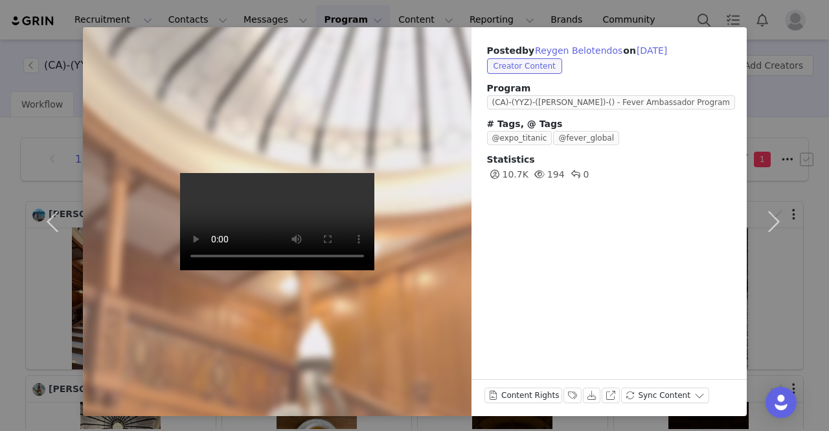
click at [23, 7] on div "Posted by Reygen Belotendos on Sep 26, 2025 Creator Content Program (CA)-(YYZ)-…" at bounding box center [414, 215] width 829 height 431
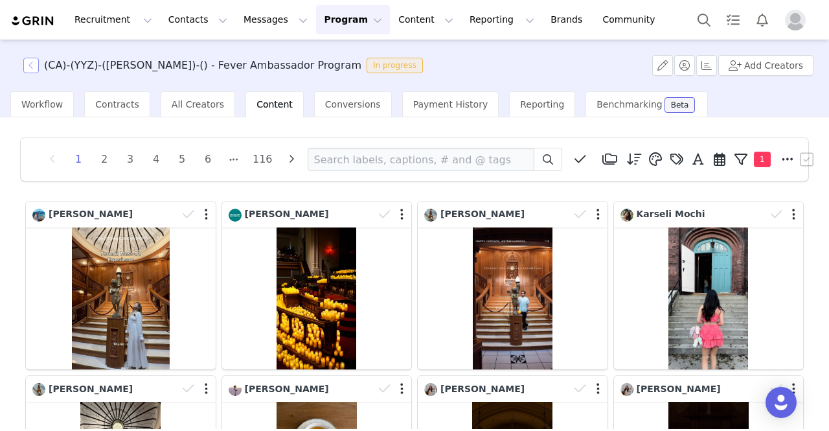
click at [28, 61] on button "button" at bounding box center [31, 66] width 16 height 16
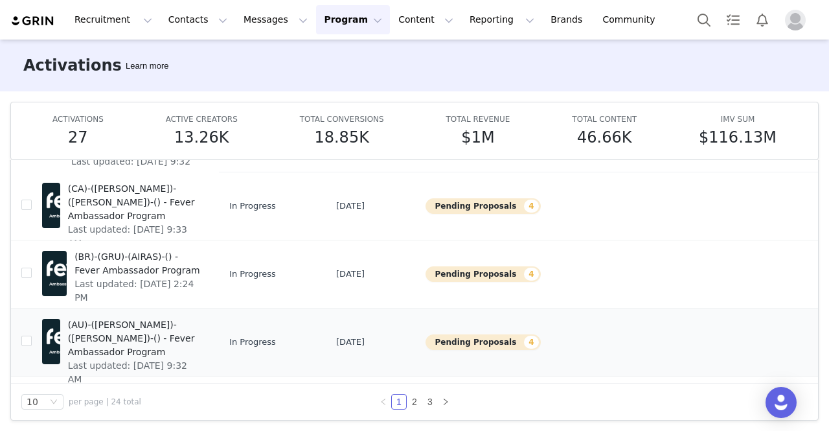
scroll to position [67, 0]
click at [407, 401] on link "2" at bounding box center [414, 401] width 14 height 14
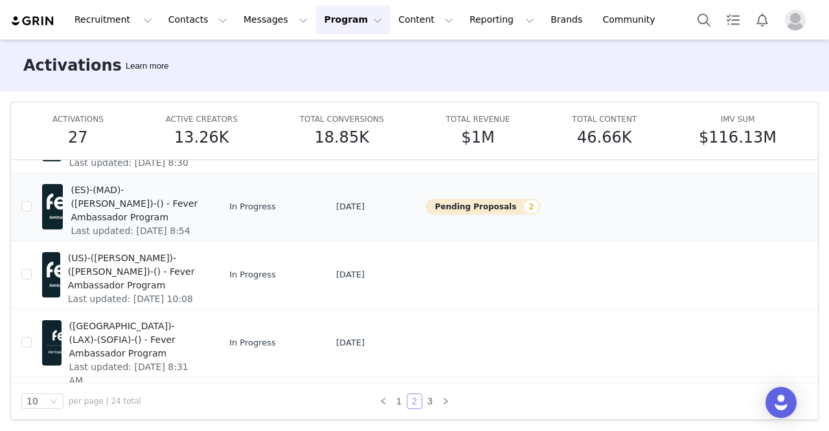
scroll to position [482, 0]
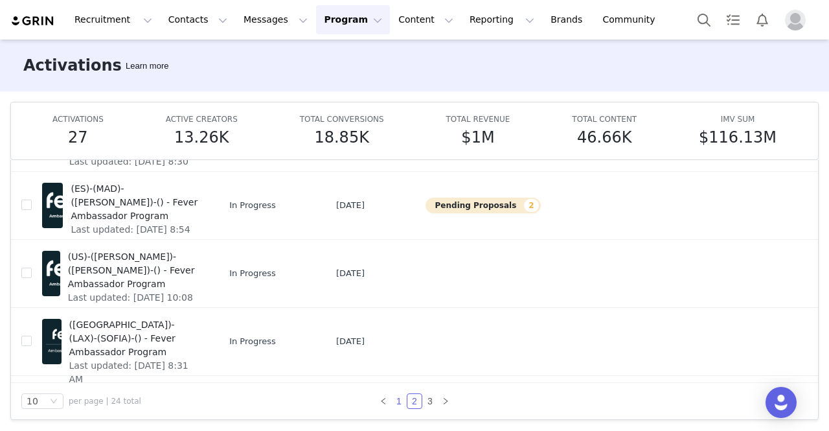
click at [395, 401] on link "1" at bounding box center [399, 401] width 14 height 14
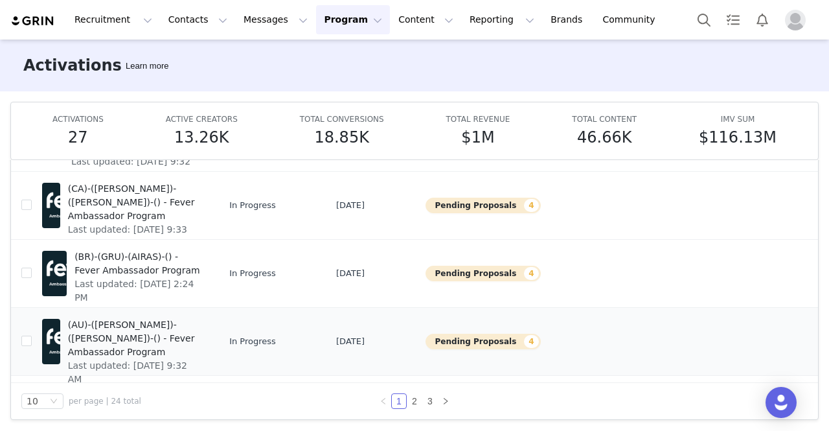
click at [117, 331] on span "(AU)-([PERSON_NAME])-([PERSON_NAME])-() - Fever Ambassador Program" at bounding box center [134, 338] width 133 height 41
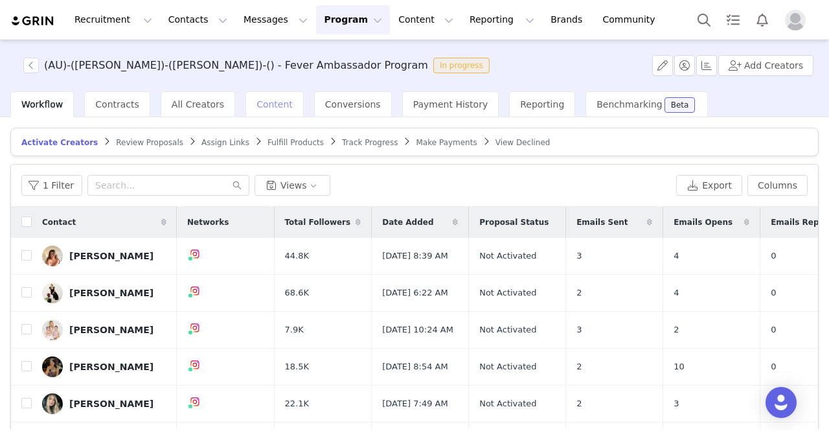
click at [258, 101] on span "Content" at bounding box center [274, 104] width 36 height 10
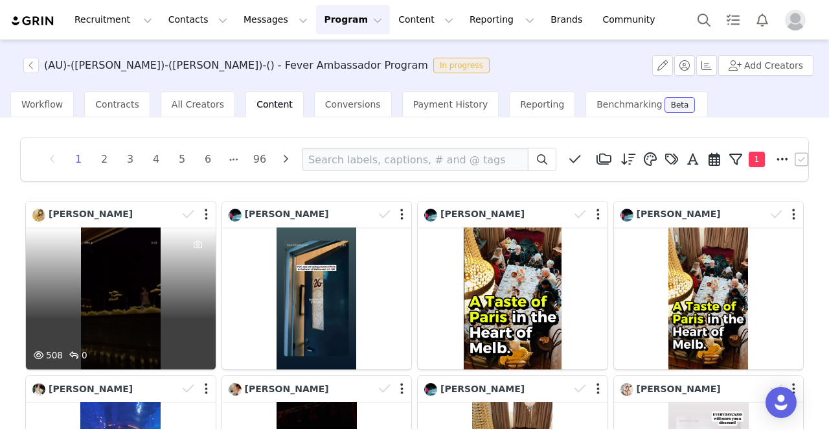
click at [137, 287] on div "508 0" at bounding box center [121, 298] width 190 height 142
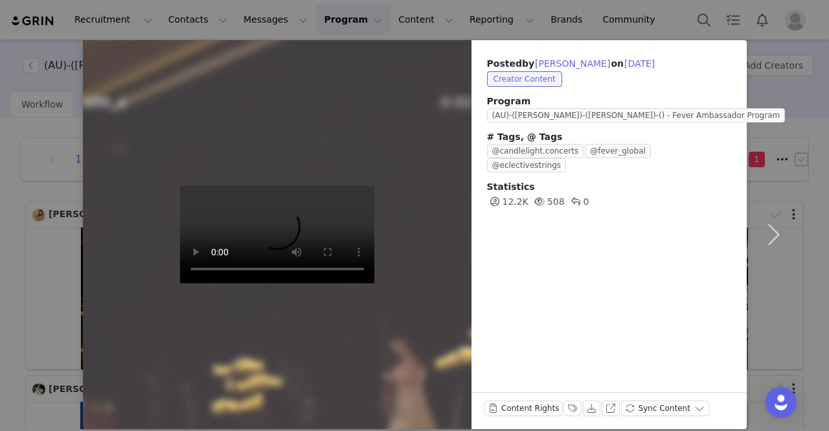
scroll to position [38, 0]
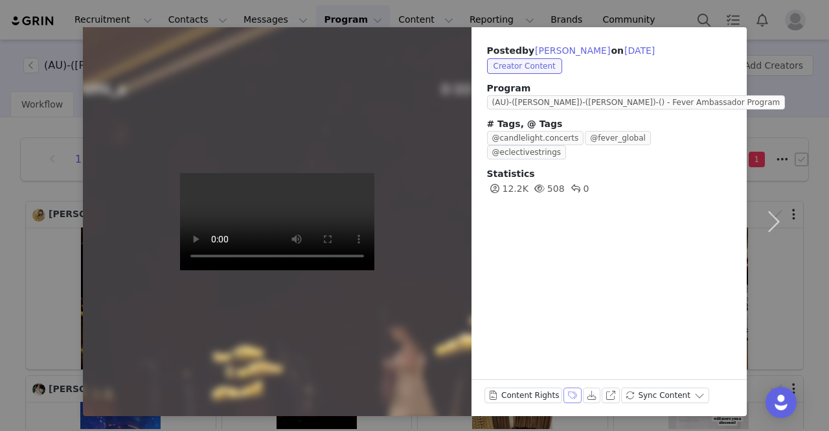
click at [563, 397] on button "Labels & Tags" at bounding box center [572, 395] width 18 height 16
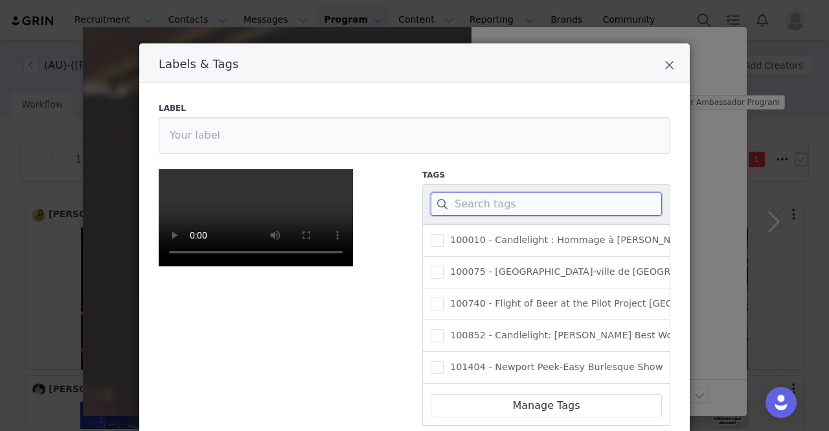
paste input "145424"
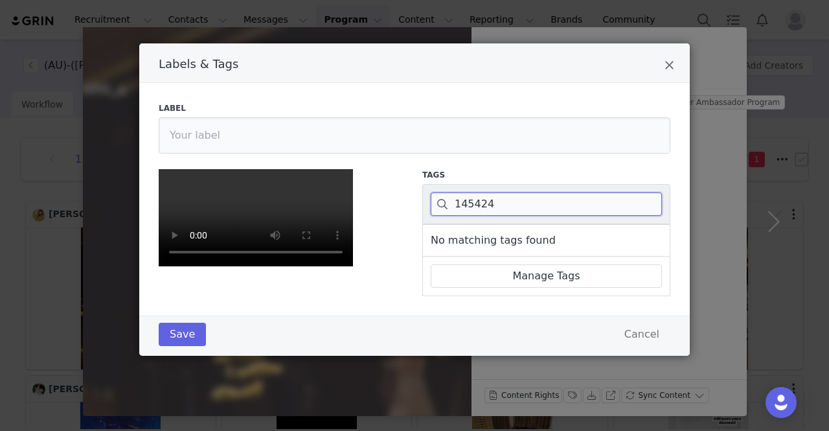
type input "145424"
drag, startPoint x: 664, startPoint y: 65, endPoint x: 618, endPoint y: 81, distance: 48.7
click at [664, 65] on icon "Close" at bounding box center [669, 65] width 10 height 13
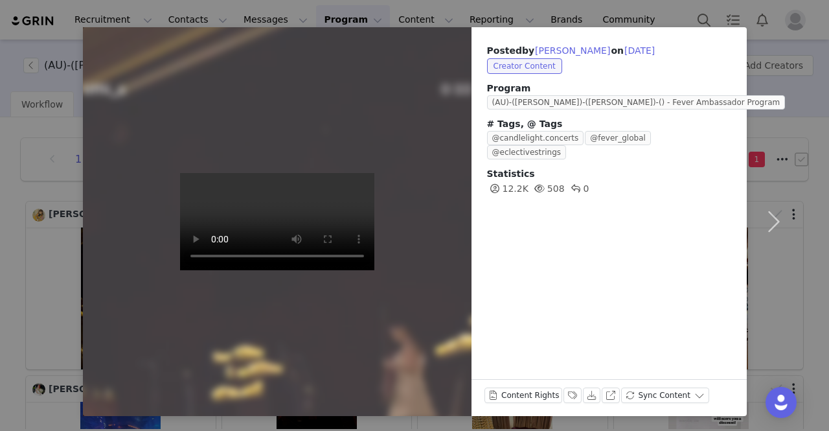
click at [35, 20] on div "Posted by Tiff Chan on Sep 30, 2025 Creator Content Program (AU)-(MEL)-(ANTONIE…" at bounding box center [414, 215] width 829 height 431
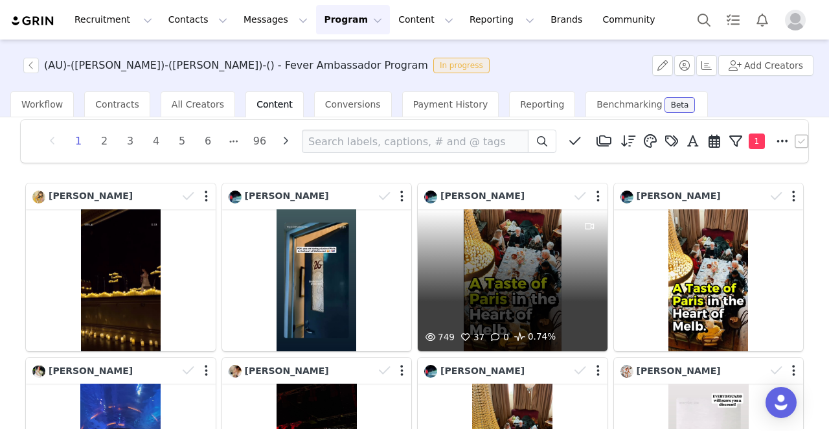
scroll to position [65, 0]
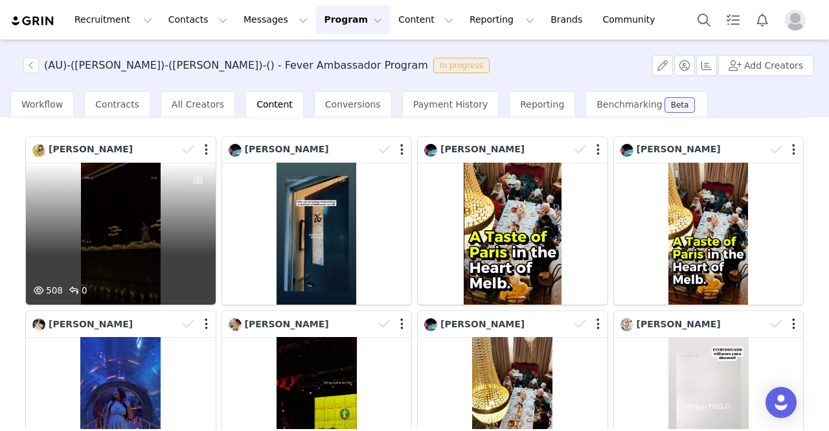
click at [88, 225] on div "508 0" at bounding box center [121, 234] width 190 height 142
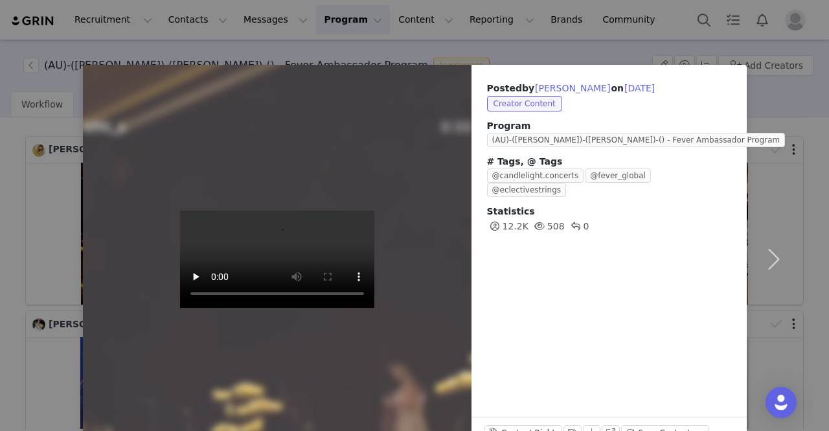
scroll to position [38, 0]
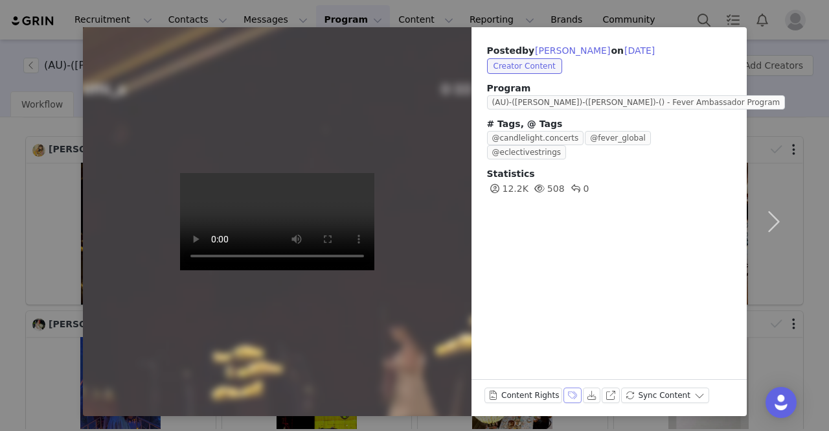
drag, startPoint x: 566, startPoint y: 398, endPoint x: 558, endPoint y: 366, distance: 33.3
click at [566, 398] on button "Labels & Tags" at bounding box center [572, 395] width 18 height 16
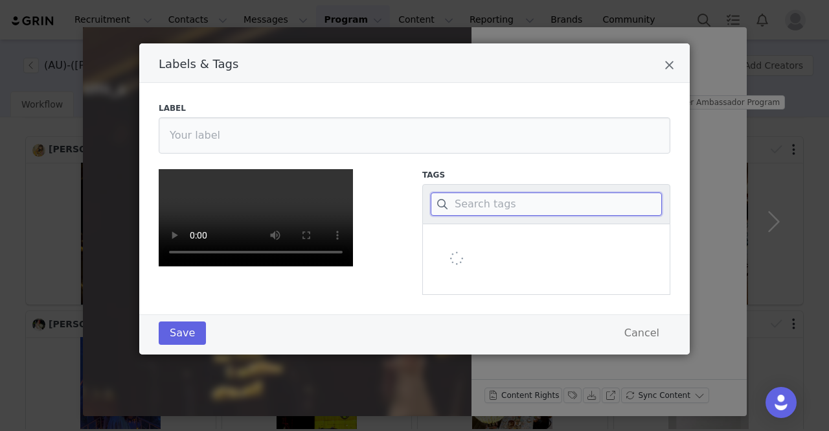
click at [479, 201] on input "Labels & Tags" at bounding box center [546, 203] width 231 height 23
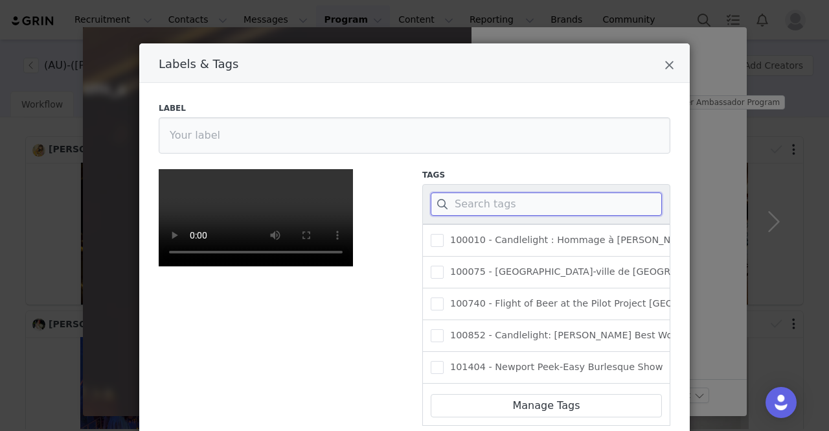
paste input "Candlelight: The World of [PERSON_NAME]"
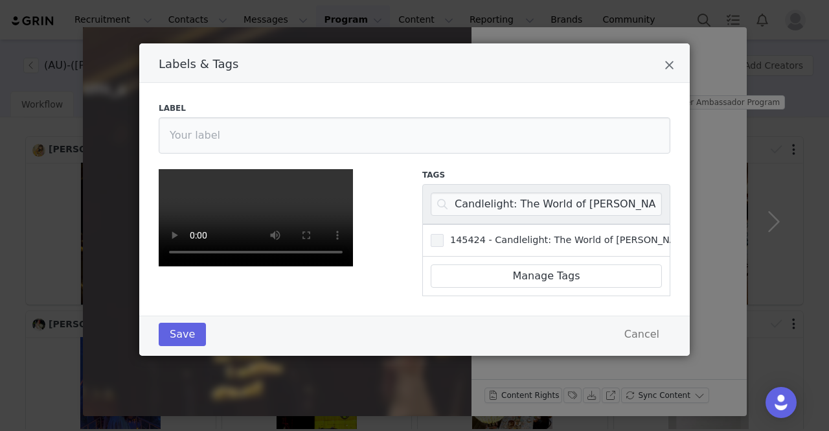
click at [477, 240] on span "145424 - Candlelight: The World of [PERSON_NAME] [PERSON_NAME]" at bounding box center [608, 240] width 330 height 12
click at [443, 234] on input "145424 - Candlelight: The World of [PERSON_NAME] [PERSON_NAME]" at bounding box center [443, 234] width 0 height 0
drag, startPoint x: 166, startPoint y: 387, endPoint x: 225, endPoint y: 368, distance: 62.5
click at [167, 346] on button "Save" at bounding box center [182, 333] width 47 height 23
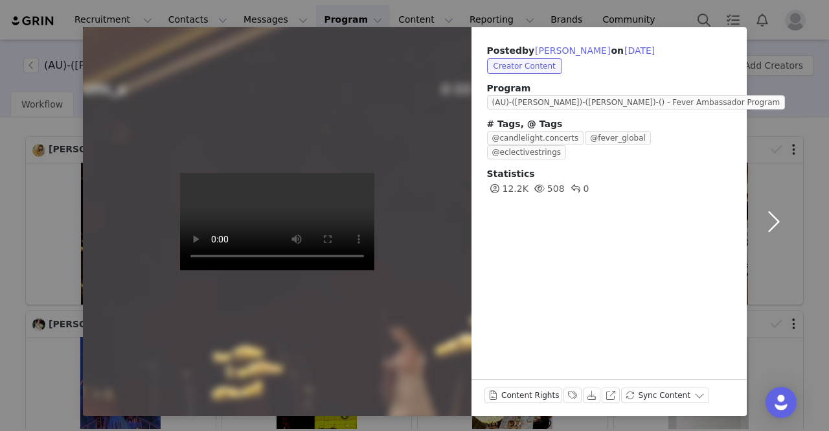
click at [761, 229] on button "button" at bounding box center [773, 221] width 54 height 388
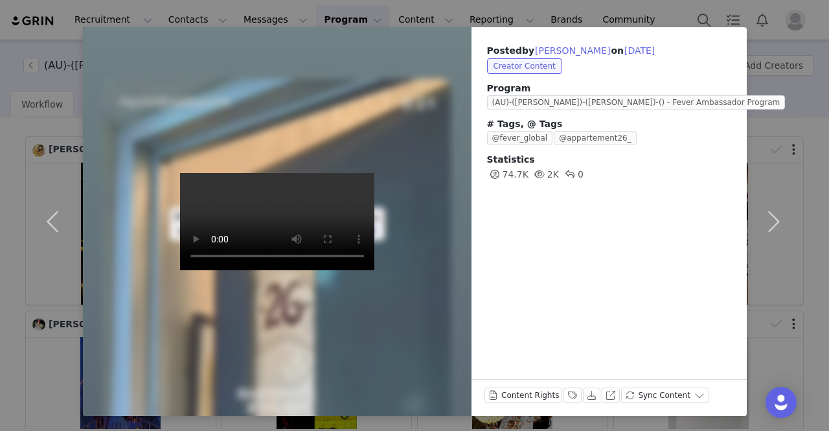
click at [249, 270] on video at bounding box center [277, 221] width 194 height 97
click at [563, 390] on button "Labels & Tags" at bounding box center [572, 395] width 18 height 16
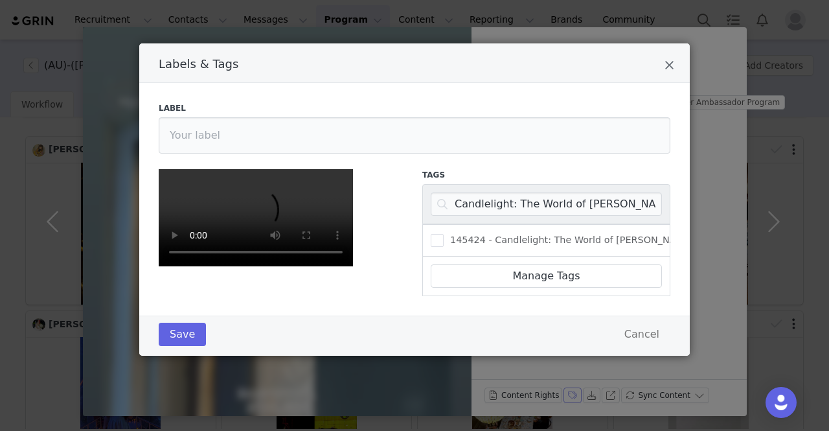
scroll to position [129, 0]
click at [469, 192] on input "Candlelight: The World of [PERSON_NAME]" at bounding box center [546, 203] width 231 height 23
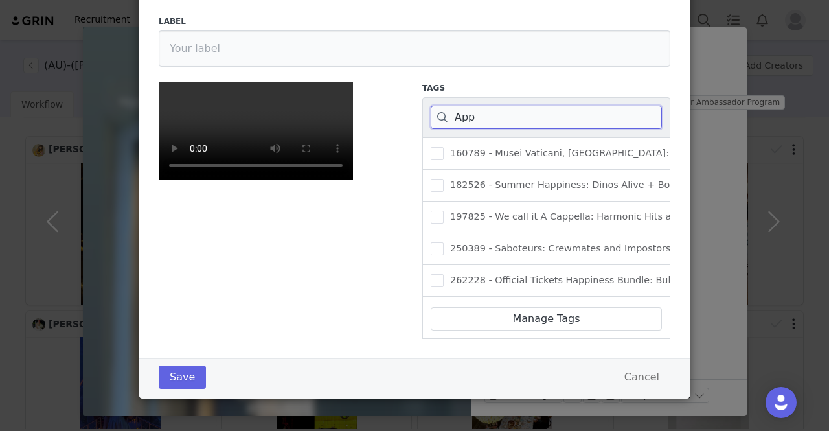
click at [465, 106] on input "App" at bounding box center [546, 117] width 231 height 23
click at [464, 106] on input "App" at bounding box center [546, 117] width 231 height 23
paste input "101951"
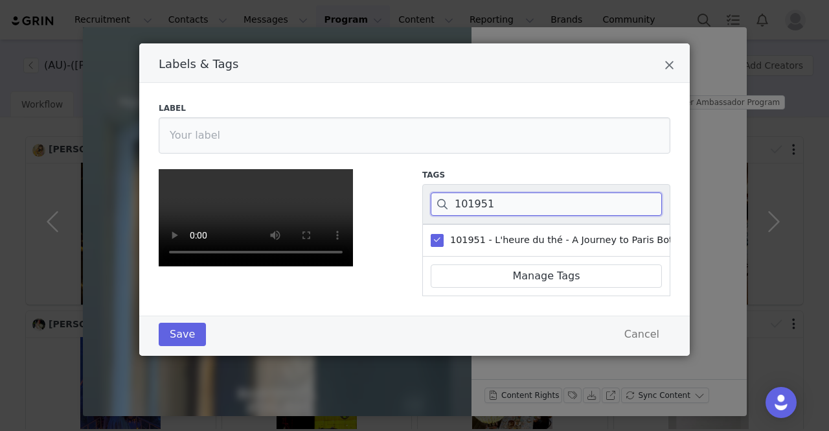
scroll to position [0, 0]
type input "101951"
click at [664, 65] on icon "Close" at bounding box center [669, 65] width 10 height 13
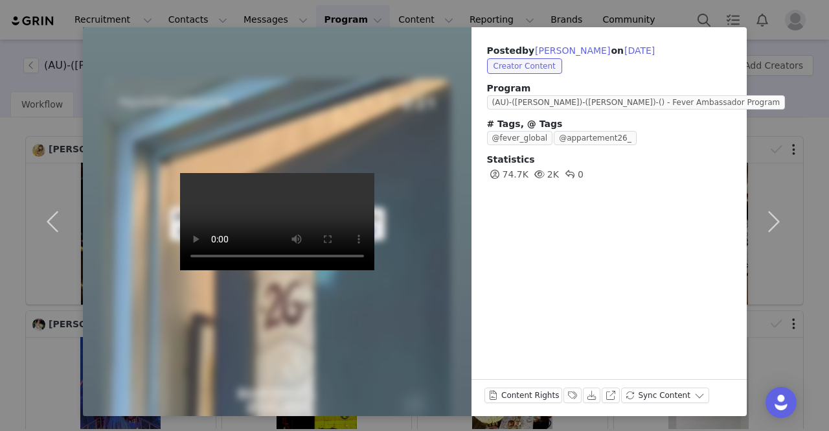
click at [40, 8] on div "Posted by Sam on Sep 29, 2025 Creator Content Program (AU)-(MEL)-(ANTONIETTA)-(…" at bounding box center [414, 215] width 829 height 431
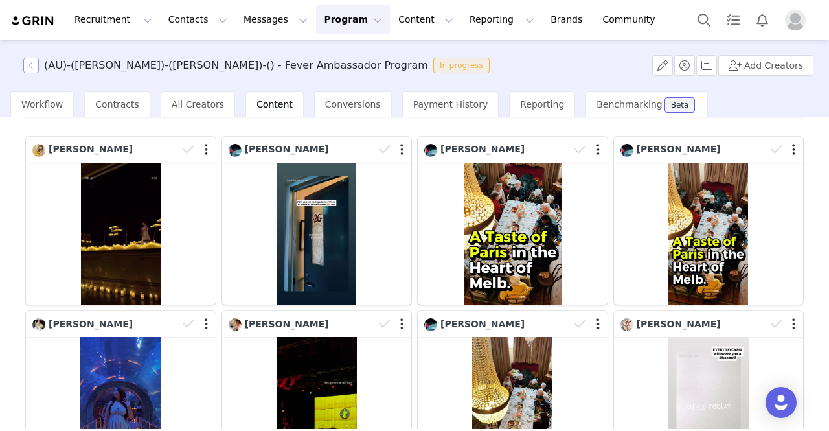
click at [31, 61] on button "button" at bounding box center [31, 66] width 16 height 16
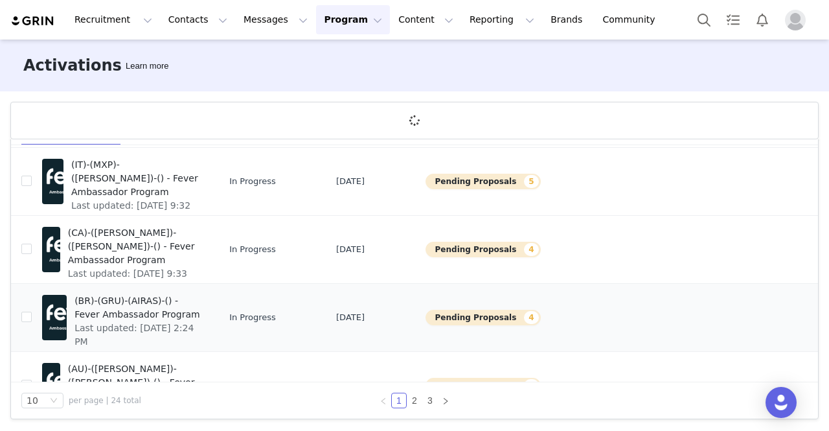
scroll to position [417, 0]
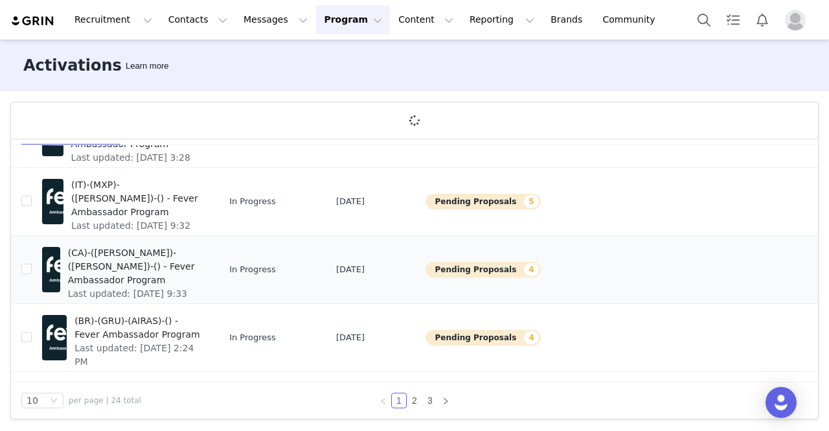
click at [148, 262] on span "(CA)-([PERSON_NAME])-([PERSON_NAME])-() - Fever Ambassador Program" at bounding box center [134, 266] width 133 height 41
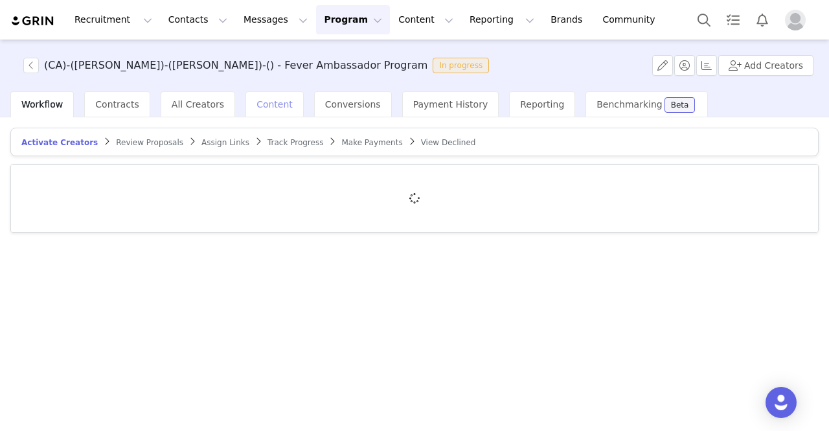
click at [256, 102] on span "Content" at bounding box center [274, 104] width 36 height 10
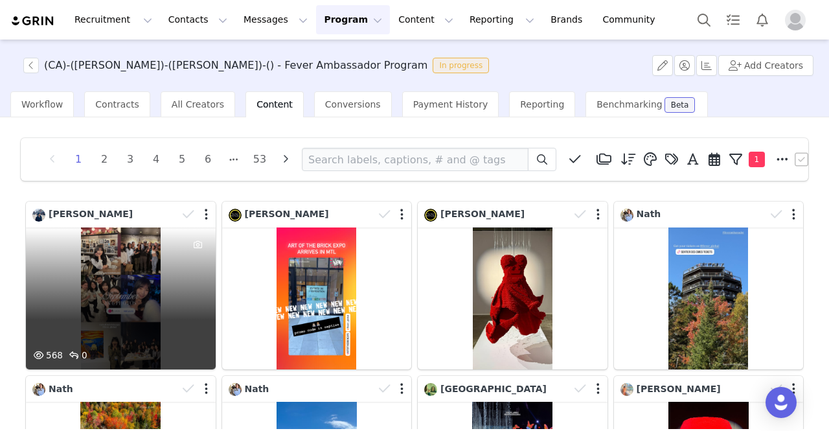
click at [155, 264] on div "568 0" at bounding box center [121, 298] width 190 height 142
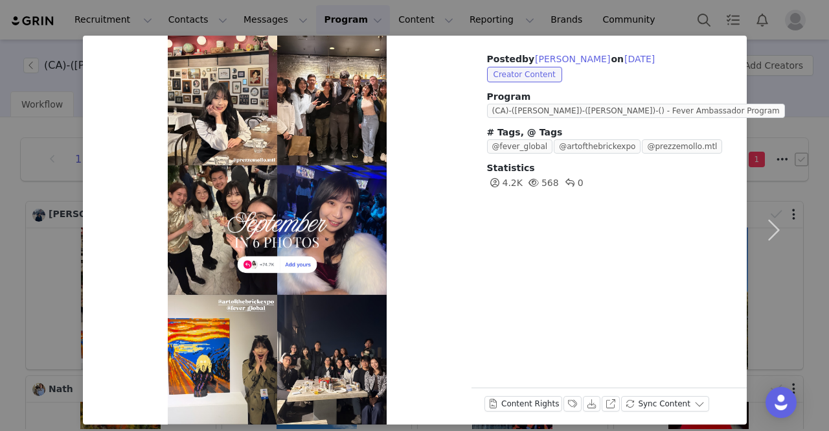
scroll to position [38, 0]
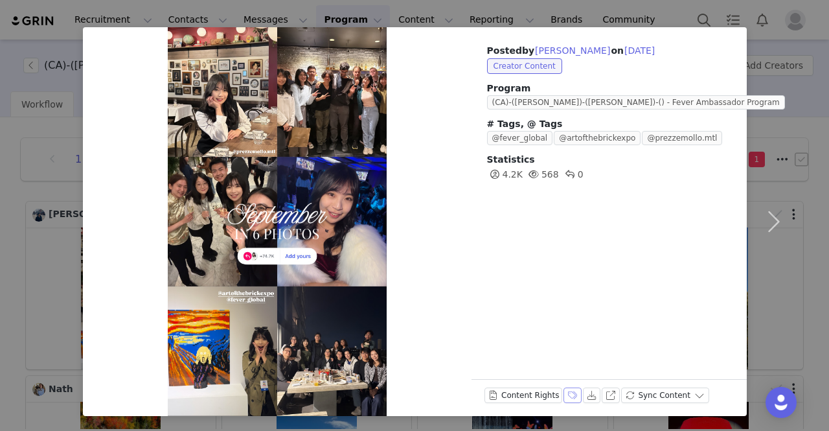
click at [563, 400] on button "Labels & Tags" at bounding box center [572, 395] width 18 height 16
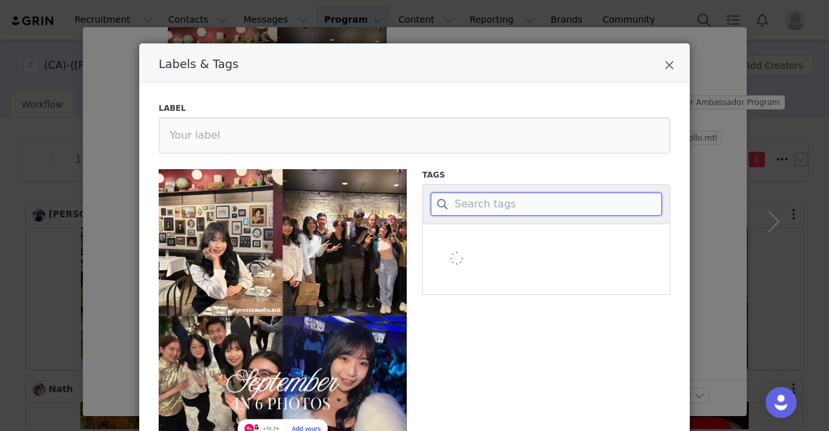
click at [500, 205] on input "Labels & Tags" at bounding box center [546, 203] width 231 height 23
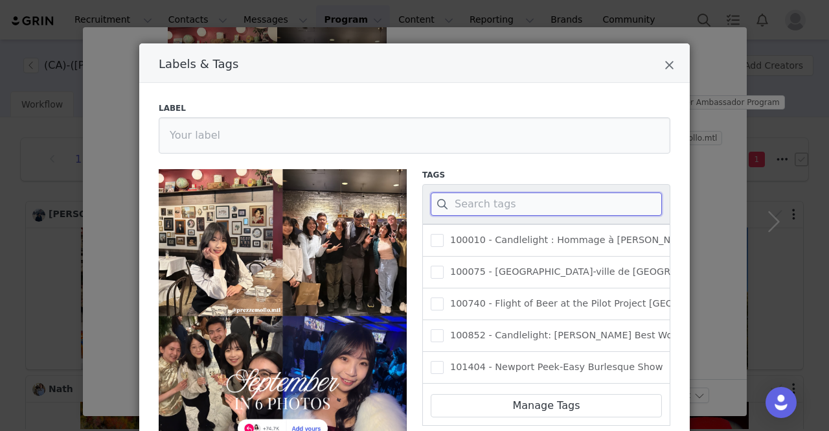
click at [499, 206] on input "Labels & Tags" at bounding box center [546, 203] width 231 height 23
paste input "410872"
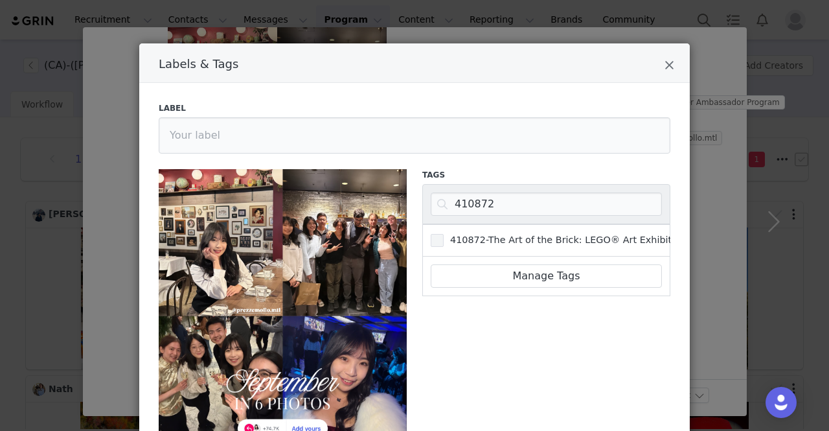
click at [478, 234] on span "410872-The Art of the Brick: LEGO® Art Exhibition" at bounding box center [564, 240] width 242 height 12
click at [443, 234] on input "410872-The Art of the Brick: LEGO® Art Exhibition" at bounding box center [443, 234] width 0 height 0
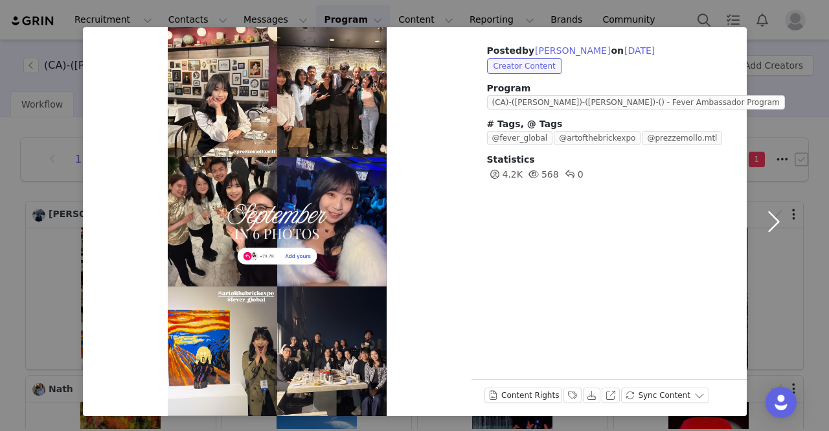
click at [767, 217] on button "button" at bounding box center [773, 221] width 54 height 388
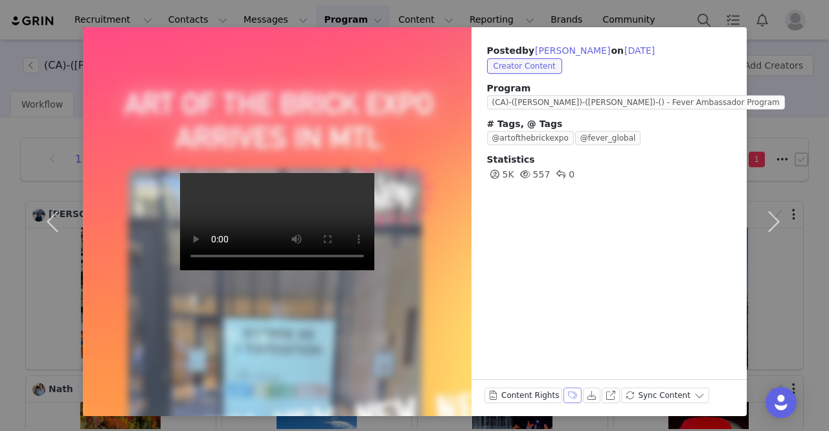
click at [563, 392] on button "Labels & Tags" at bounding box center [572, 395] width 18 height 16
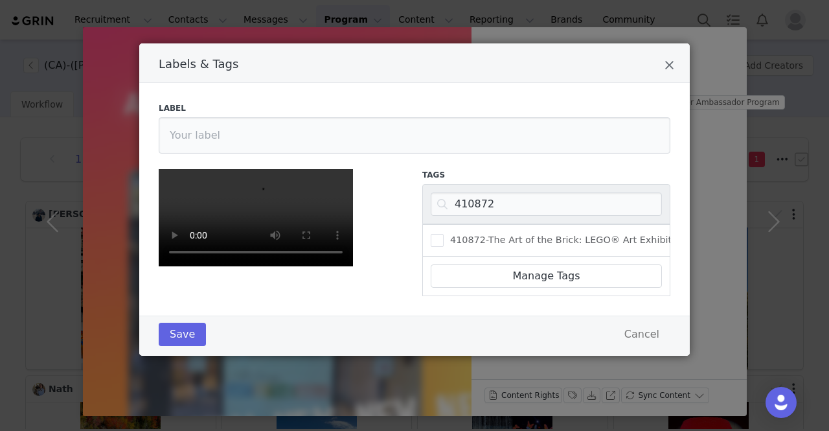
click at [474, 248] on div "410872-The Art of the Brick: LEGO® Art Exhibition" at bounding box center [546, 240] width 248 height 32
click at [466, 243] on span "410872-The Art of the Brick: LEGO® Art Exhibition" at bounding box center [564, 240] width 242 height 12
click at [443, 234] on input "410872-The Art of the Brick: LEGO® Art Exhibition" at bounding box center [443, 234] width 0 height 0
click at [174, 346] on button "Save" at bounding box center [182, 333] width 47 height 23
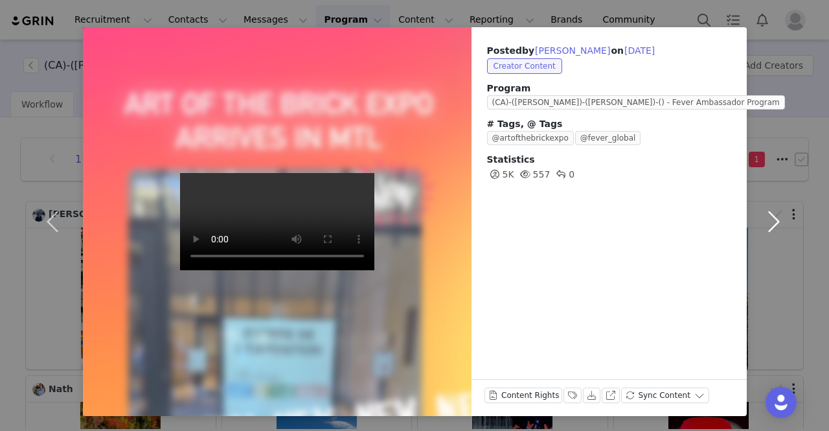
click at [766, 217] on button "button" at bounding box center [773, 221] width 54 height 388
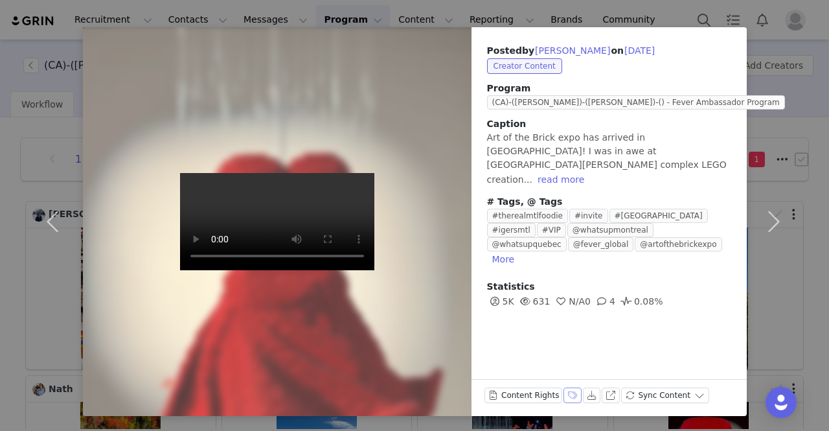
click at [563, 396] on button "Labels & Tags" at bounding box center [572, 395] width 18 height 16
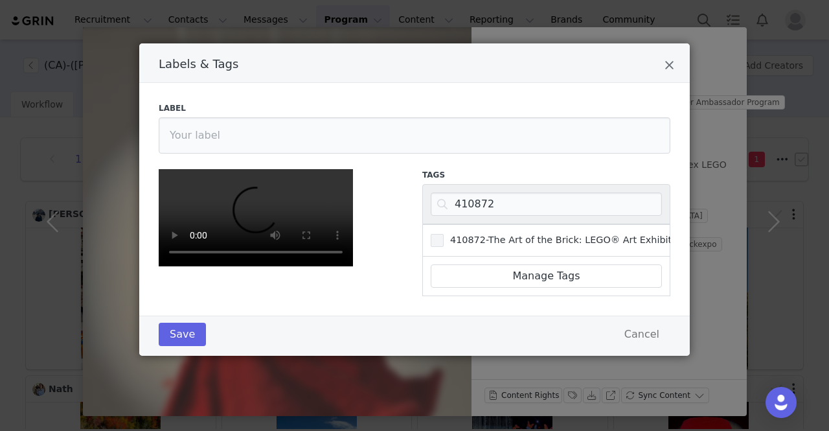
click at [455, 234] on span "410872-The Art of the Brick: LEGO® Art Exhibition" at bounding box center [564, 240] width 242 height 12
click at [443, 234] on input "410872-The Art of the Brick: LEGO® Art Exhibition" at bounding box center [443, 234] width 0 height 0
click at [184, 346] on button "Save" at bounding box center [182, 333] width 47 height 23
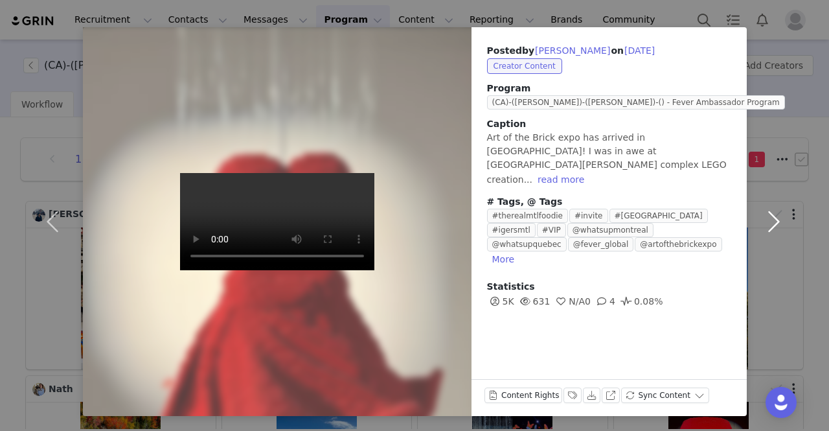
click at [774, 225] on button "button" at bounding box center [773, 221] width 54 height 388
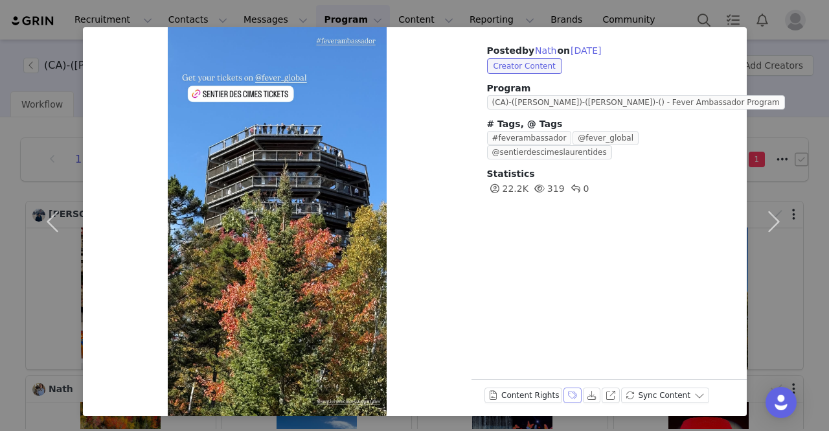
click at [563, 394] on button "Labels & Tags" at bounding box center [572, 395] width 18 height 16
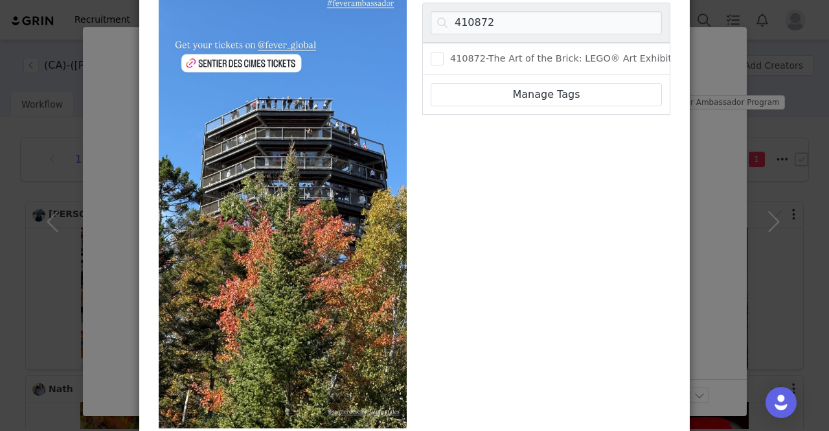
scroll to position [76, 0]
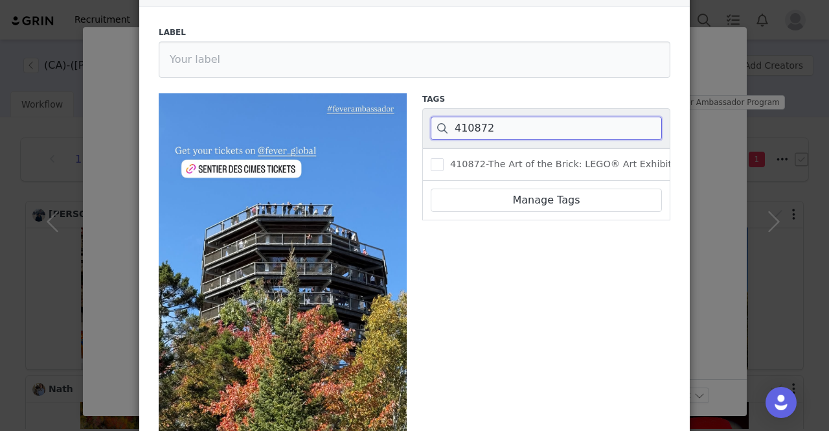
click at [473, 131] on input "410872" at bounding box center [546, 128] width 231 height 23
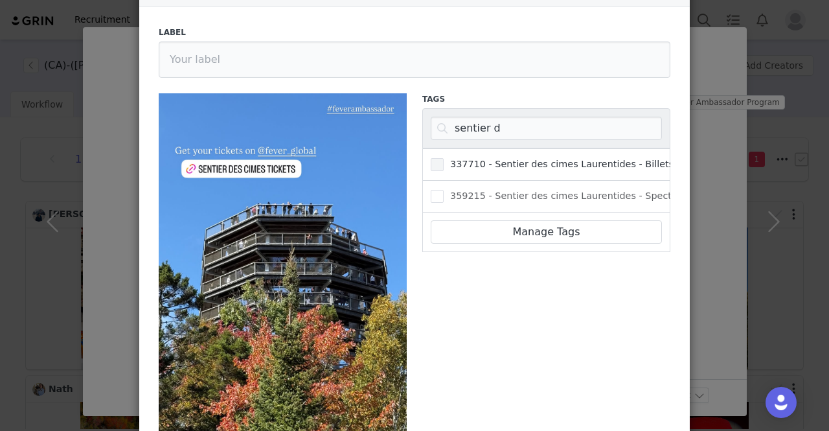
click at [488, 158] on span "337710 - Sentier des cimes Laurentides - Billets journaliers" at bounding box center [584, 164] width 282 height 12
click at [443, 158] on input "337710 - Sentier des cimes Laurentides - Billets journaliers" at bounding box center [443, 158] width 0 height 0
drag, startPoint x: 493, startPoint y: 211, endPoint x: 389, endPoint y: 207, distance: 104.3
click at [555, 223] on div "337710 - Sentier des cimes Laurentides - Billets journaliers 359215 - Sentier d…" at bounding box center [546, 200] width 248 height 104
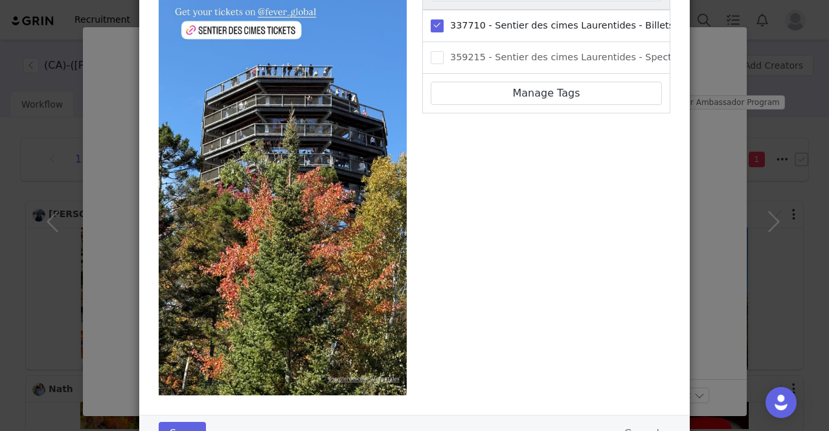
scroll to position [270, 0]
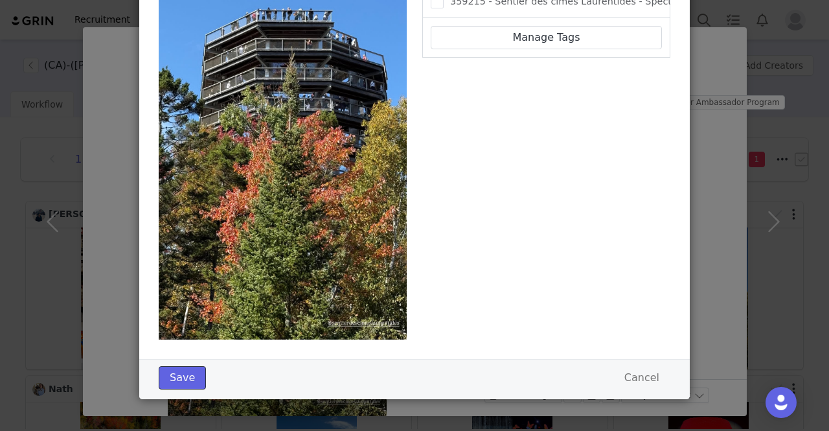
drag, startPoint x: 189, startPoint y: 376, endPoint x: 208, endPoint y: 377, distance: 19.5
click at [188, 376] on button "Save" at bounding box center [182, 377] width 47 height 23
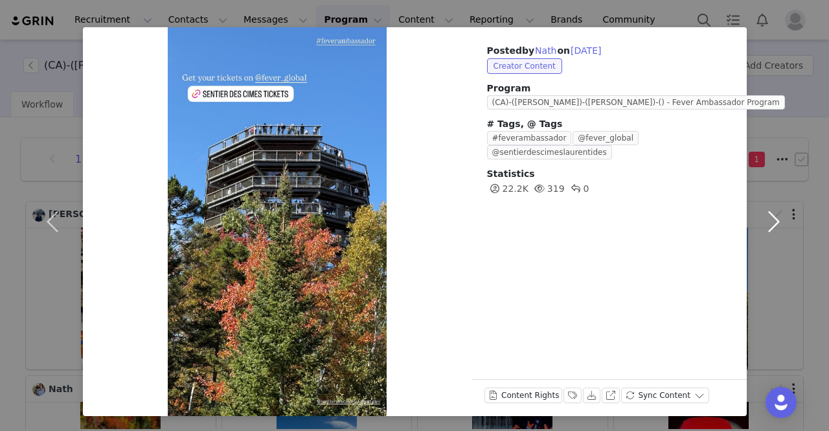
click at [773, 219] on button "button" at bounding box center [773, 221] width 54 height 388
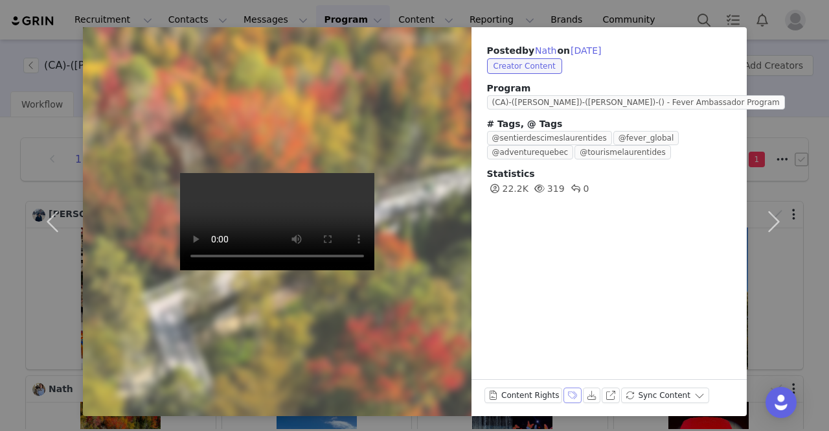
click at [563, 390] on button "Labels & Tags" at bounding box center [572, 395] width 18 height 16
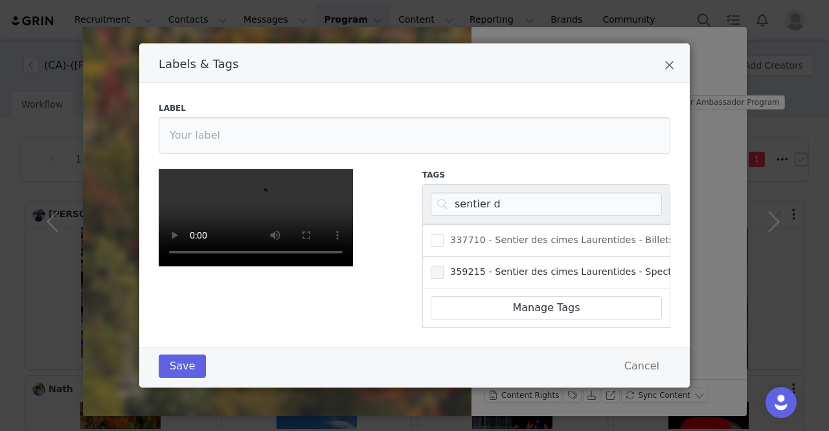
drag, startPoint x: 511, startPoint y: 106, endPoint x: 433, endPoint y: 124, distance: 80.4
click at [511, 232] on label "337710 - Sentier des cimes Laurentides - Billets journaliers" at bounding box center [578, 240] width 295 height 16
click at [443, 234] on input "337710 - Sentier des cimes Laurentides - Billets journaliers" at bounding box center [443, 234] width 0 height 0
click at [183, 368] on button "Save" at bounding box center [182, 365] width 47 height 23
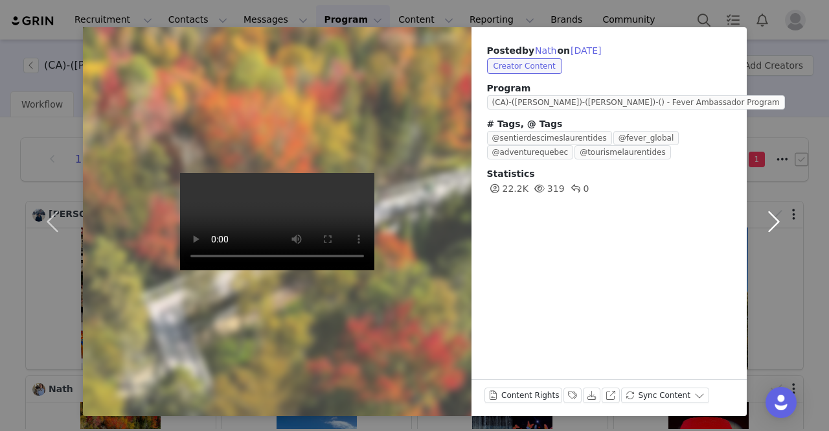
click at [772, 228] on button "button" at bounding box center [773, 221] width 54 height 388
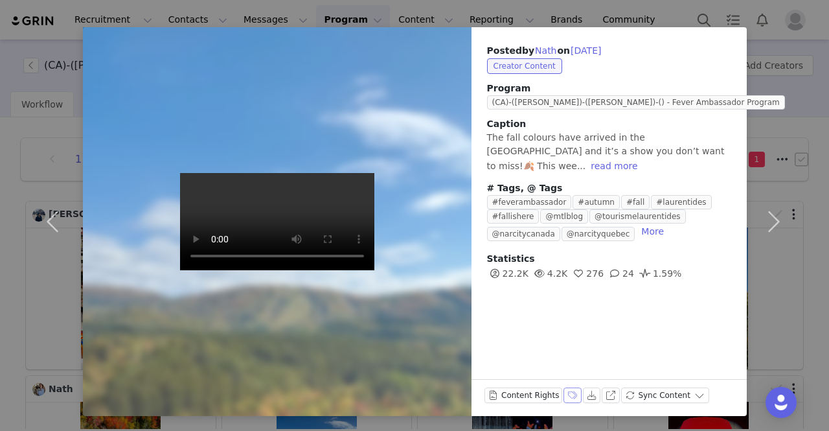
click at [563, 393] on button "Labels & Tags" at bounding box center [572, 395] width 18 height 16
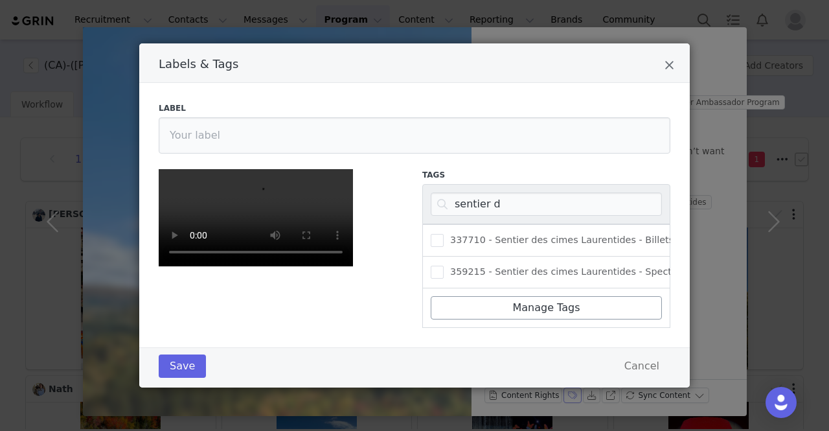
scroll to position [205, 0]
click at [530, 224] on div "337710 - Sentier des cimes Laurentides - Billets journaliers" at bounding box center [546, 240] width 248 height 32
click at [434, 234] on span "Labels & Tags" at bounding box center [437, 240] width 13 height 13
click at [443, 234] on input "337710 - Sentier des cimes Laurentides - Billets journaliers" at bounding box center [443, 234] width 0 height 0
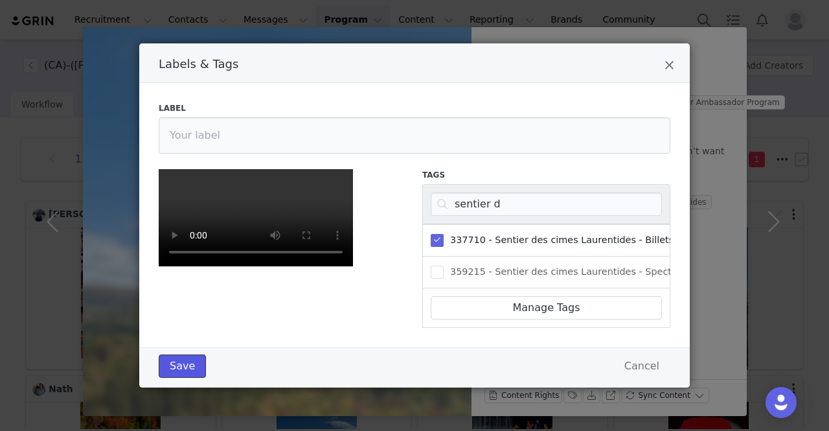
click at [177, 369] on button "Save" at bounding box center [182, 365] width 47 height 23
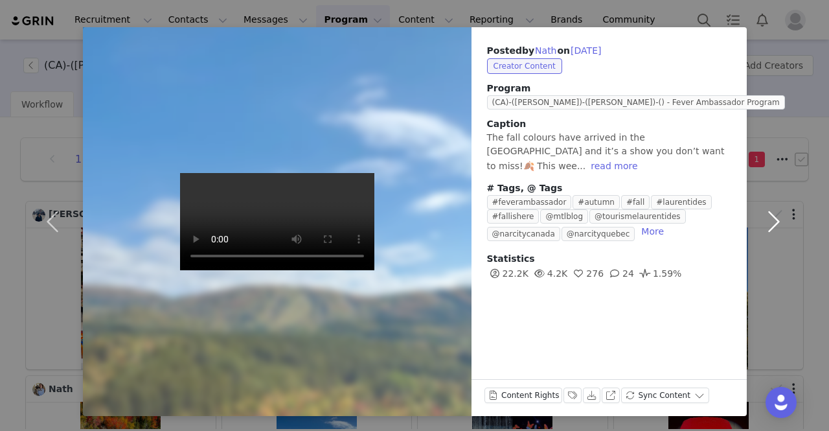
click at [776, 216] on button "button" at bounding box center [773, 221] width 54 height 388
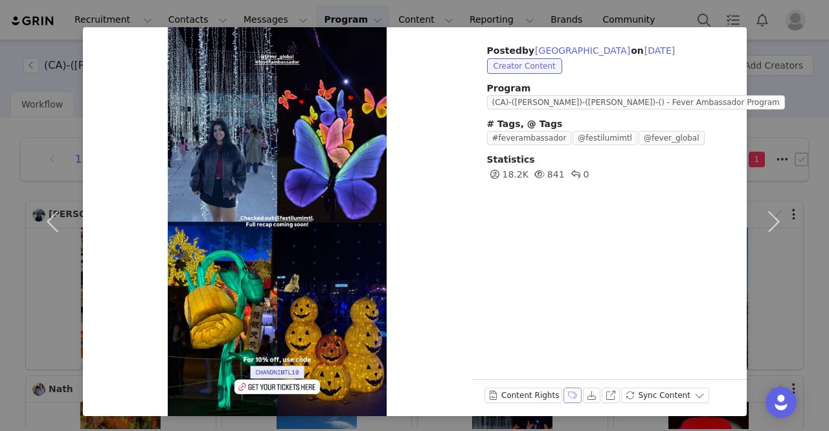
click at [563, 391] on button "Labels & Tags" at bounding box center [572, 395] width 18 height 16
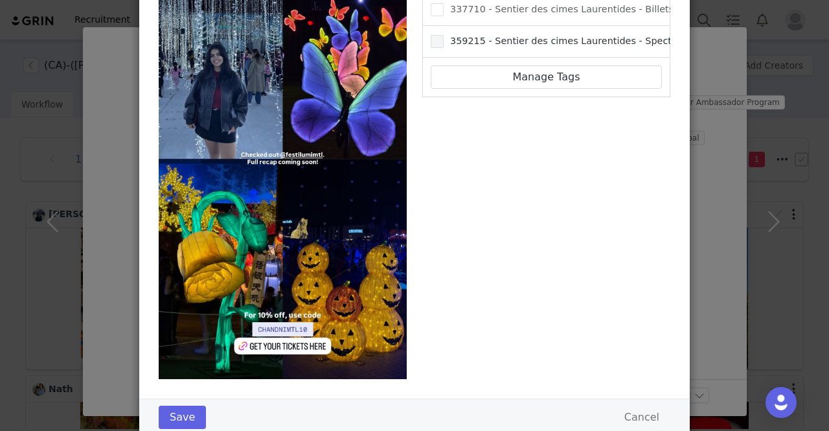
scroll to position [140, 0]
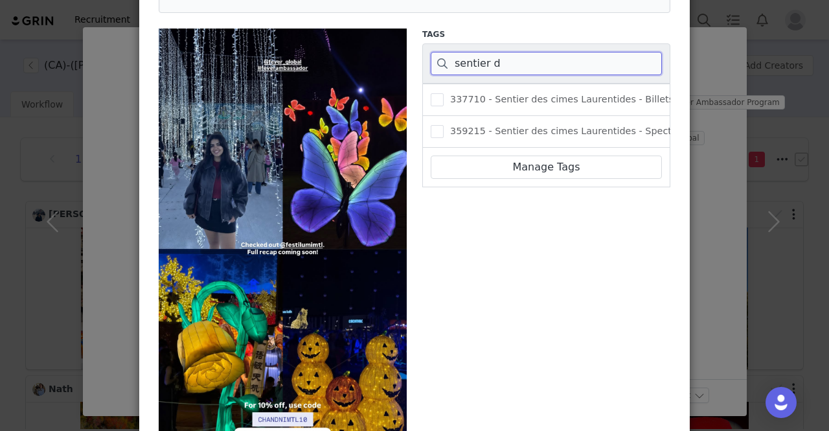
click at [464, 67] on input "sentier d" at bounding box center [546, 63] width 231 height 23
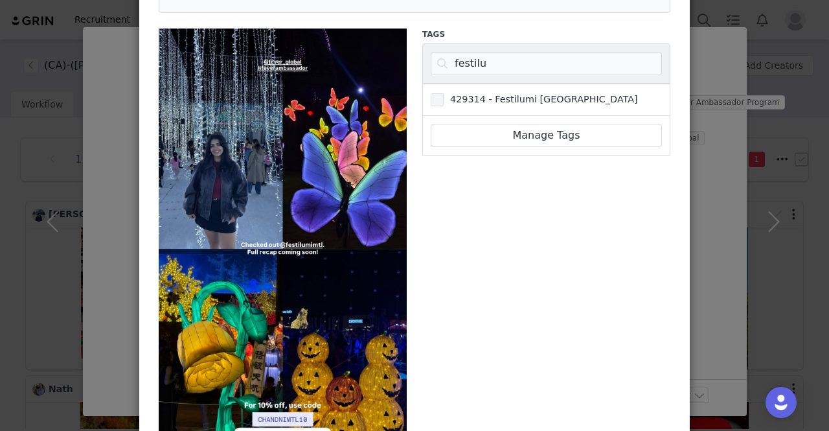
click at [467, 95] on span "429314 - Festilumi [GEOGRAPHIC_DATA]" at bounding box center [540, 99] width 194 height 12
click at [443, 93] on input "429314 - Festilumi [GEOGRAPHIC_DATA]" at bounding box center [443, 93] width 0 height 0
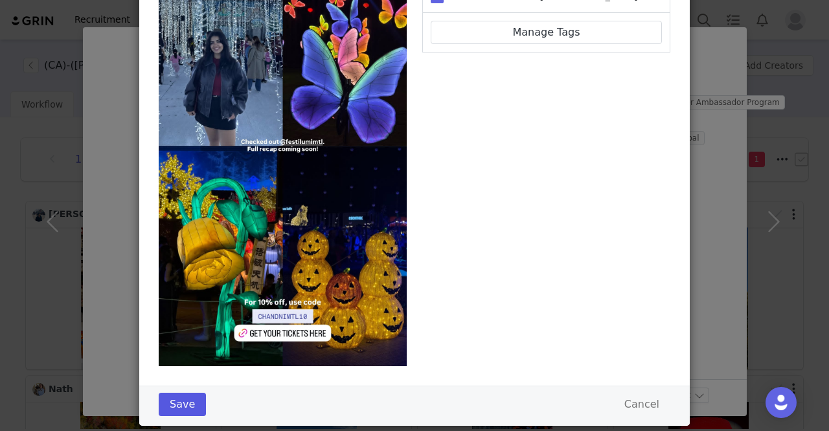
scroll to position [270, 0]
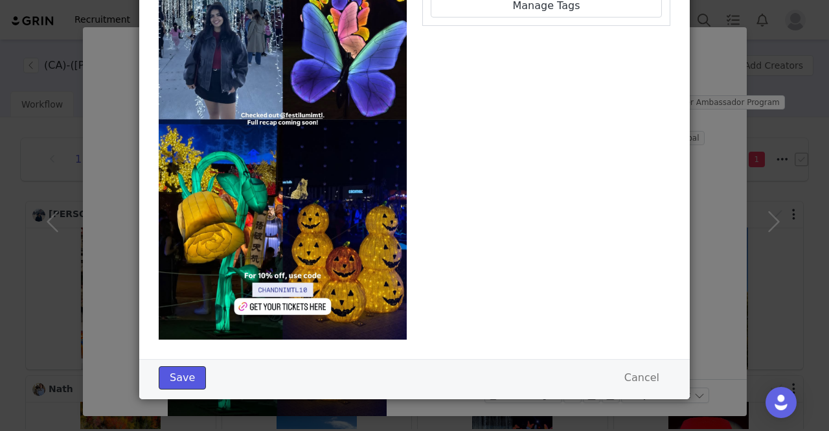
click at [174, 386] on button "Save" at bounding box center [182, 377] width 47 height 23
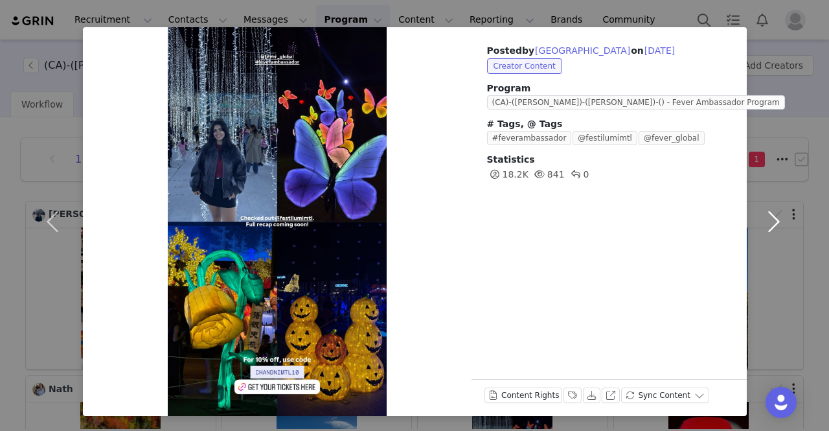
click at [762, 226] on button "button" at bounding box center [773, 221] width 54 height 388
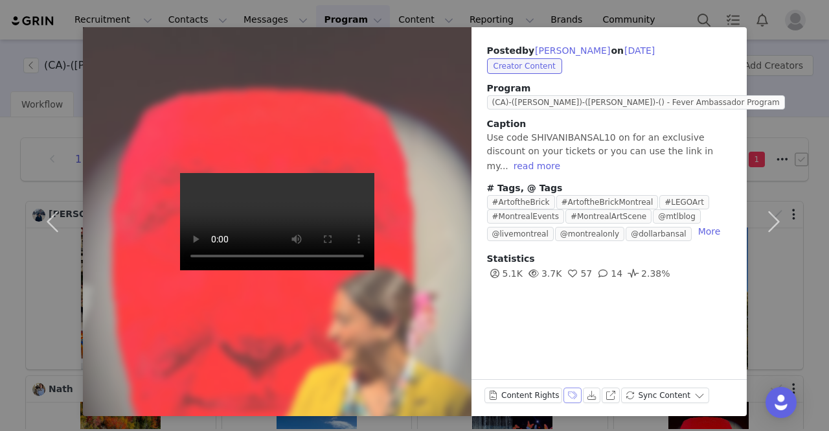
click at [563, 398] on button "Labels & Tags" at bounding box center [572, 395] width 18 height 16
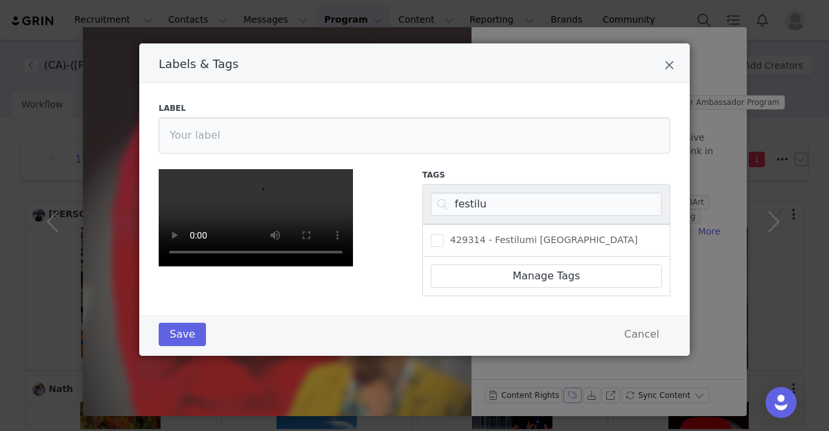
scroll to position [76, 0]
click at [462, 192] on input "festilu" at bounding box center [546, 203] width 231 height 23
paste input "410872"
click at [504, 234] on span "410872-The Art of the Brick: LEGO® Art Exhibition" at bounding box center [564, 240] width 242 height 12
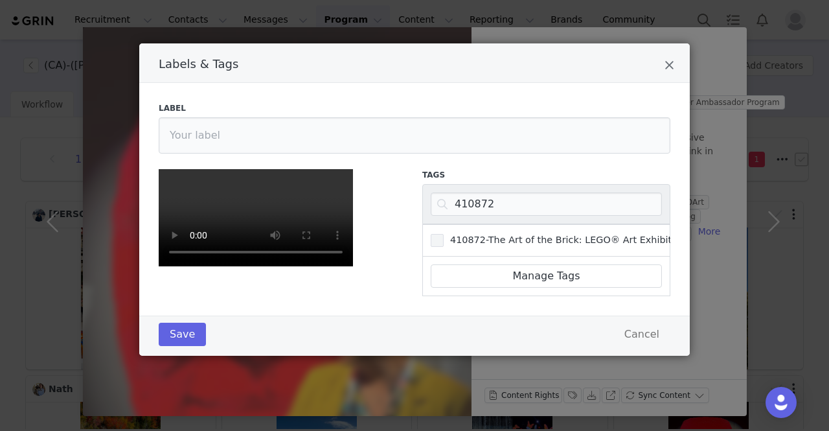
click at [443, 234] on input "410872-The Art of the Brick: LEGO® Art Exhibition" at bounding box center [443, 234] width 0 height 0
drag, startPoint x: 186, startPoint y: 364, endPoint x: 181, endPoint y: 370, distance: 7.4
click at [183, 355] on div "Save Cancel" at bounding box center [414, 335] width 550 height 40
click at [181, 346] on button "Save" at bounding box center [182, 333] width 47 height 23
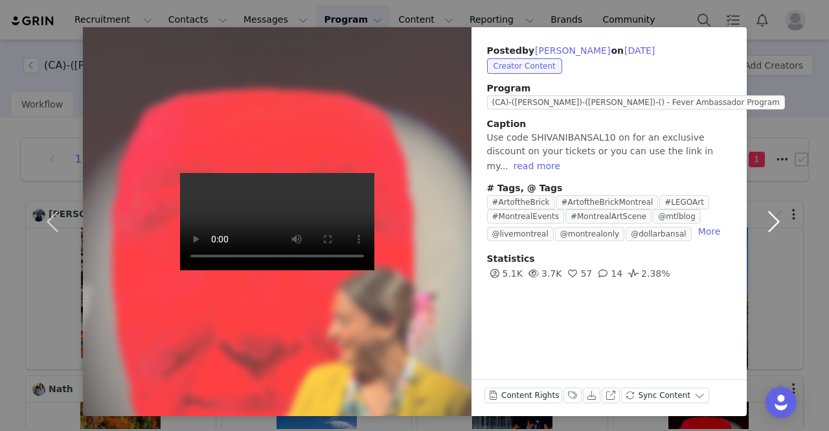
click at [777, 217] on button "button" at bounding box center [773, 221] width 54 height 388
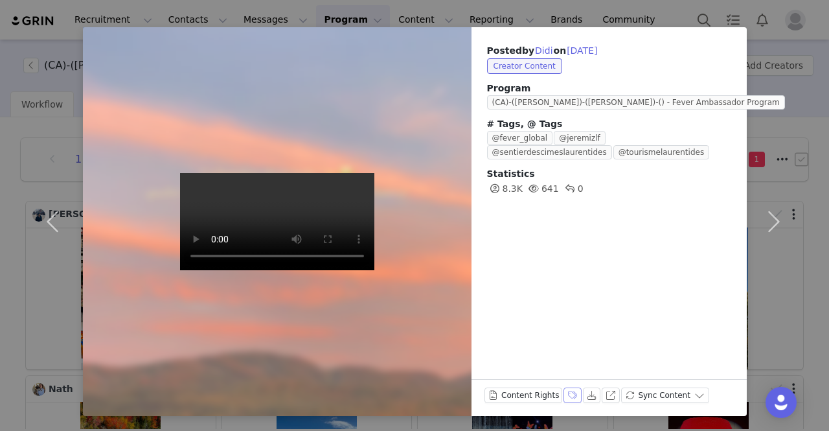
click at [566, 389] on button "Labels & Tags" at bounding box center [572, 395] width 18 height 16
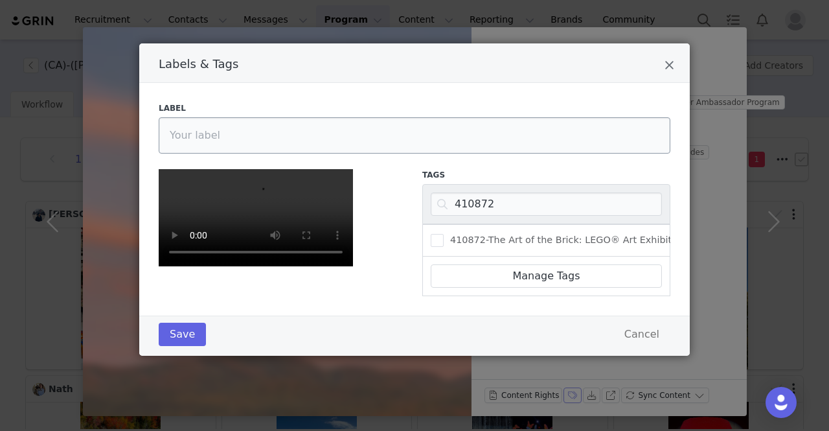
scroll to position [76, 0]
click at [484, 192] on input "410872" at bounding box center [546, 203] width 231 height 23
click at [483, 192] on input "410872" at bounding box center [546, 203] width 231 height 23
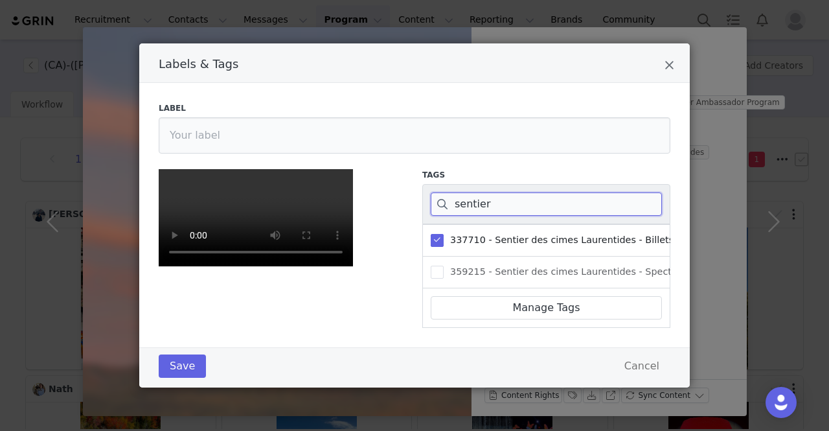
scroll to position [270, 0]
type input "sentier"
click at [173, 377] on button "Save" at bounding box center [182, 365] width 47 height 23
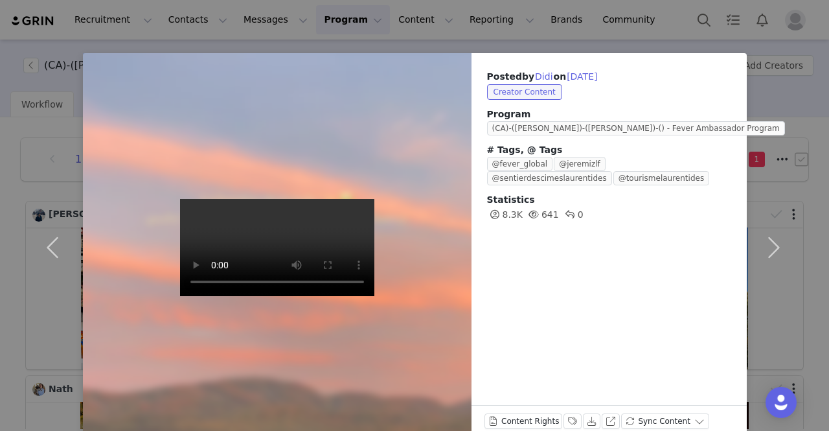
scroll to position [0, 0]
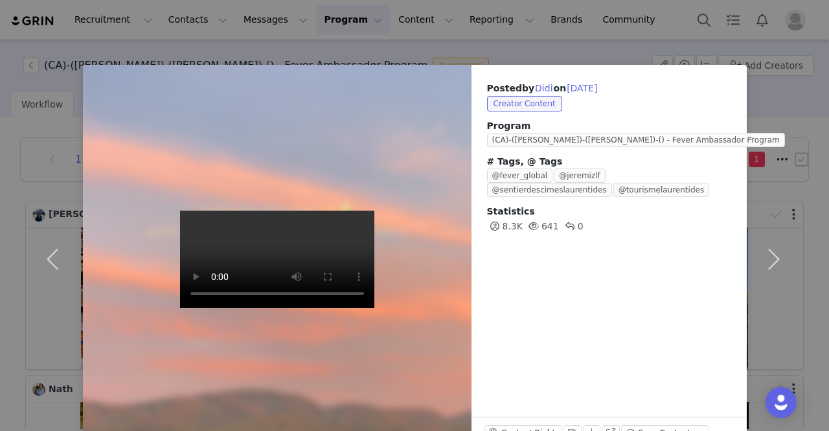
click at [8, 16] on div "Posted by Didi on Sep 28, 2025 Creator Content Program (CA)-(YUL)-(ANTONIETTA)-…" at bounding box center [414, 215] width 829 height 431
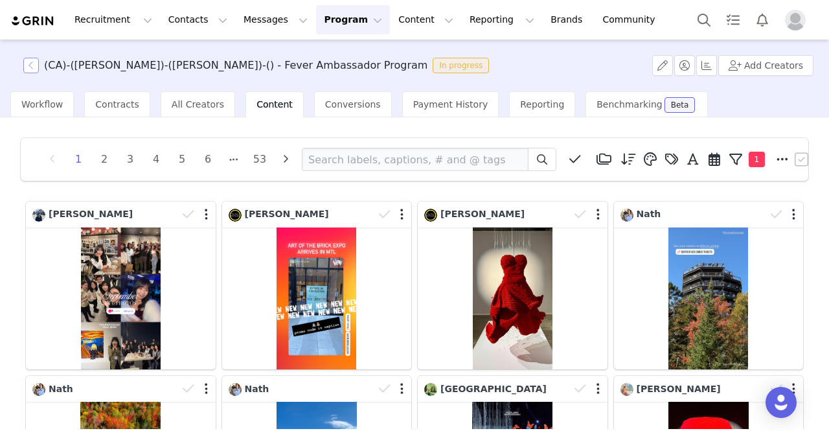
click at [31, 64] on button "button" at bounding box center [31, 66] width 16 height 16
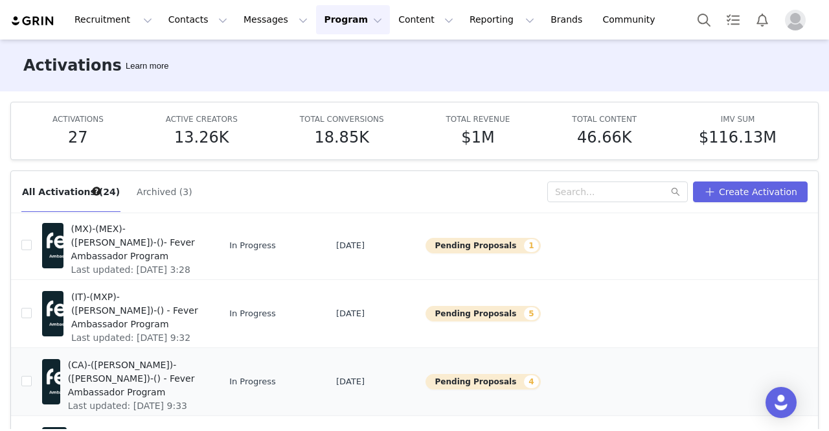
scroll to position [352, 0]
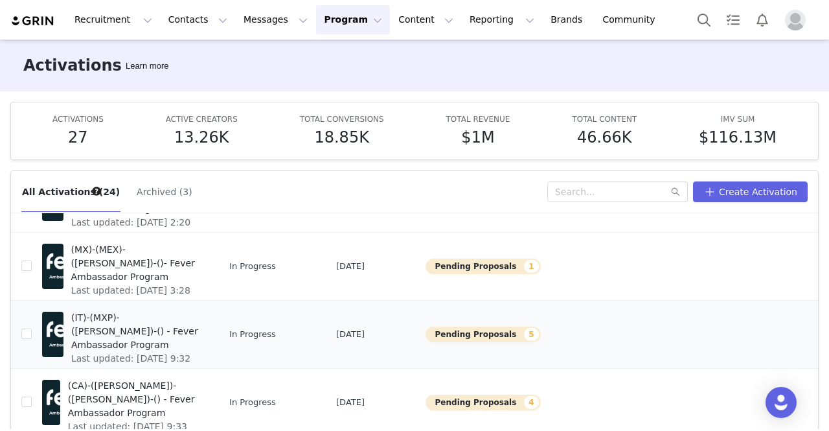
click at [133, 322] on span "(IT)-(MXP)-([PERSON_NAME])-() - Fever Ambassador Program" at bounding box center [135, 331] width 129 height 41
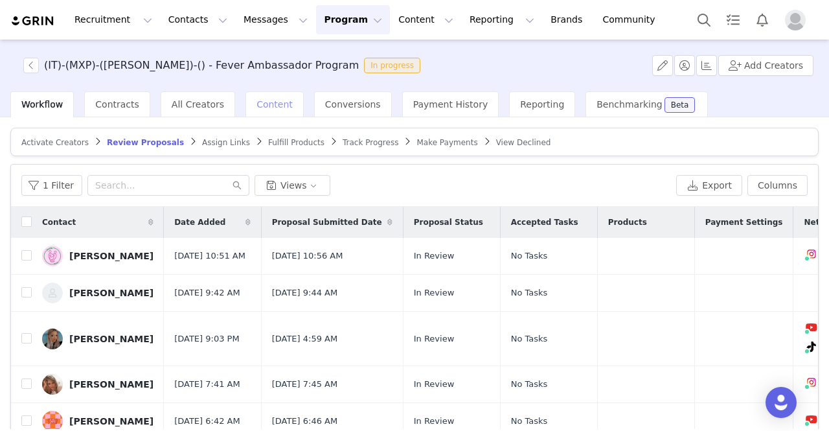
click at [256, 104] on span "Content" at bounding box center [274, 104] width 36 height 10
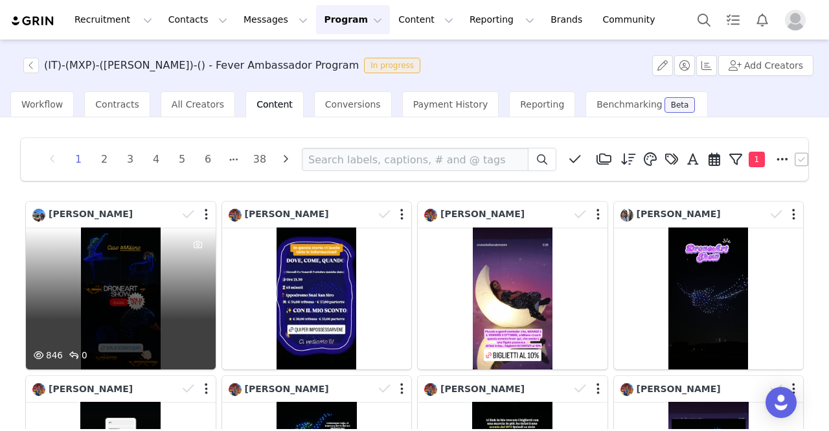
scroll to position [28, 0]
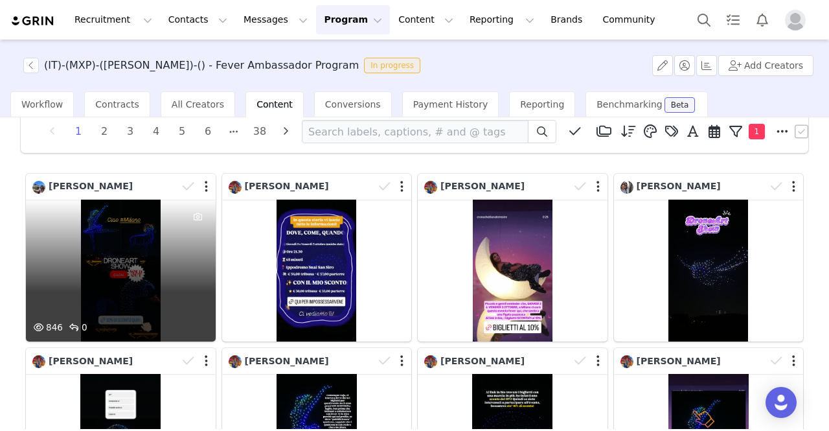
click at [159, 256] on div "846 0" at bounding box center [121, 270] width 190 height 142
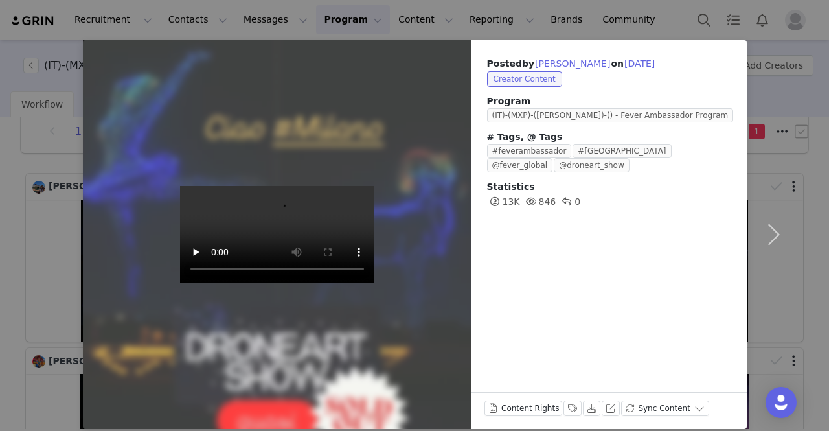
scroll to position [38, 0]
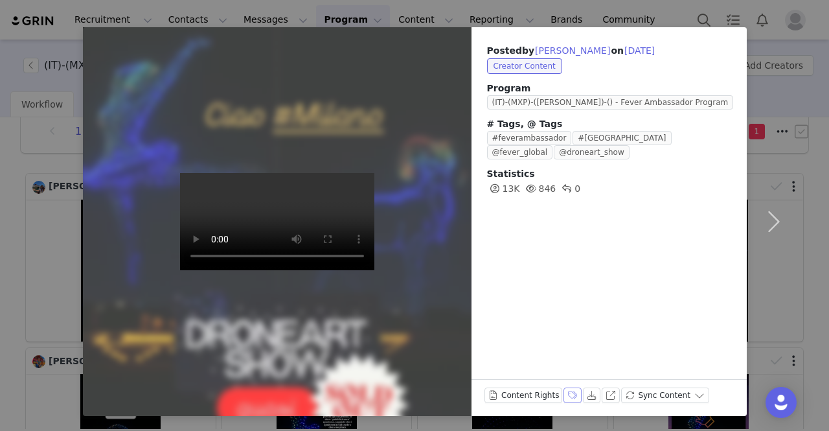
click at [563, 390] on button "Labels & Tags" at bounding box center [572, 395] width 18 height 16
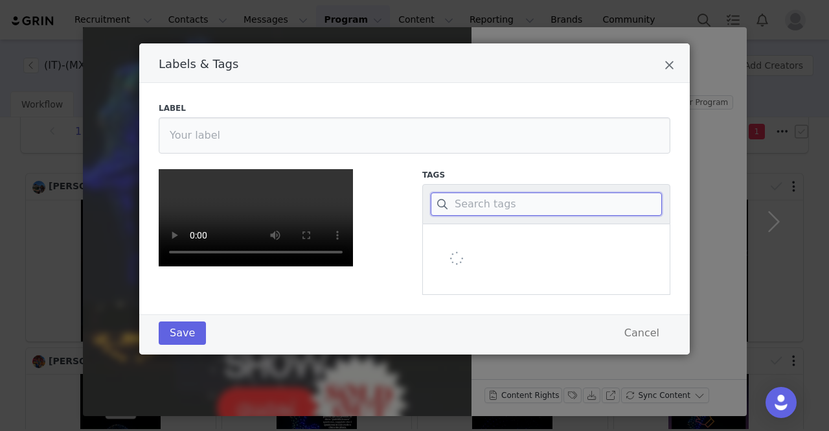
click at [495, 203] on input "Labels & Tags" at bounding box center [546, 203] width 231 height 23
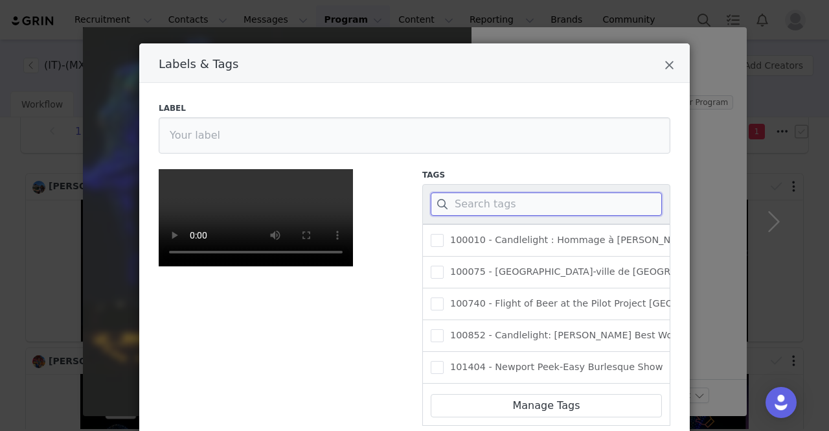
paste input "396886"
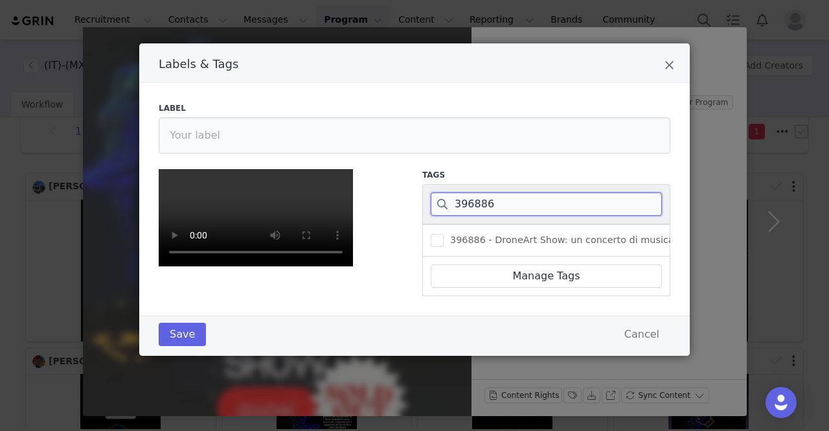
scroll to position [194, 0]
click at [535, 234] on span "396886 - DroneArt Show: un concerto di musica dal vivo accompagnato da uno spet…" at bounding box center [703, 240] width 521 height 12
click at [443, 234] on input "396886 - DroneArt Show: un concerto di musica dal vivo accompagnato da uno spet…" at bounding box center [443, 234] width 0 height 0
click at [179, 346] on button "Save" at bounding box center [182, 333] width 47 height 23
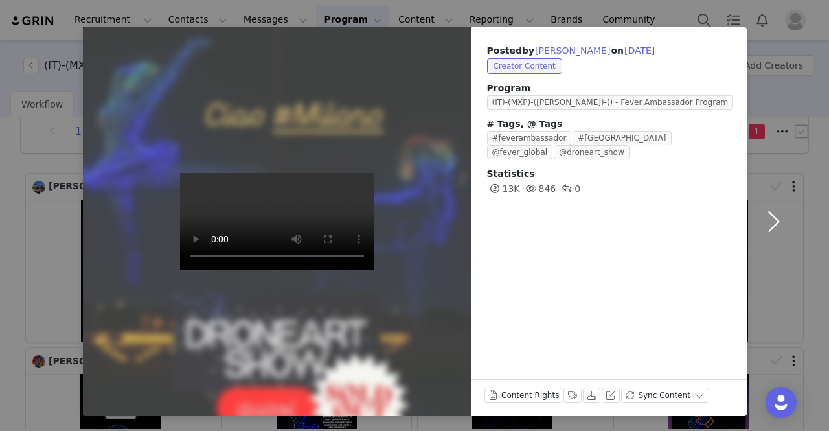
click at [773, 218] on button "button" at bounding box center [773, 221] width 54 height 388
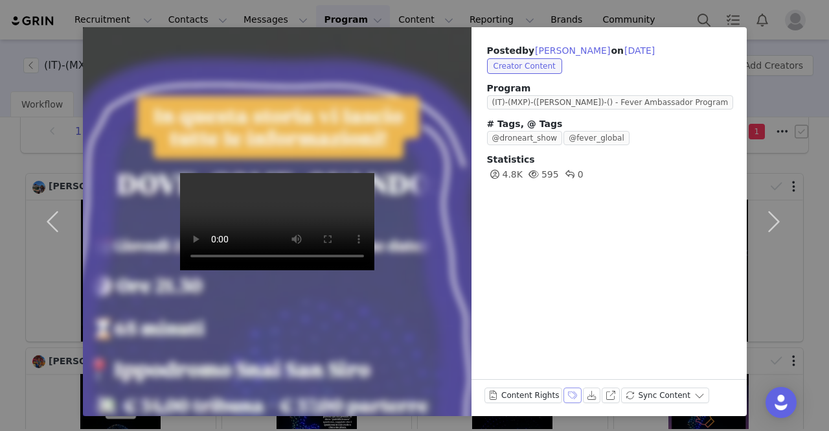
click at [563, 394] on button "Labels & Tags" at bounding box center [572, 395] width 18 height 16
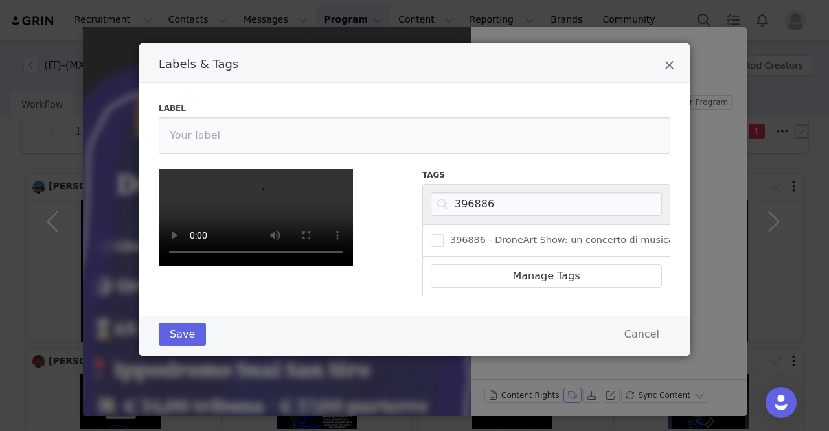
scroll to position [140, 0]
click at [461, 234] on span "396886 - DroneArt Show: un concerto di musica dal vivo accompagnato da uno spet…" at bounding box center [703, 240] width 521 height 12
click at [443, 234] on input "396886 - DroneArt Show: un concerto di musica dal vivo accompagnato da uno spet…" at bounding box center [443, 234] width 0 height 0
click at [177, 346] on button "Save" at bounding box center [182, 333] width 47 height 23
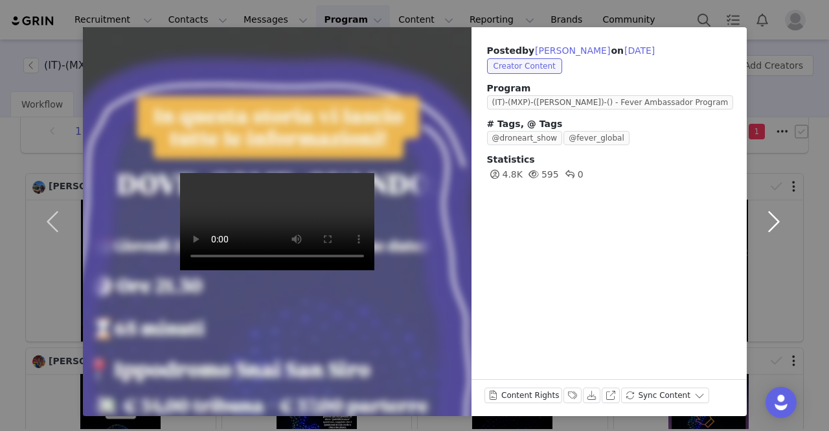
click at [776, 222] on button "button" at bounding box center [773, 221] width 54 height 388
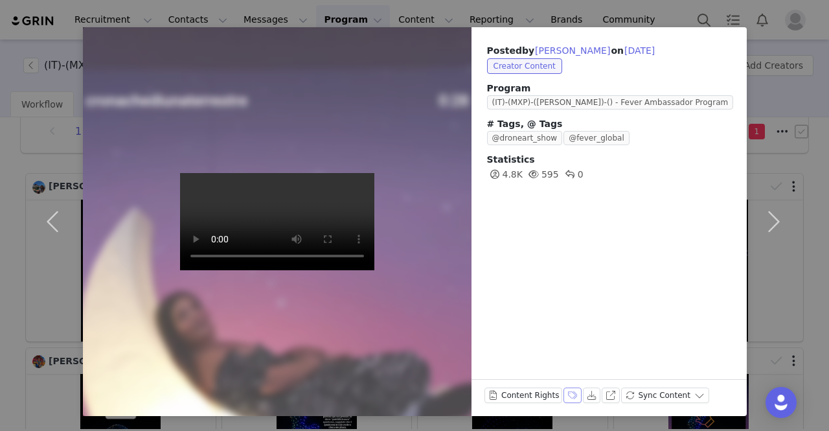
click at [564, 393] on button "Labels & Tags" at bounding box center [572, 395] width 18 height 16
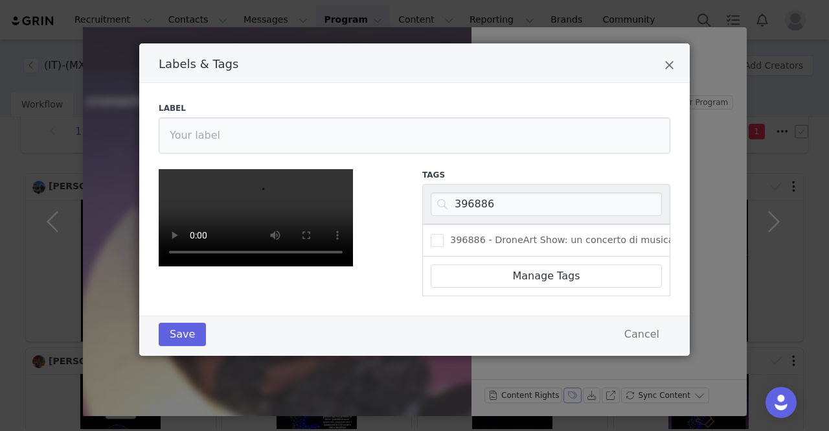
scroll to position [76, 0]
click at [473, 192] on input "396886" at bounding box center [546, 203] width 231 height 23
click at [466, 234] on span "184226 - Space Dreamers - Immersive Experience" at bounding box center [563, 240] width 241 height 12
click at [443, 234] on input "184226 - Space Dreamers - Immersive Experience" at bounding box center [443, 234] width 0 height 0
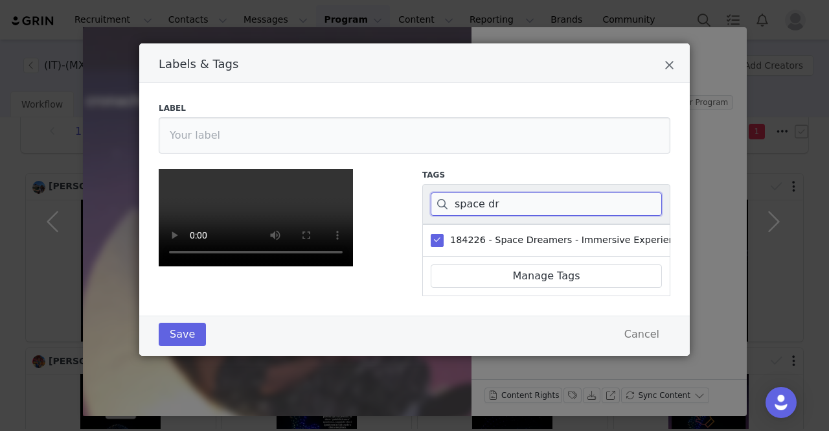
click at [462, 192] on input "space dr" at bounding box center [546, 203] width 231 height 23
paste input "184226"
click at [496, 192] on input "184226 dr" at bounding box center [546, 203] width 231 height 23
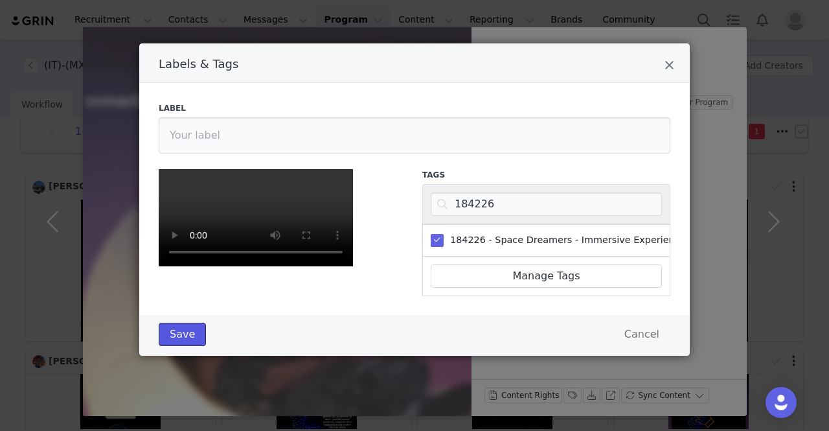
click at [177, 346] on button "Save" at bounding box center [182, 333] width 47 height 23
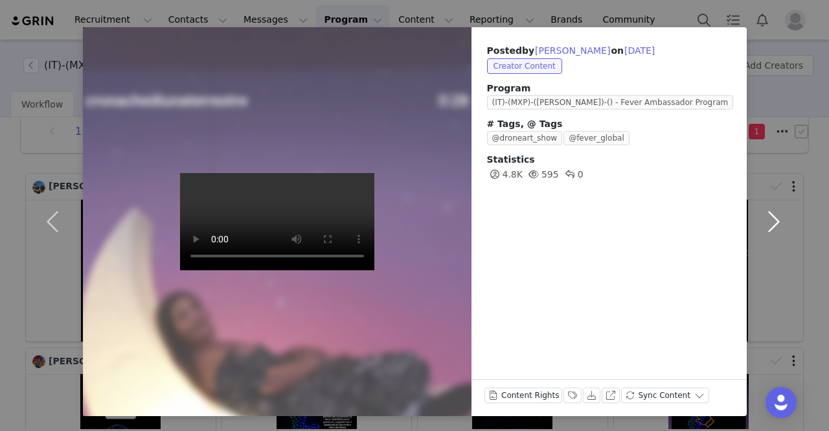
click at [767, 217] on button "button" at bounding box center [773, 221] width 54 height 388
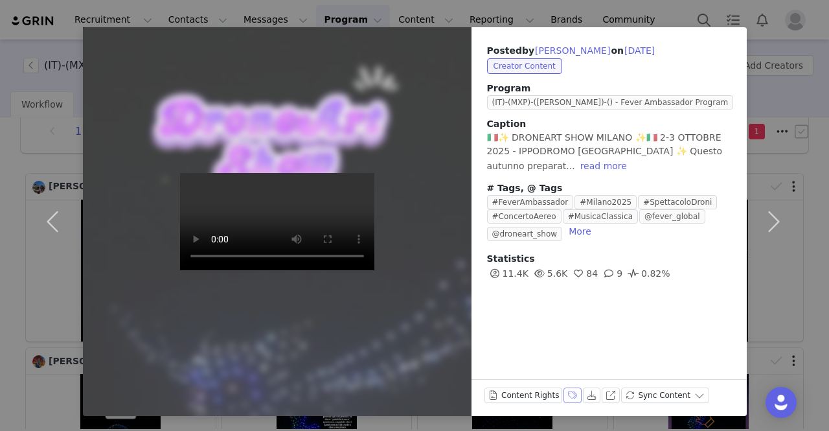
click at [563, 392] on button "Labels & Tags" at bounding box center [572, 395] width 18 height 16
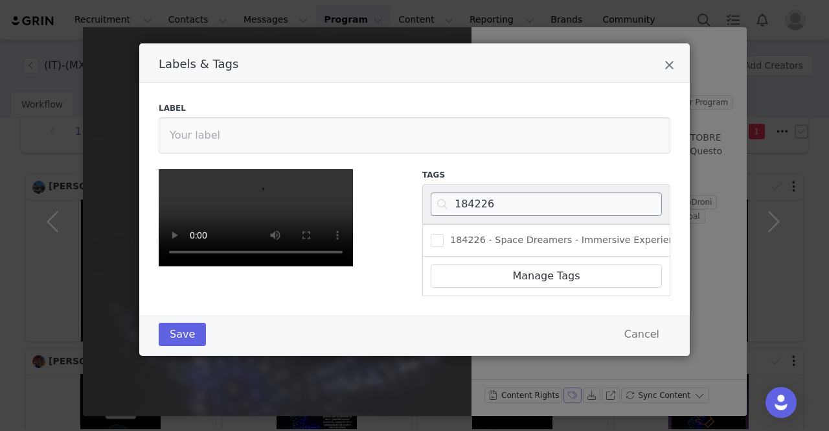
scroll to position [140, 0]
click at [462, 192] on input "184226" at bounding box center [546, 203] width 231 height 23
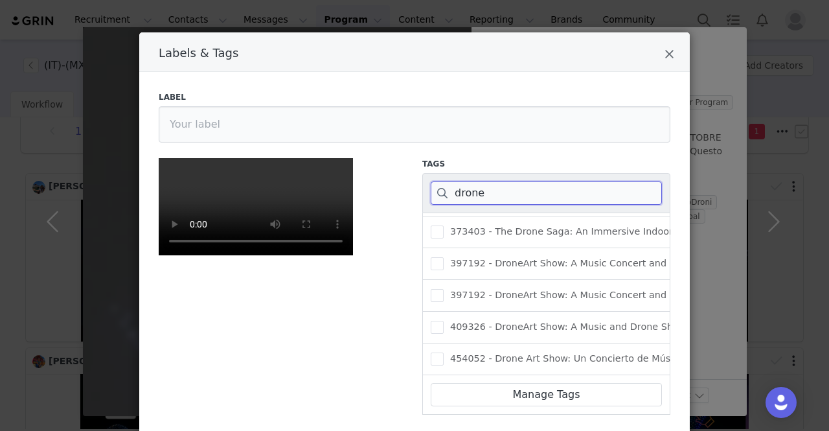
scroll to position [0, 0]
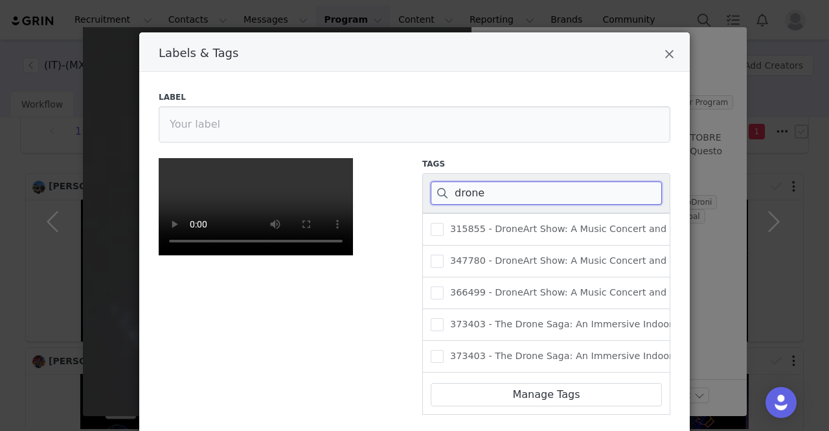
click at [468, 195] on input "drone" at bounding box center [546, 192] width 231 height 23
paste input "396886"
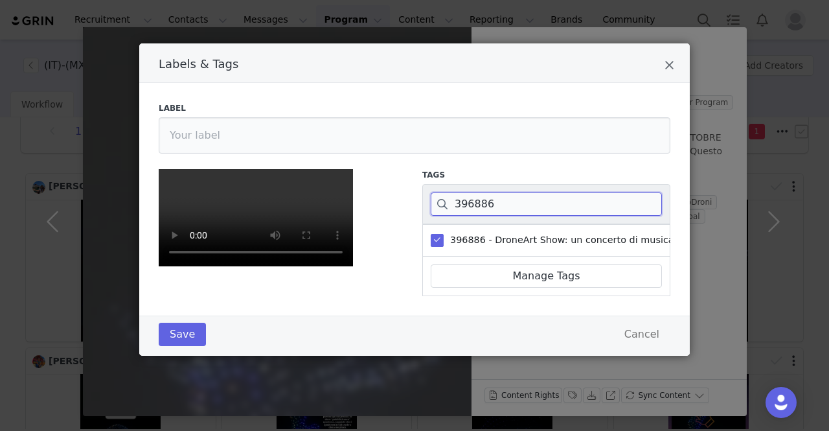
scroll to position [270, 0]
type input "396886"
click at [177, 346] on button "Save" at bounding box center [182, 333] width 47 height 23
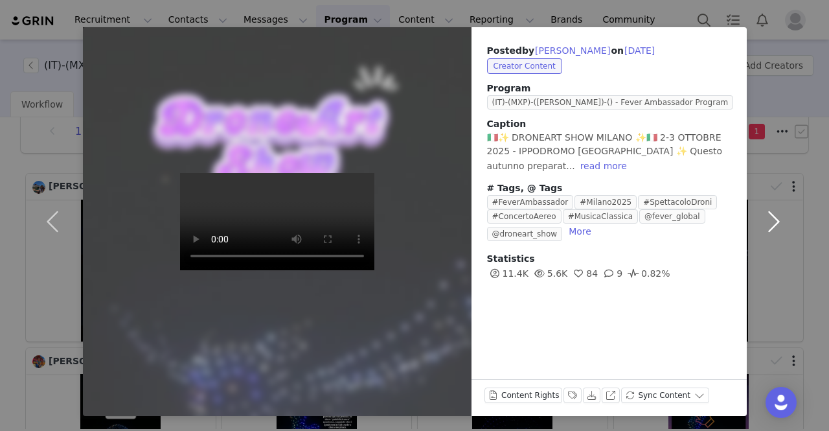
click at [774, 218] on button "button" at bounding box center [773, 221] width 54 height 388
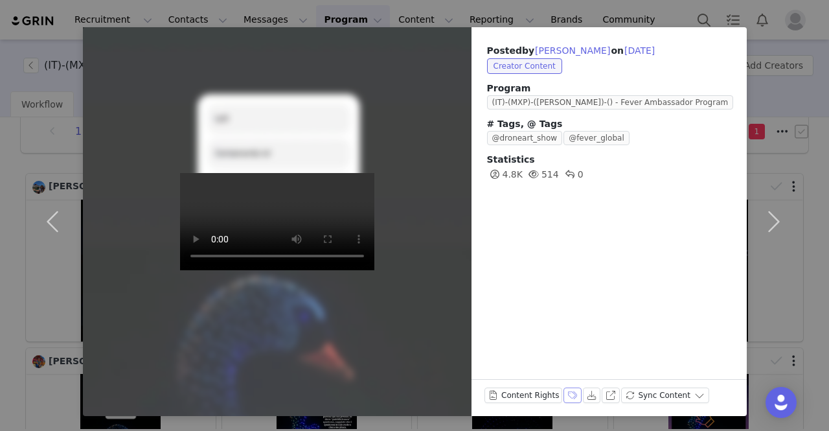
click at [563, 396] on button "Labels & Tags" at bounding box center [572, 395] width 18 height 16
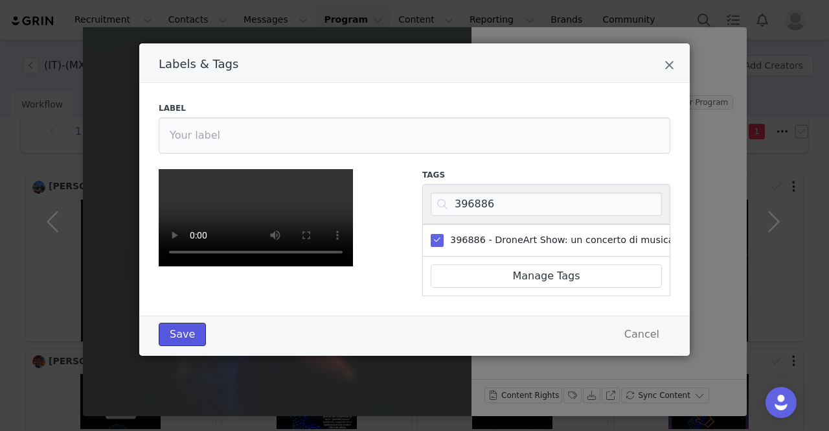
click at [174, 346] on button "Save" at bounding box center [182, 333] width 47 height 23
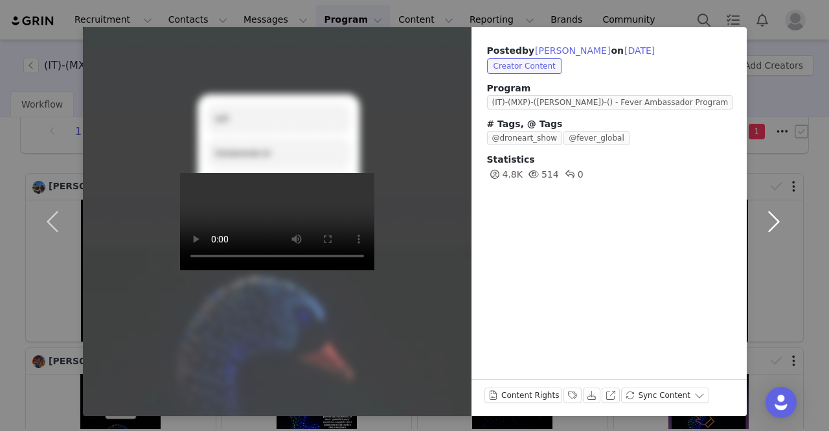
click at [776, 226] on button "button" at bounding box center [773, 221] width 54 height 388
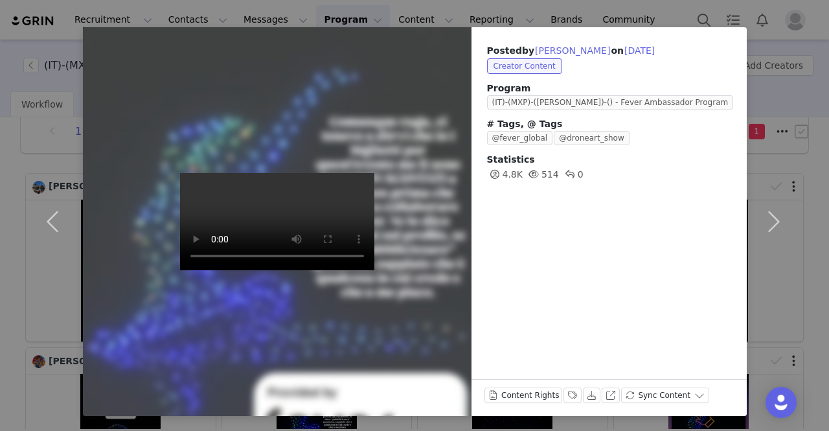
click at [45, 14] on div "Posted by Maria Marra on Sep 25, 2025 Creator Content Program (IT)-(MXP)-(ANTON…" at bounding box center [414, 215] width 829 height 431
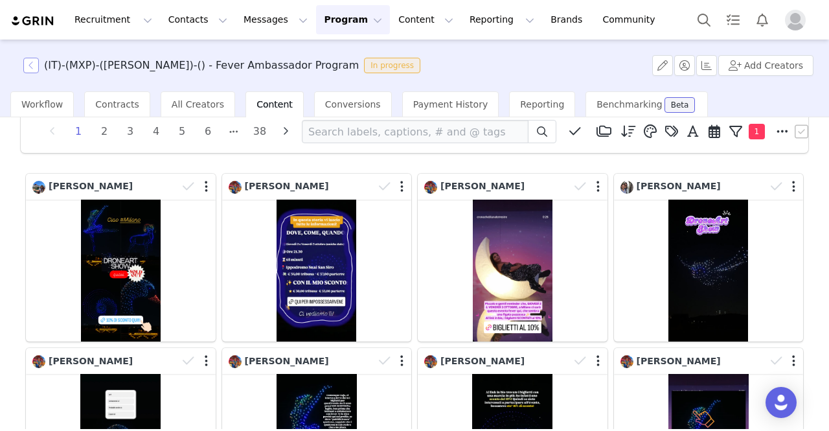
click at [36, 63] on button "button" at bounding box center [31, 66] width 16 height 16
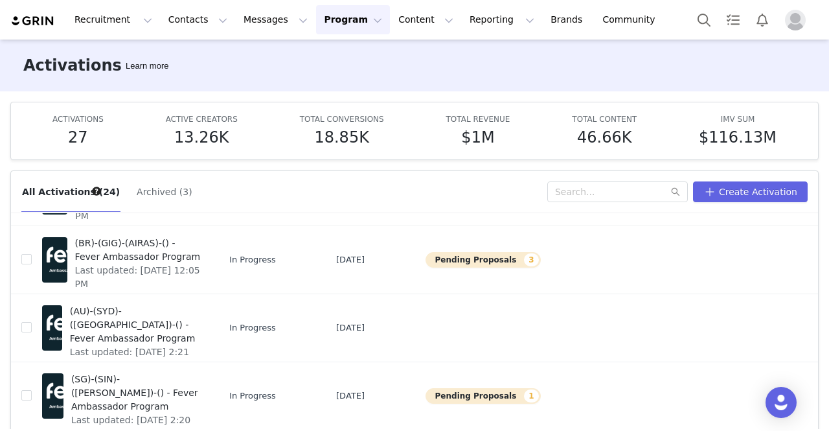
scroll to position [65, 0]
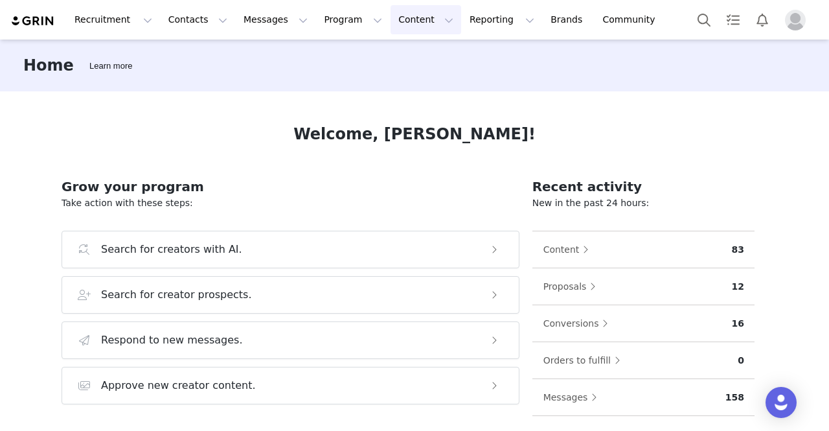
click at [390, 22] on button "Content Content" at bounding box center [425, 19] width 71 height 29
click at [412, 62] on p "Creator Content" at bounding box center [397, 57] width 73 height 14
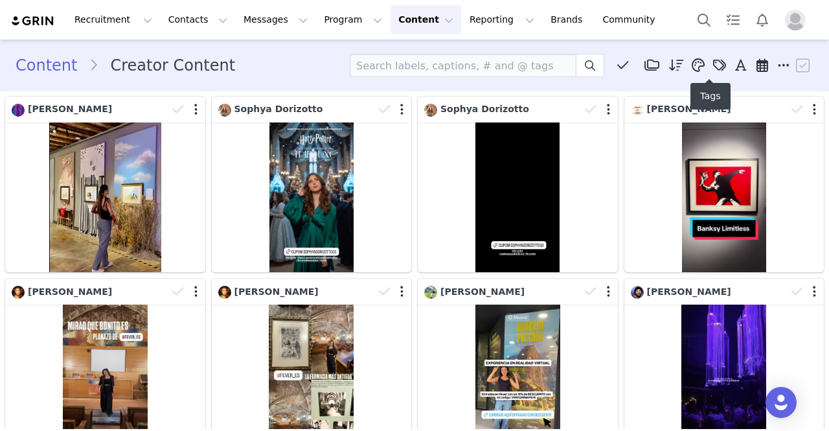
drag, startPoint x: 715, startPoint y: 63, endPoint x: 723, endPoint y: 92, distance: 30.2
click at [715, 63] on icon at bounding box center [719, 65] width 13 height 13
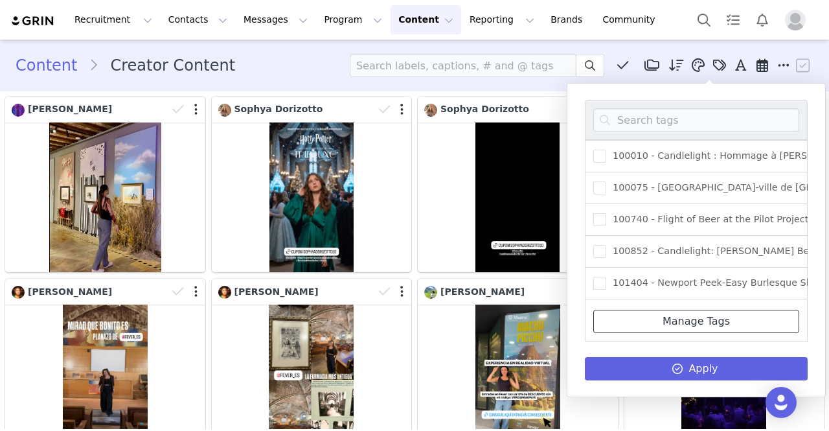
click at [700, 314] on link "Manage Tags" at bounding box center [696, 320] width 206 height 23
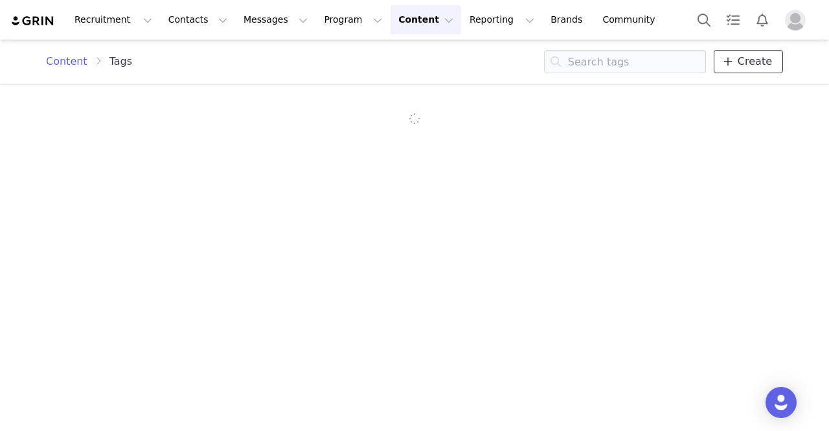
click at [735, 58] on span at bounding box center [728, 62] width 16 height 16
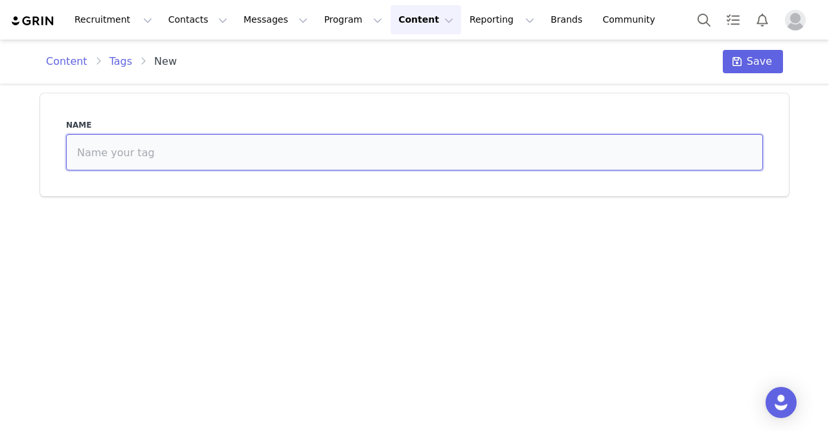
click at [176, 165] on input at bounding box center [414, 152] width 697 height 36
paste input "145424"
paste input "Candlelight: The World of [PERSON_NAME]"
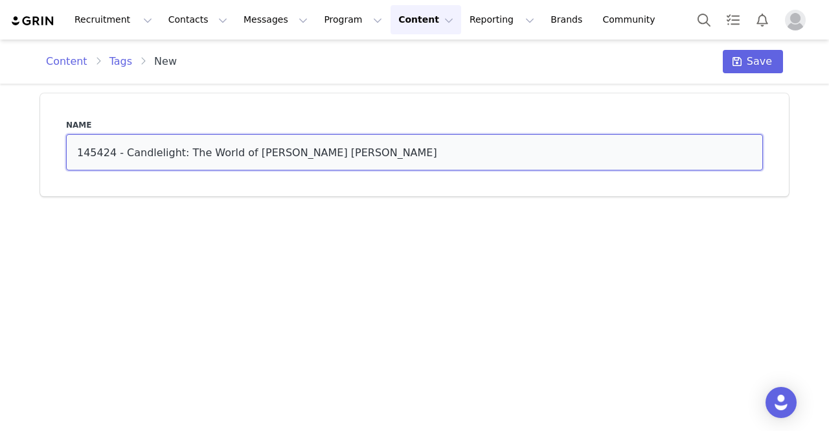
type input "145424 - Candlelight: The World of [PERSON_NAME] [PERSON_NAME]"
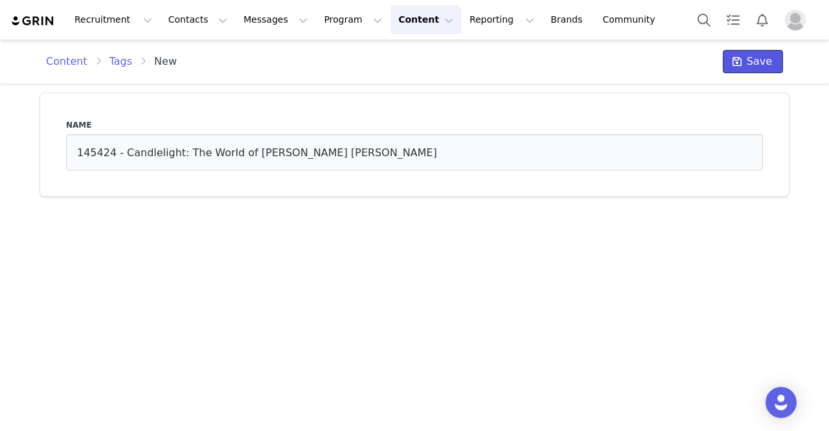
click at [757, 60] on span "Save" at bounding box center [758, 62] width 25 height 16
